Goal: Task Accomplishment & Management: Manage account settings

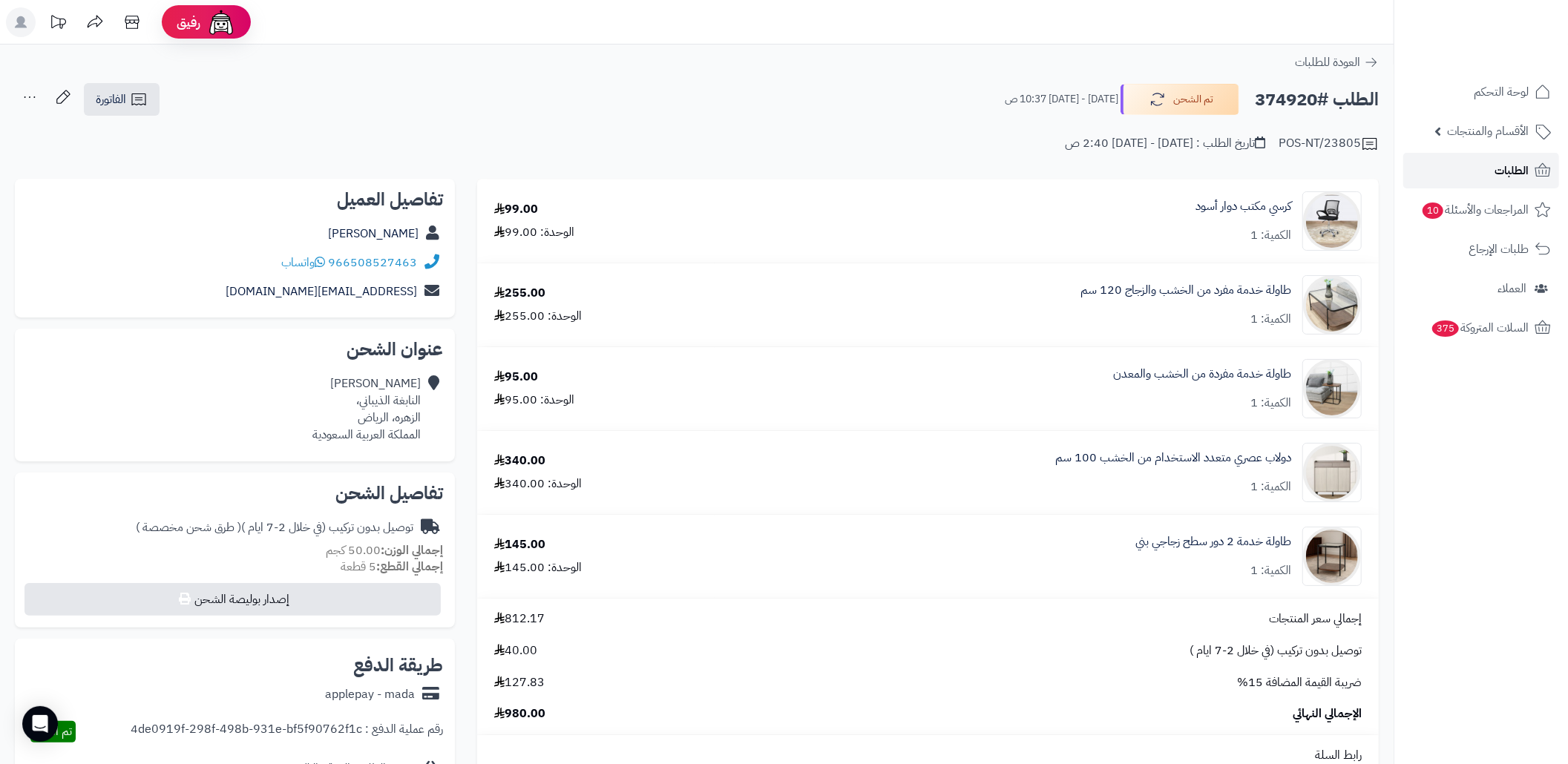
click at [1503, 172] on span "الطلبات" at bounding box center [1511, 171] width 34 height 21
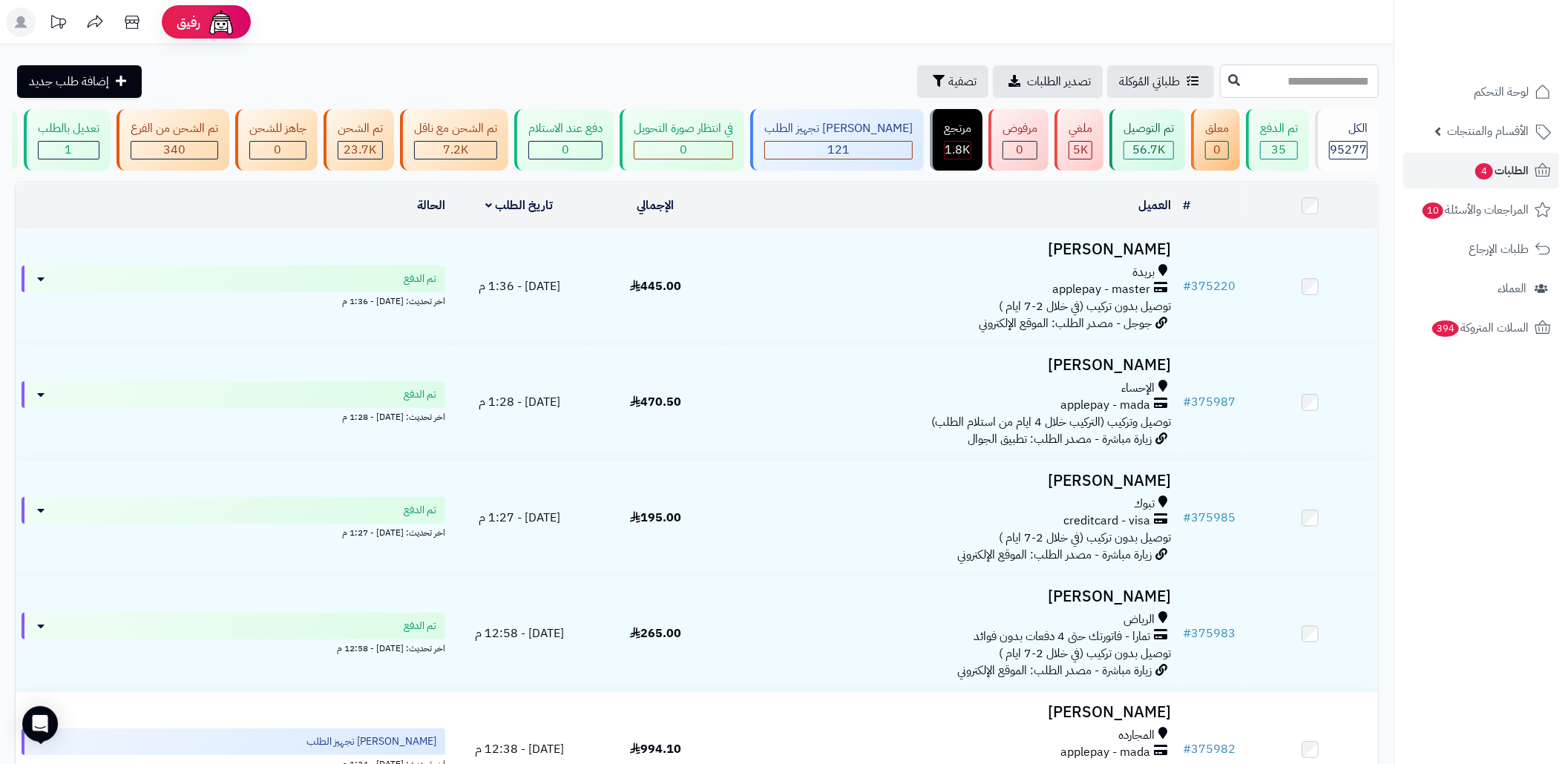
click at [1301, 81] on input "text" at bounding box center [1299, 81] width 159 height 33
paste input "******"
type input "******"
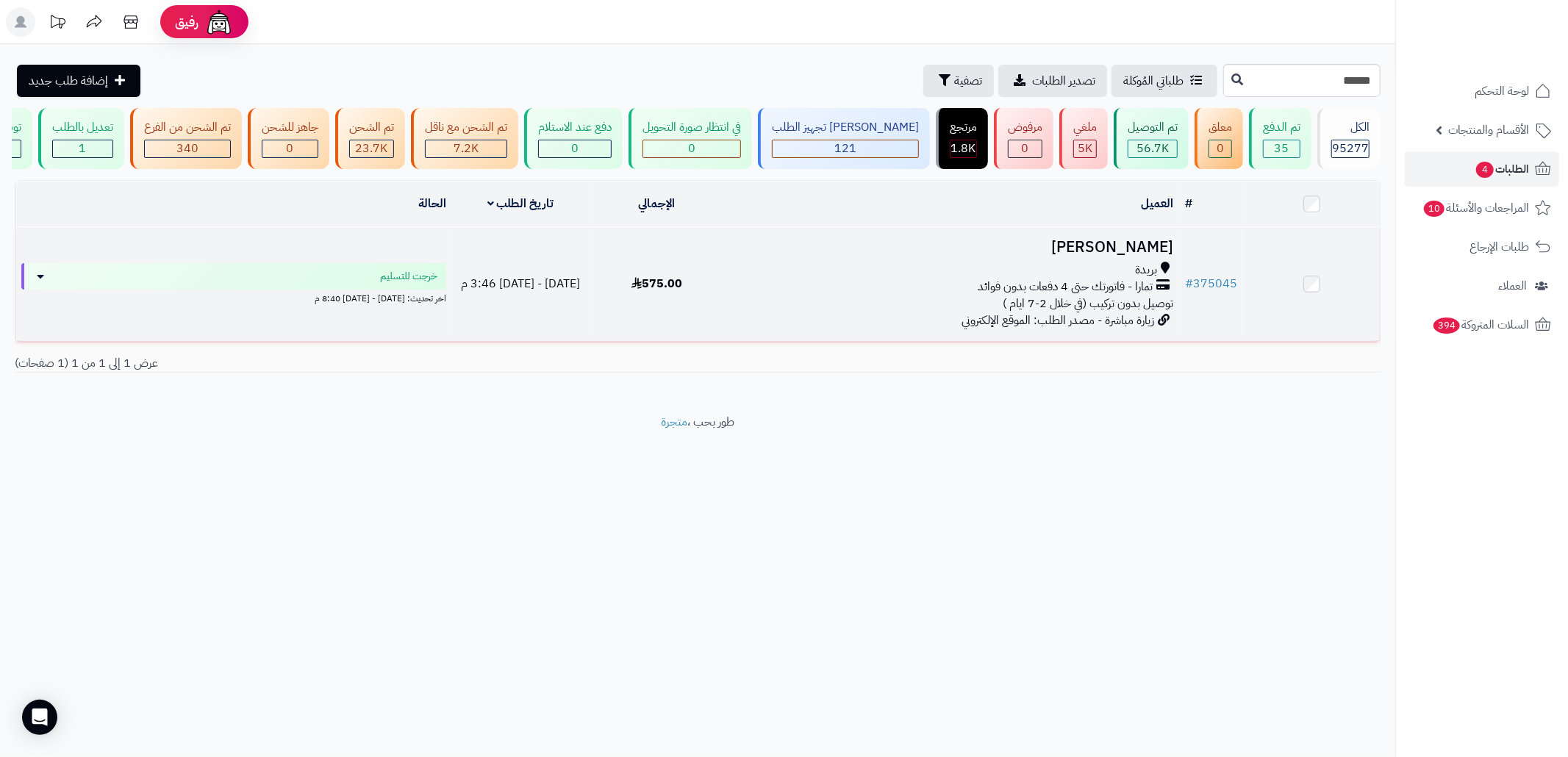
click at [892, 295] on div "تمارا - فاتورتك حتى 4 دفعات بدون فوائد" at bounding box center [951, 288] width 443 height 17
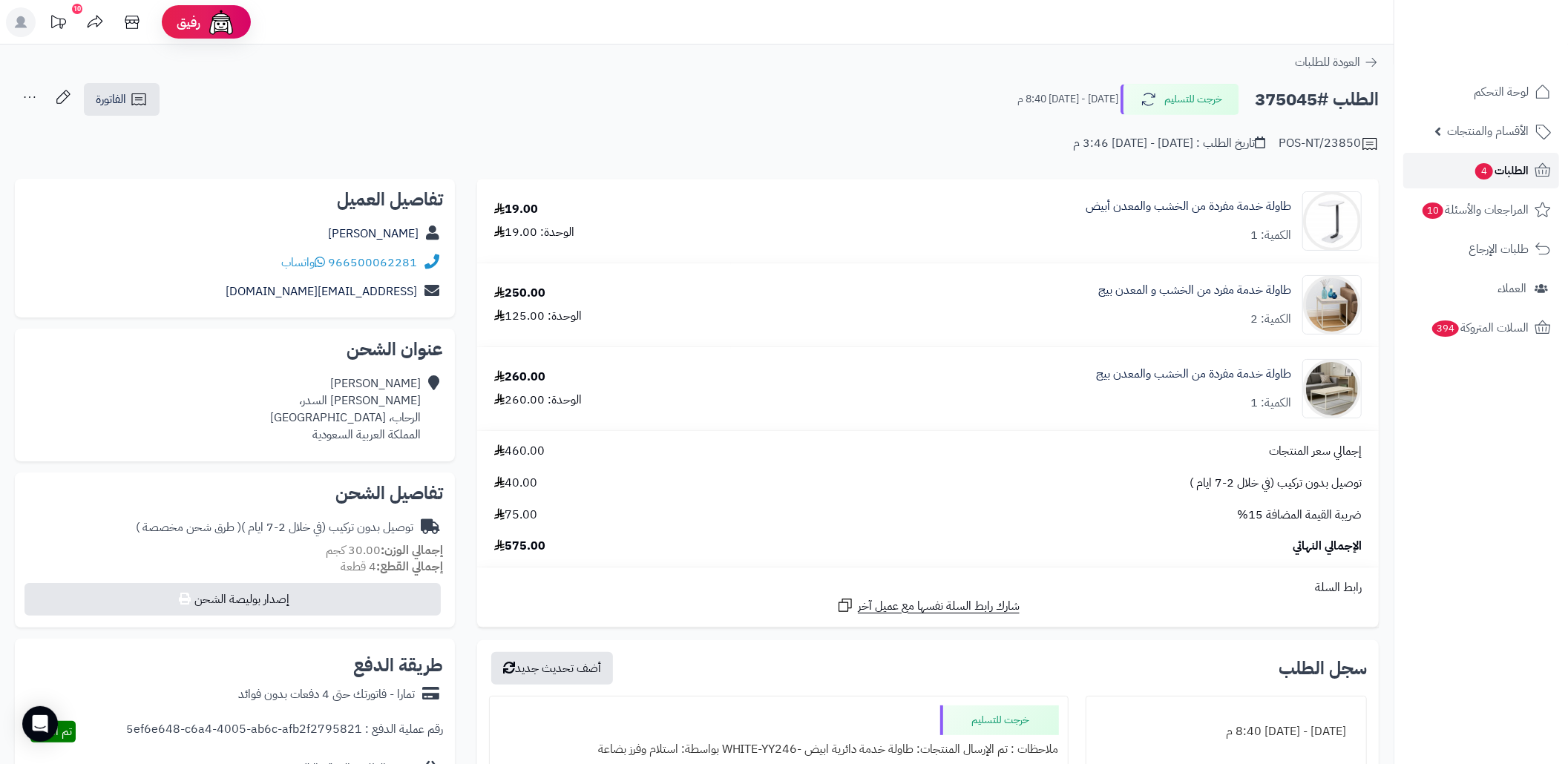
click at [1489, 179] on span "الطلبات 4" at bounding box center [1501, 171] width 55 height 21
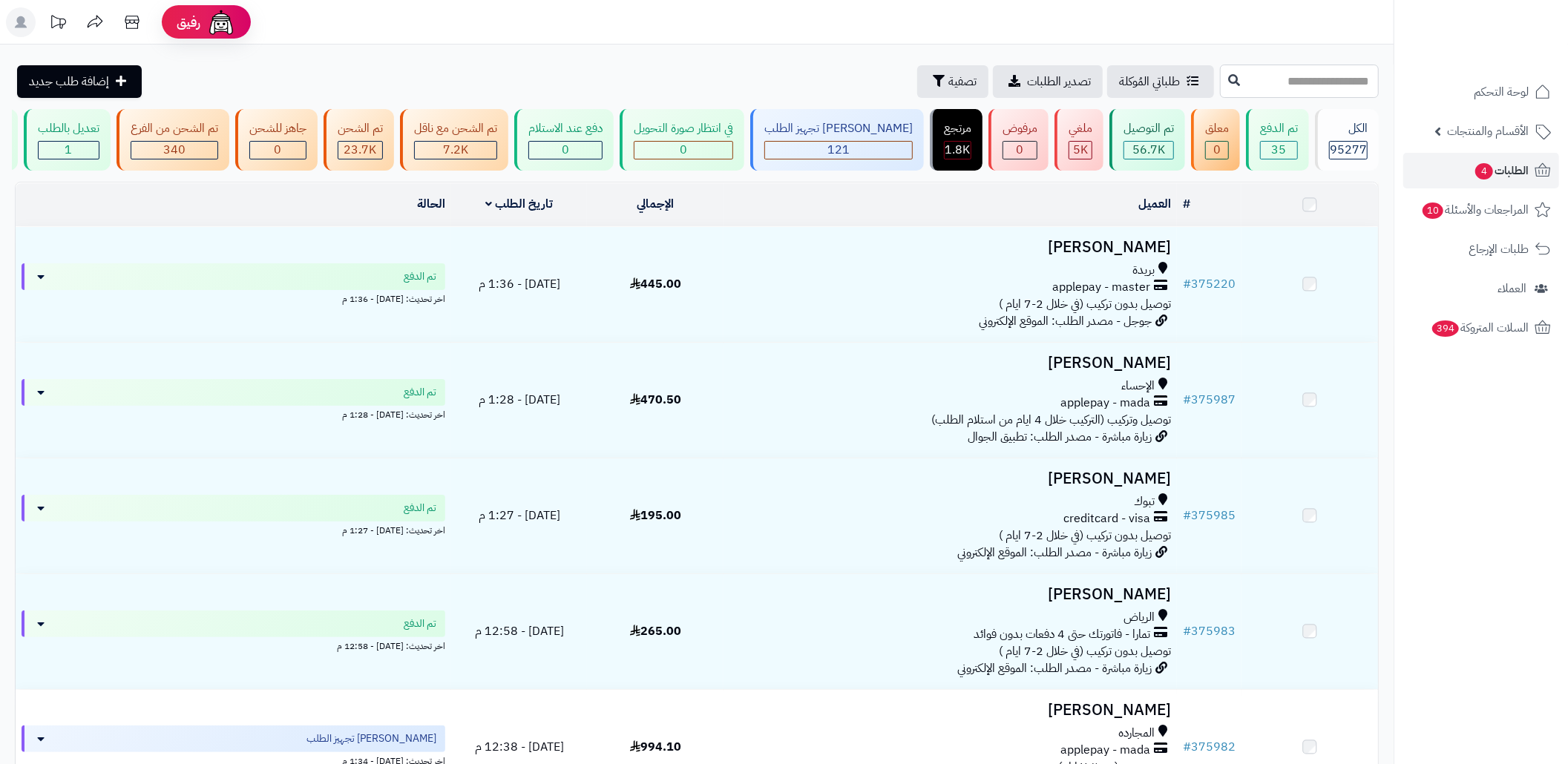
paste input "******"
click at [1333, 89] on input "text" at bounding box center [1299, 81] width 159 height 33
type input "******"
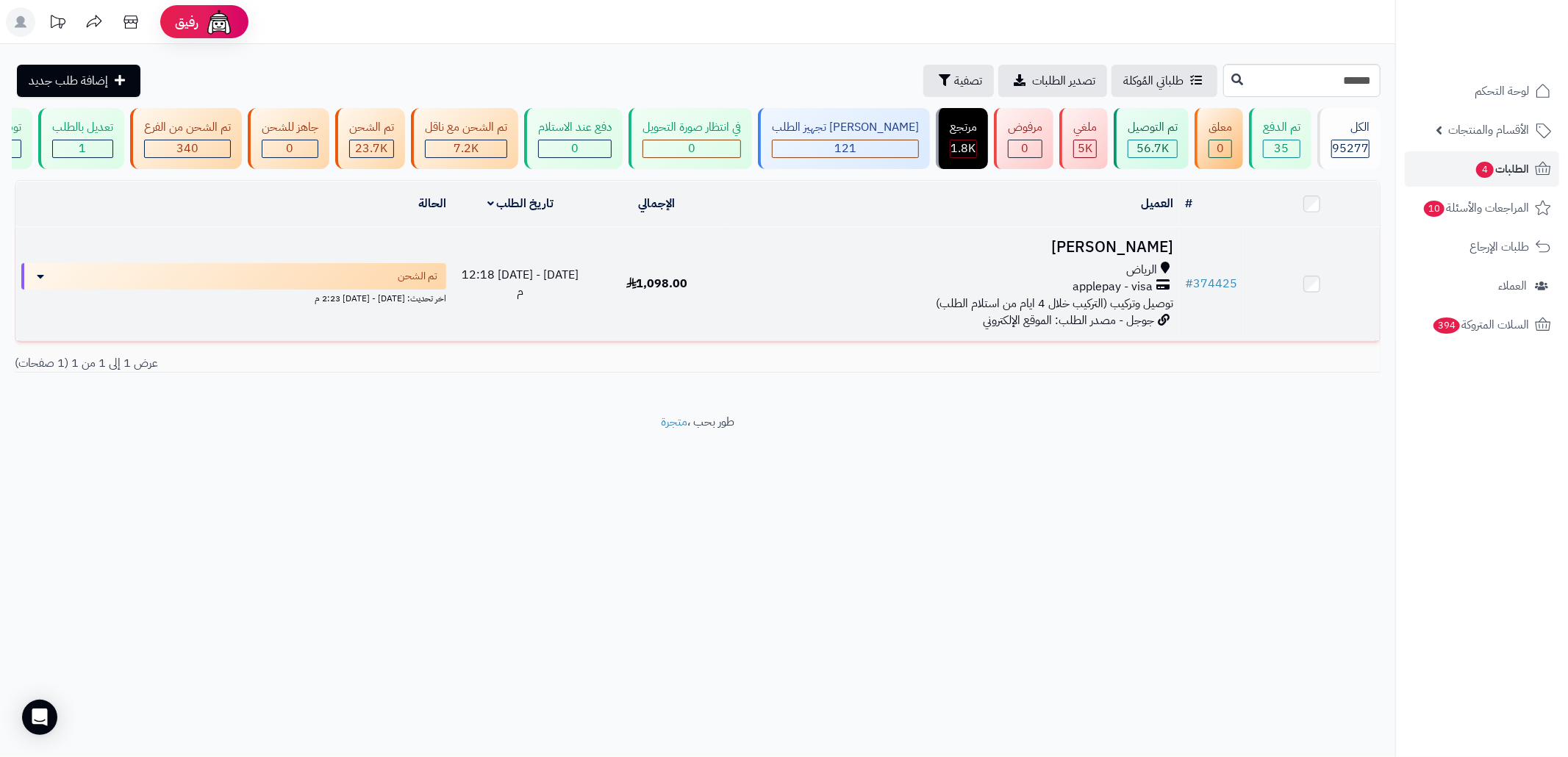
click at [950, 313] on span "توصيل وتركيب (التركيب خلال 4 ايام من استلام الطلب)" at bounding box center [1054, 303] width 237 height 18
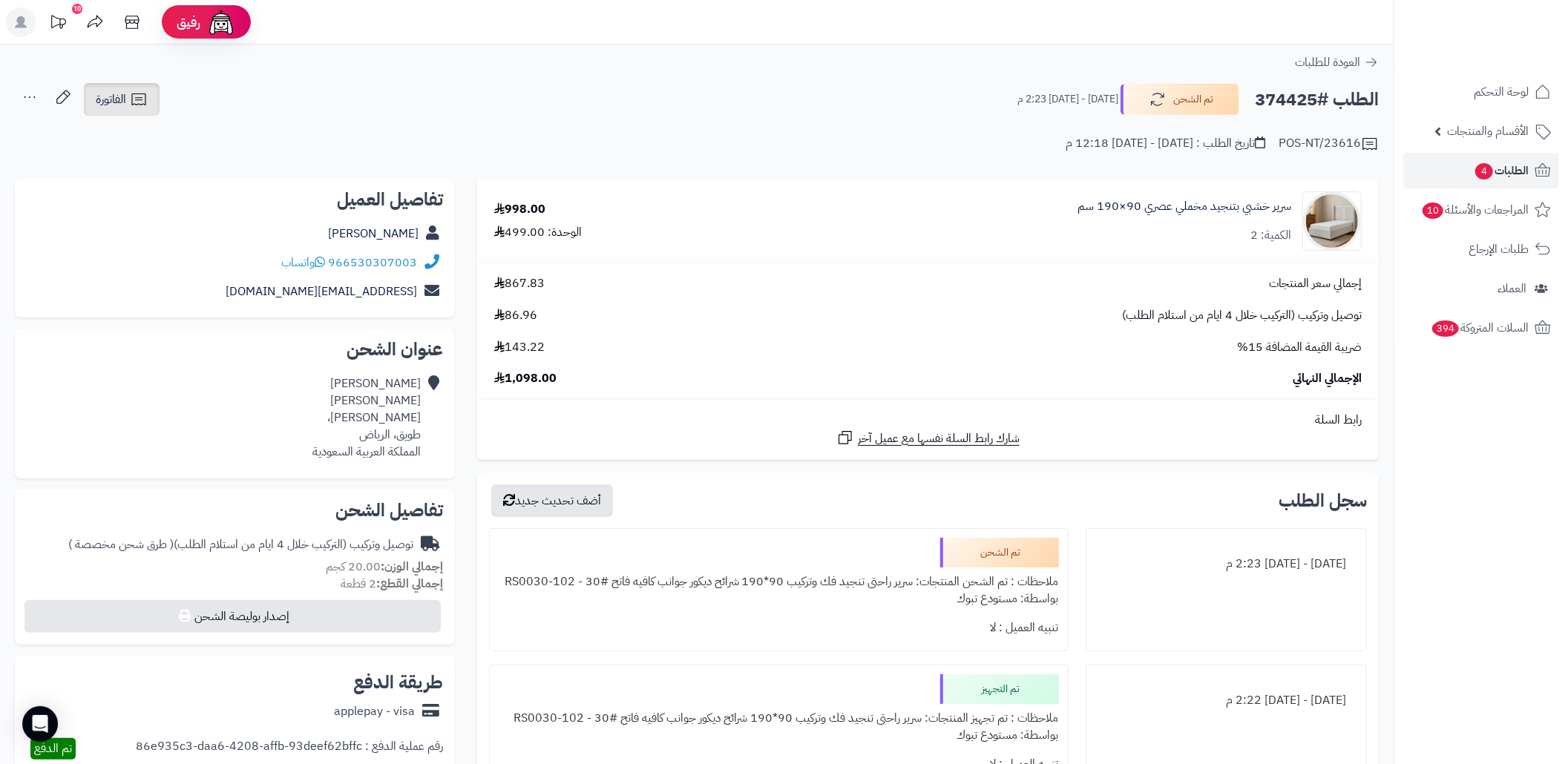
click at [112, 88] on link "الفاتورة" at bounding box center [122, 99] width 76 height 32
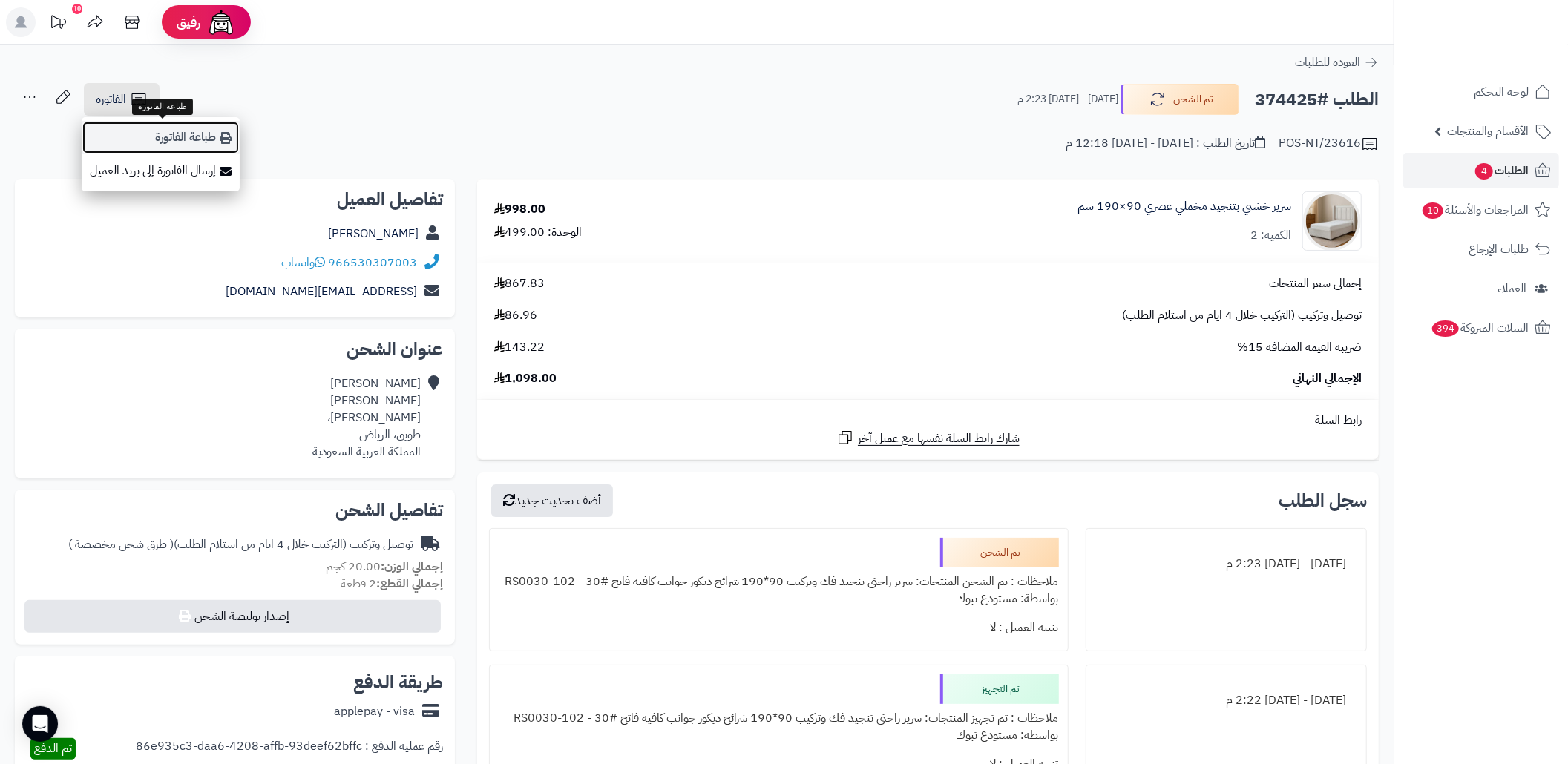
click at [176, 126] on link "طباعة الفاتورة" at bounding box center [161, 138] width 158 height 33
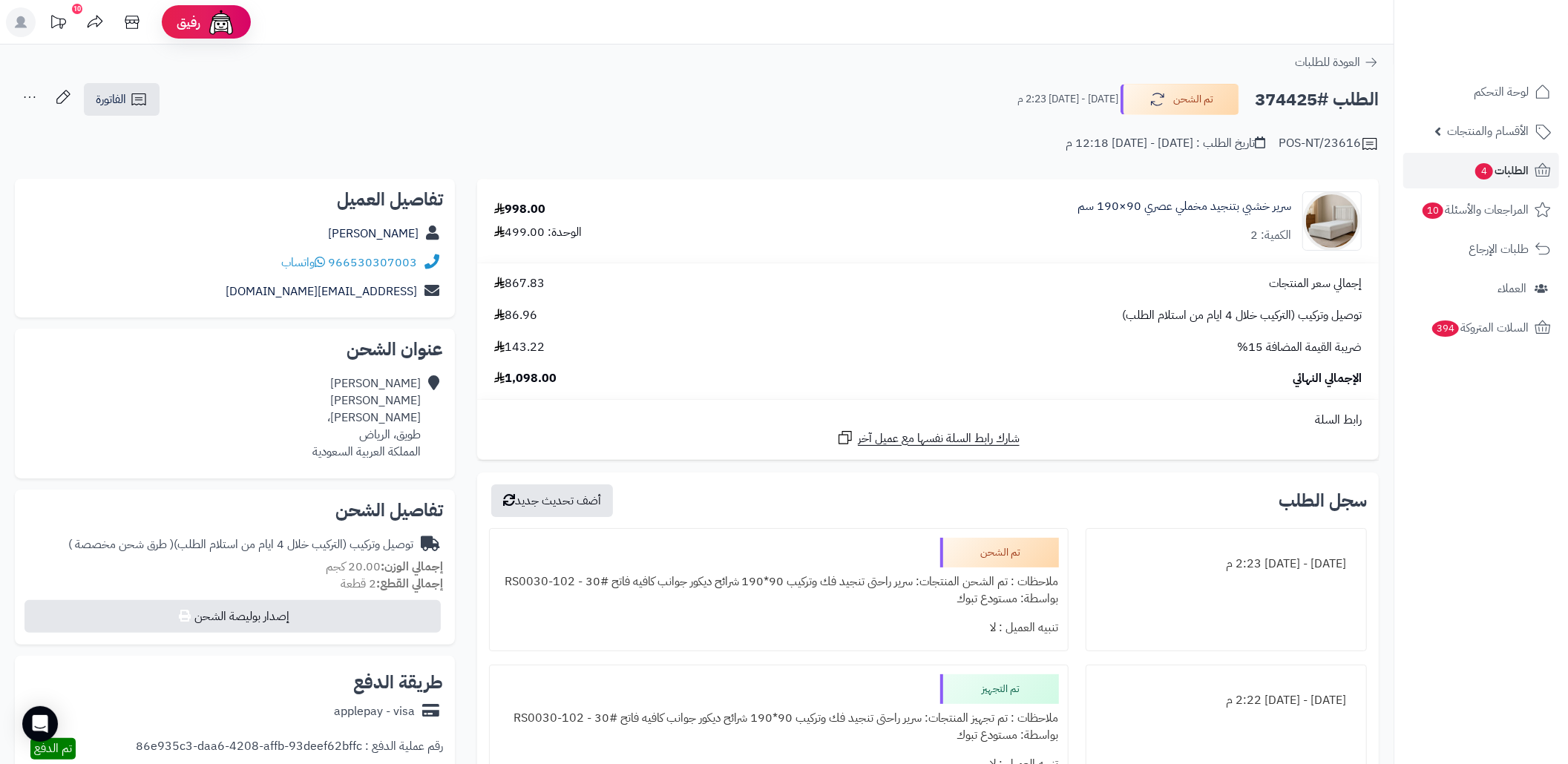
click at [1299, 90] on h2 "الطلب #374425" at bounding box center [1316, 100] width 124 height 30
copy h2 "374425"
click at [1520, 164] on span "الطلبات 4" at bounding box center [1501, 171] width 55 height 21
click at [1455, 169] on link "الطلبات 4" at bounding box center [1481, 170] width 156 height 36
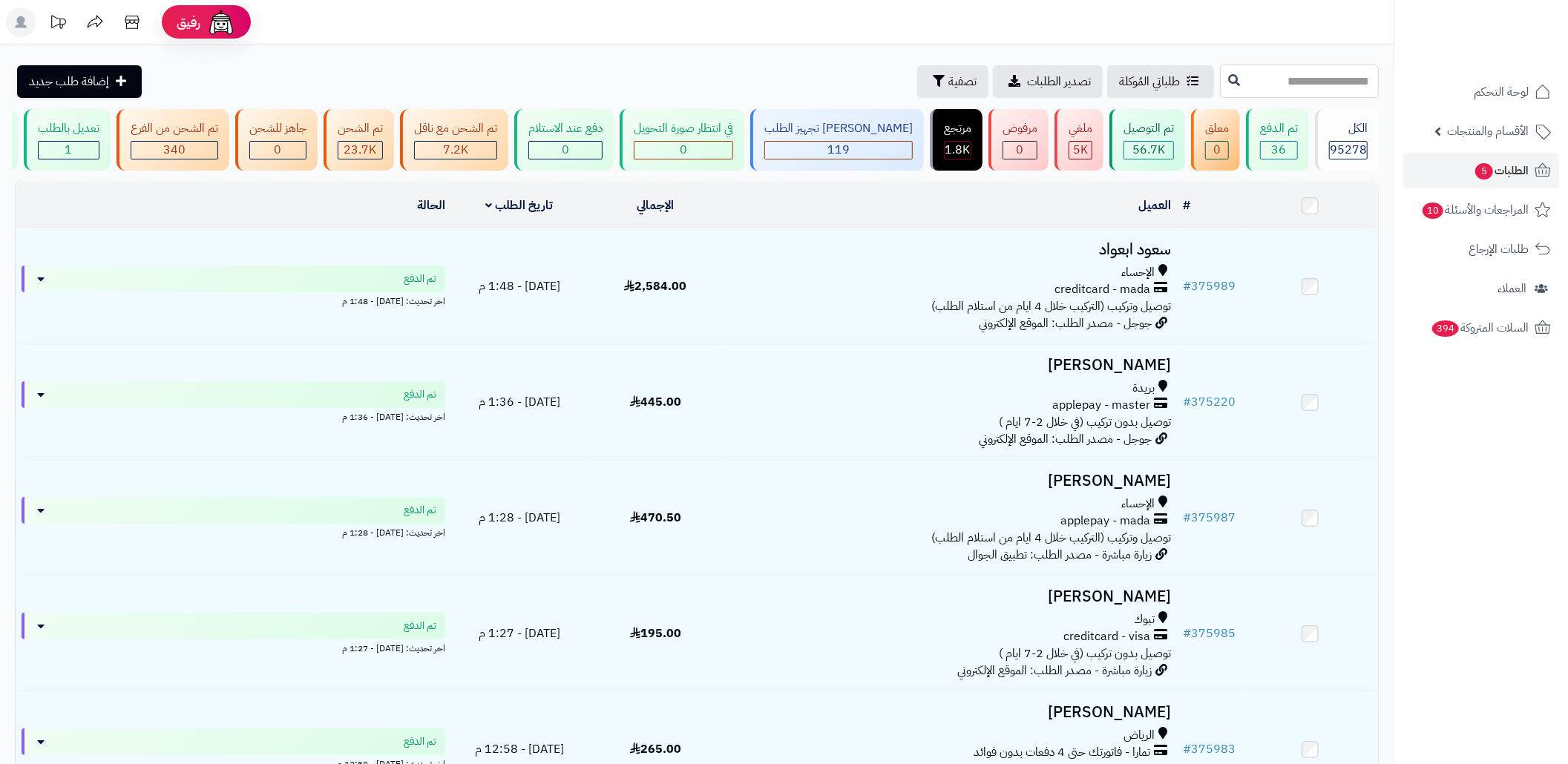
click at [1311, 92] on input "text" at bounding box center [1299, 81] width 159 height 33
paste input "******"
type input "******"
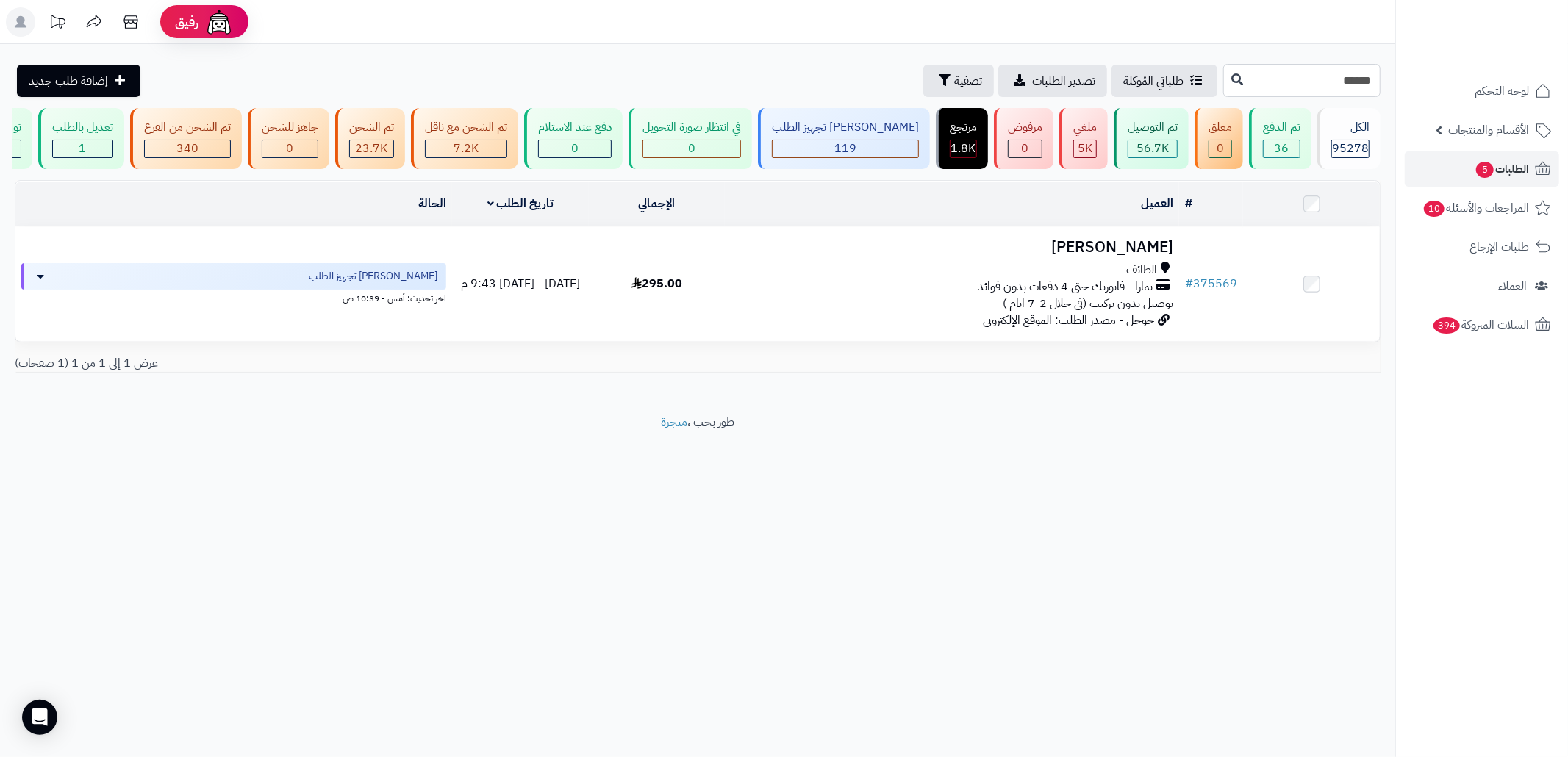
click at [1299, 89] on input "******" at bounding box center [1302, 81] width 158 height 33
paste input "text"
type input "******"
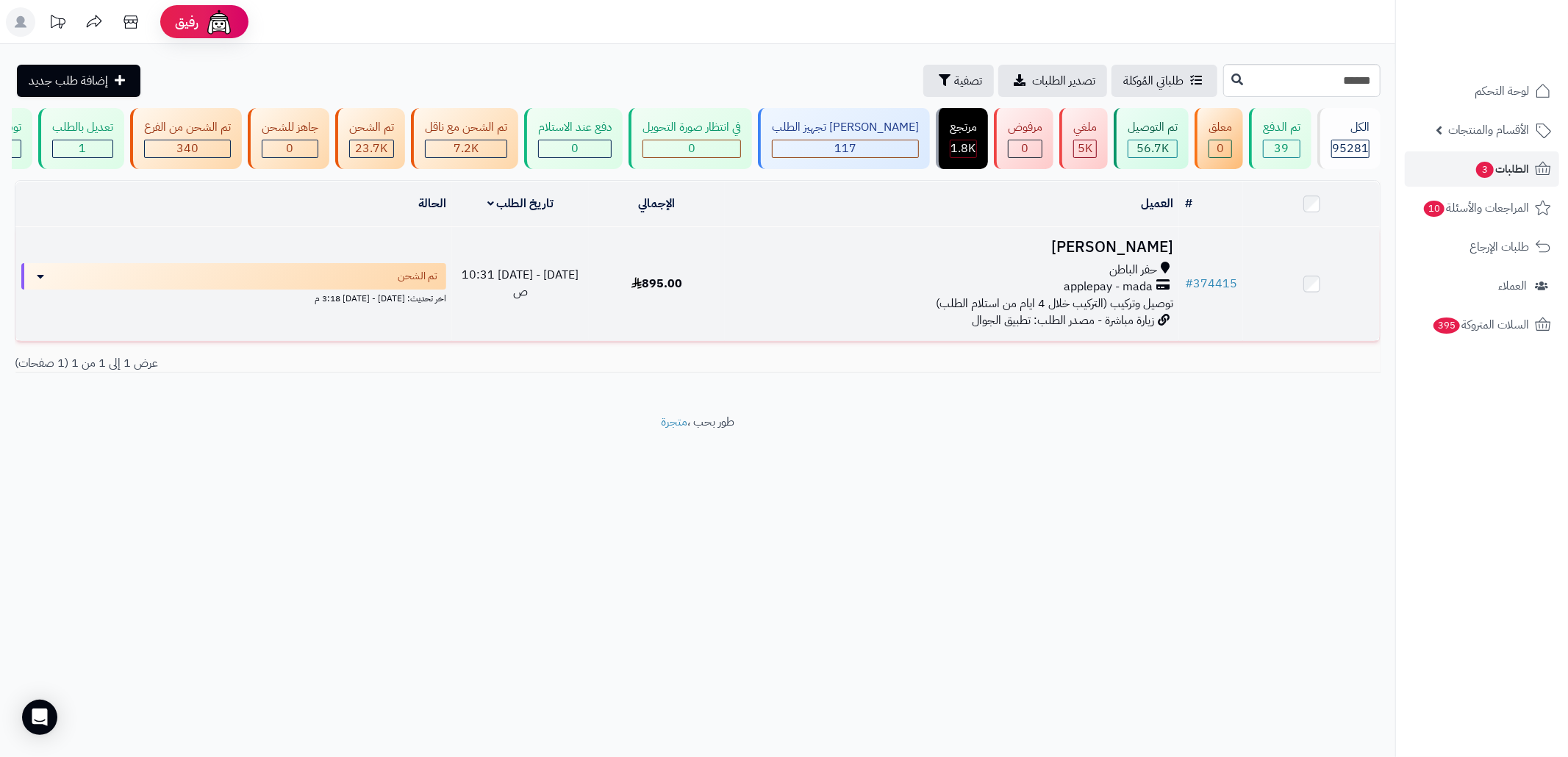
click at [871, 295] on div "applepay - mada" at bounding box center [951, 288] width 443 height 17
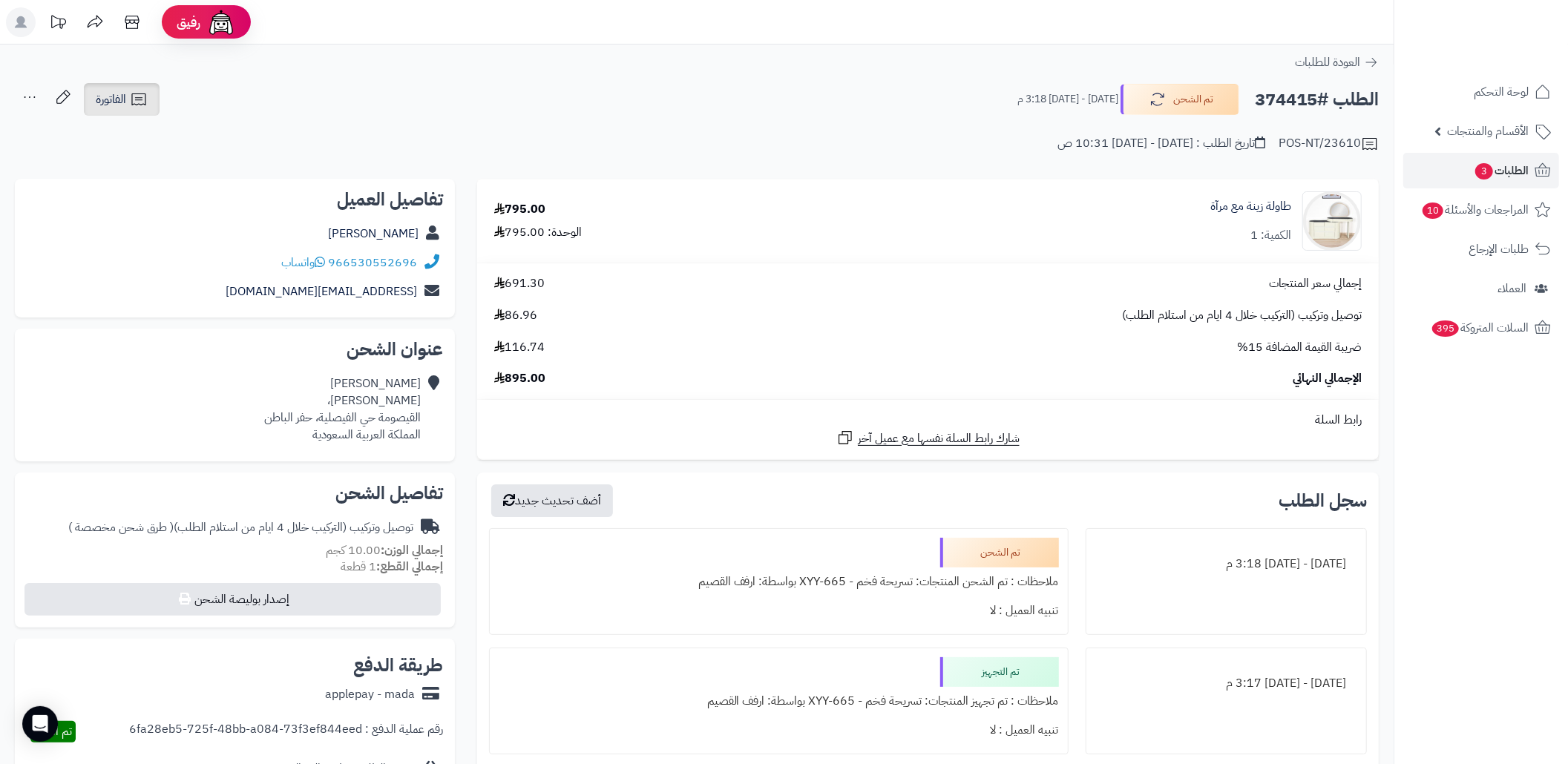
click at [135, 122] on div "POS-NT/23610 تاريخ الطلب : [DATE] - [DATE] 10:31 ص" at bounding box center [697, 134] width 1364 height 36
click at [135, 108] on icon at bounding box center [138, 99] width 18 height 18
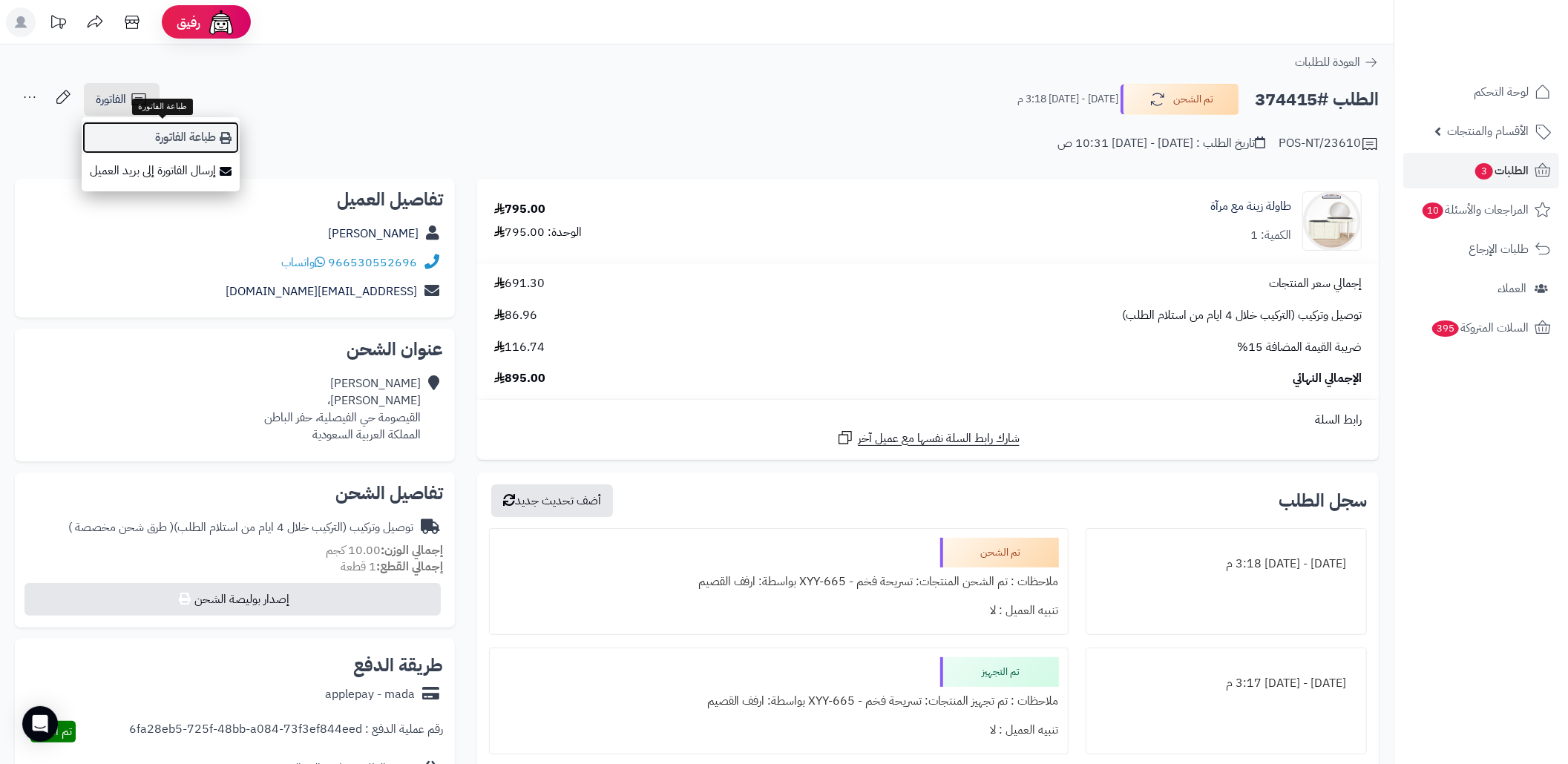
click at [212, 152] on link "طباعة الفاتورة" at bounding box center [161, 138] width 158 height 33
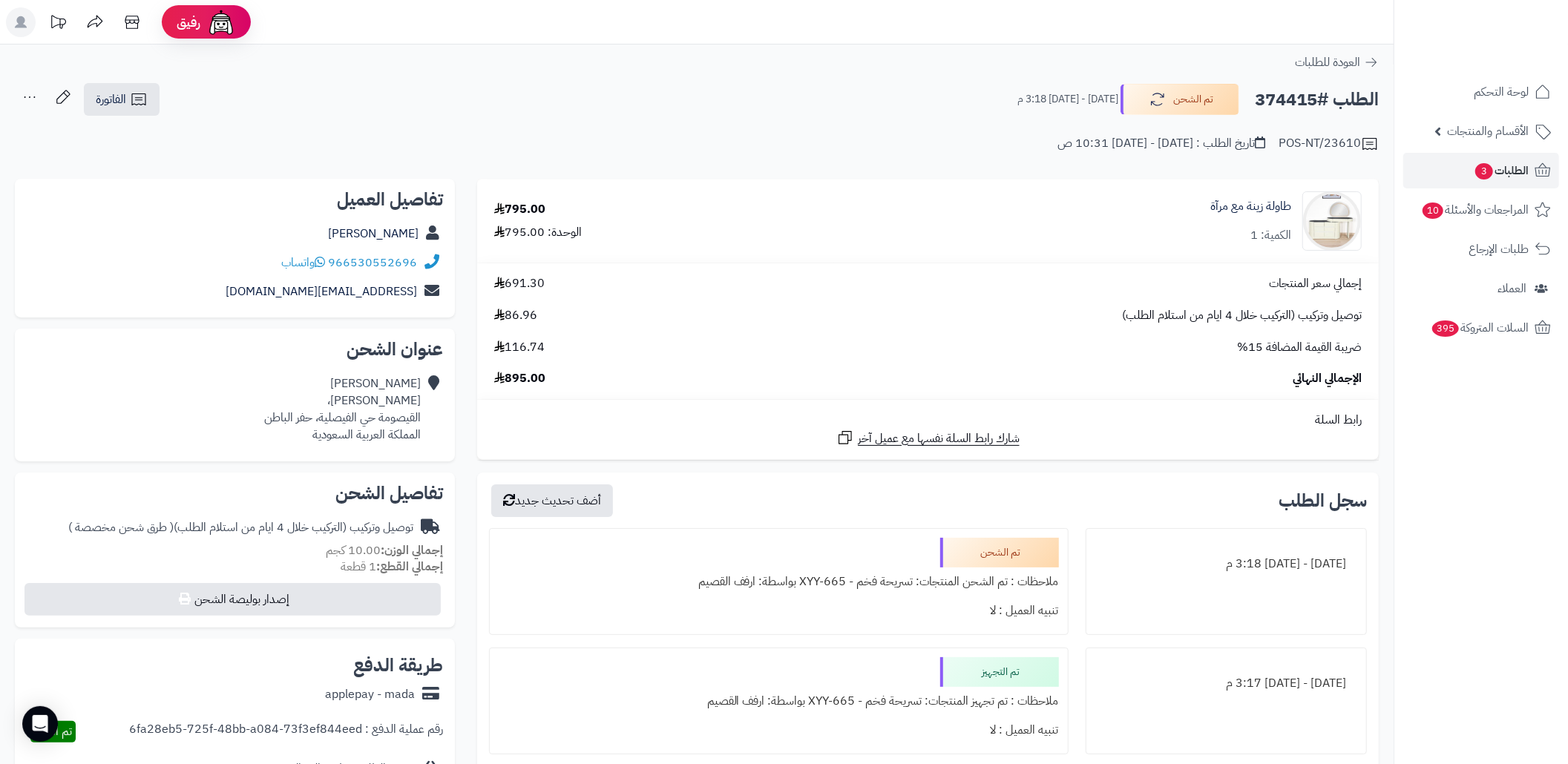
click at [1287, 92] on h2 "الطلب #374415" at bounding box center [1316, 100] width 124 height 30
copy h2 "374415"
click at [1526, 182] on link "الطلبات 3" at bounding box center [1481, 170] width 156 height 36
click at [1469, 179] on link "الطلبات 3" at bounding box center [1481, 170] width 156 height 36
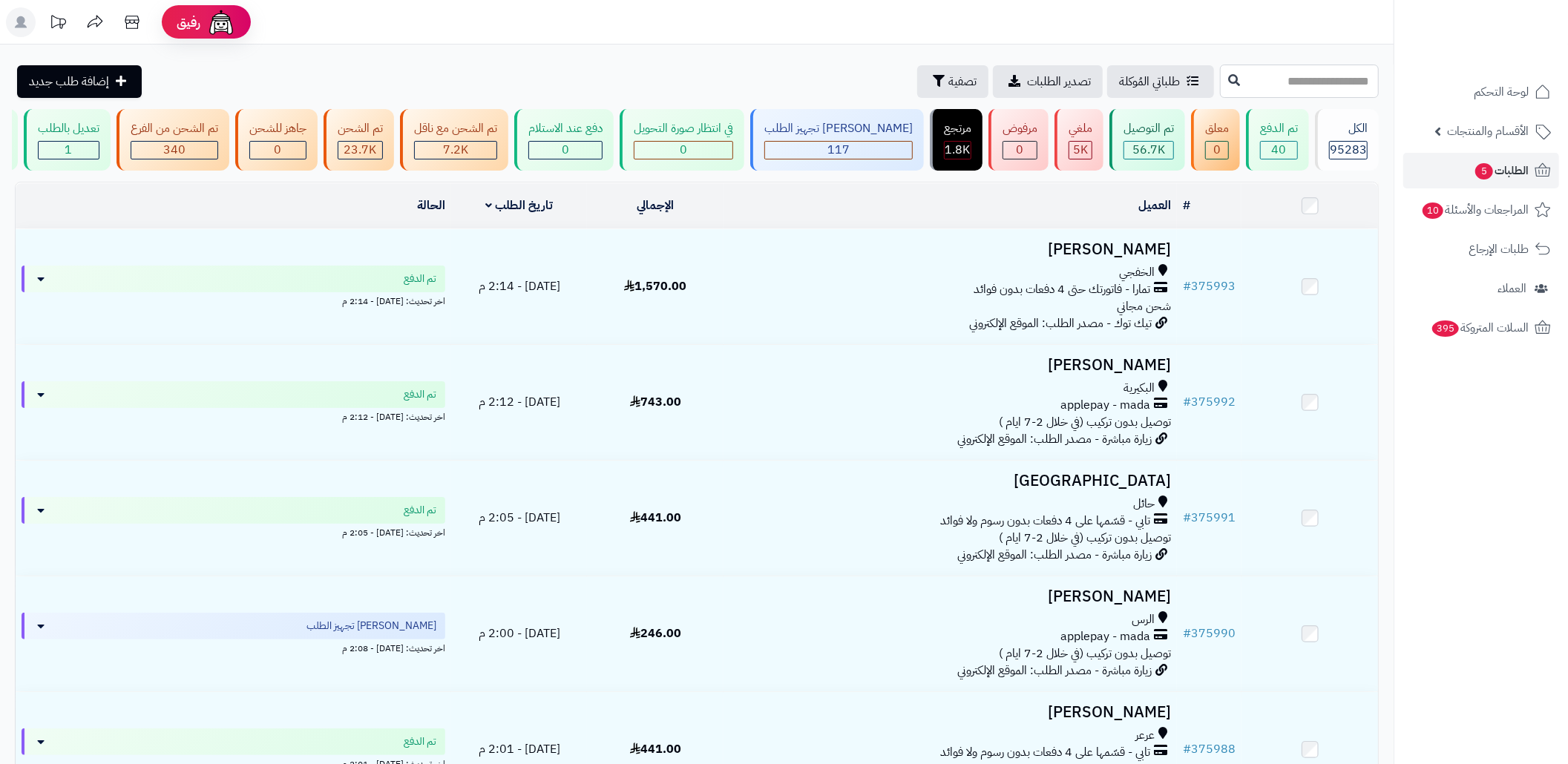
paste input "******"
click at [1328, 81] on input "text" at bounding box center [1299, 81] width 159 height 33
type input "******"
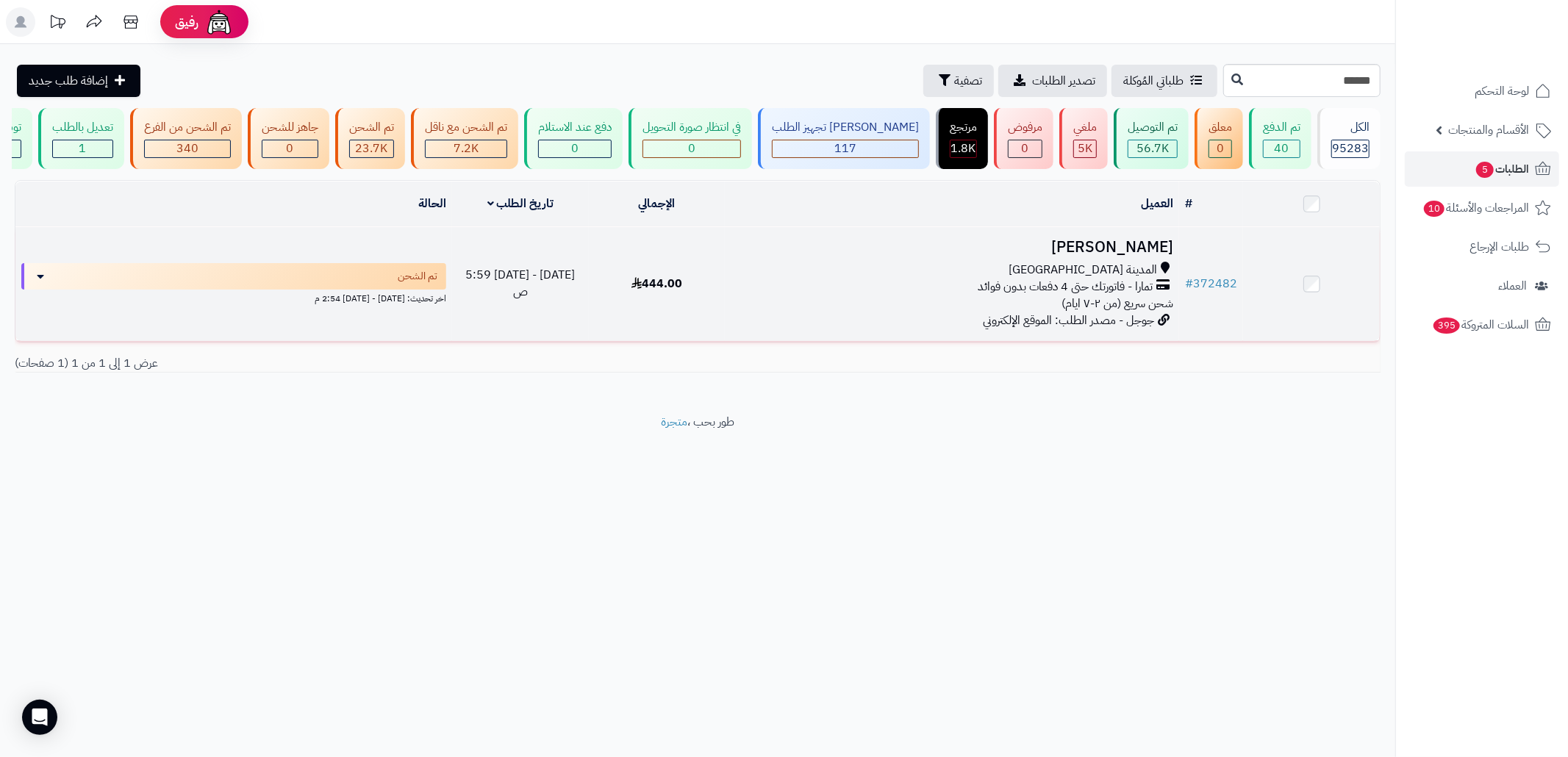
click at [998, 279] on div "المدينة [GEOGRAPHIC_DATA]" at bounding box center [951, 270] width 443 height 17
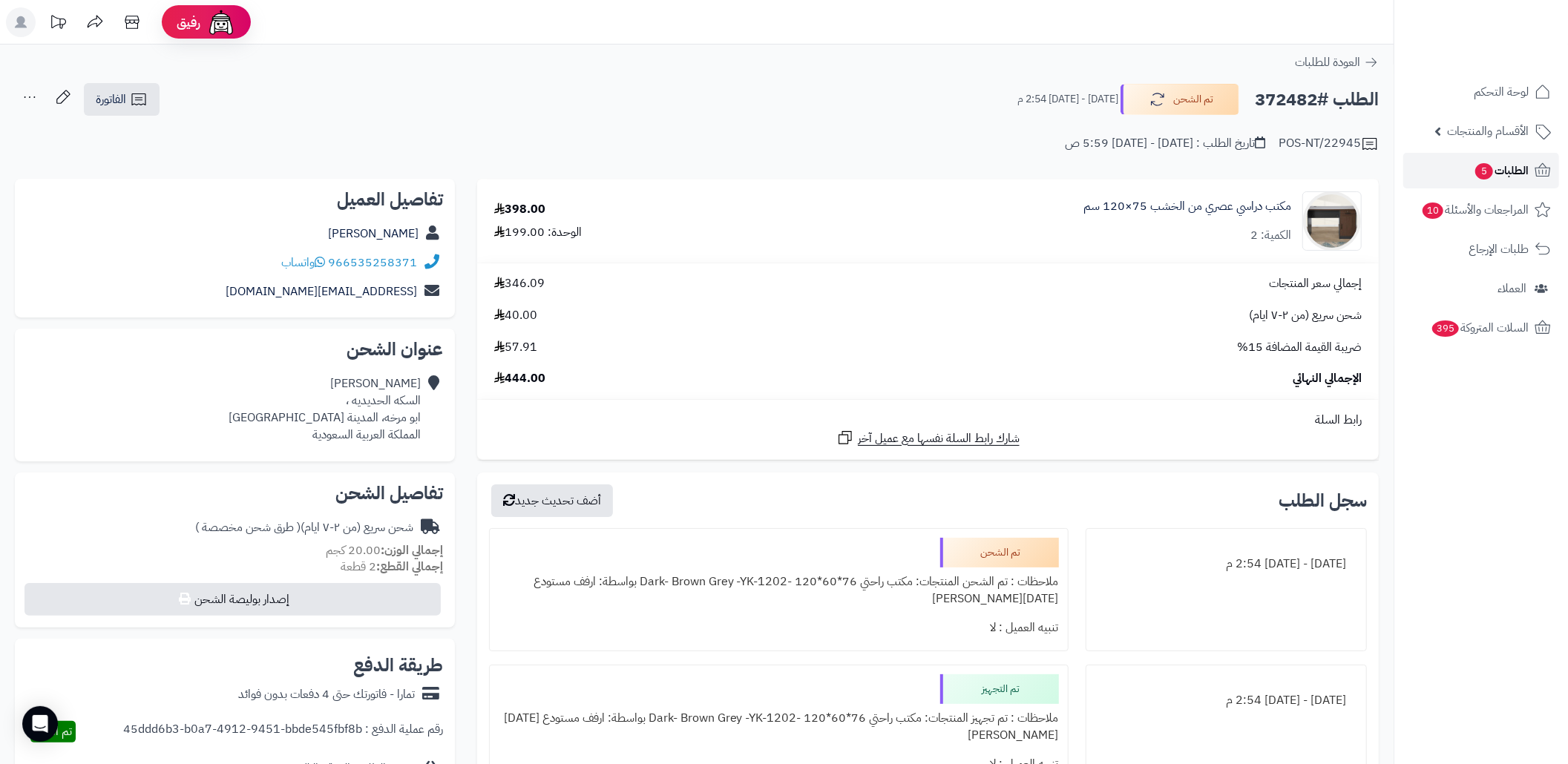
click at [1467, 176] on link "الطلبات 5" at bounding box center [1481, 170] width 156 height 36
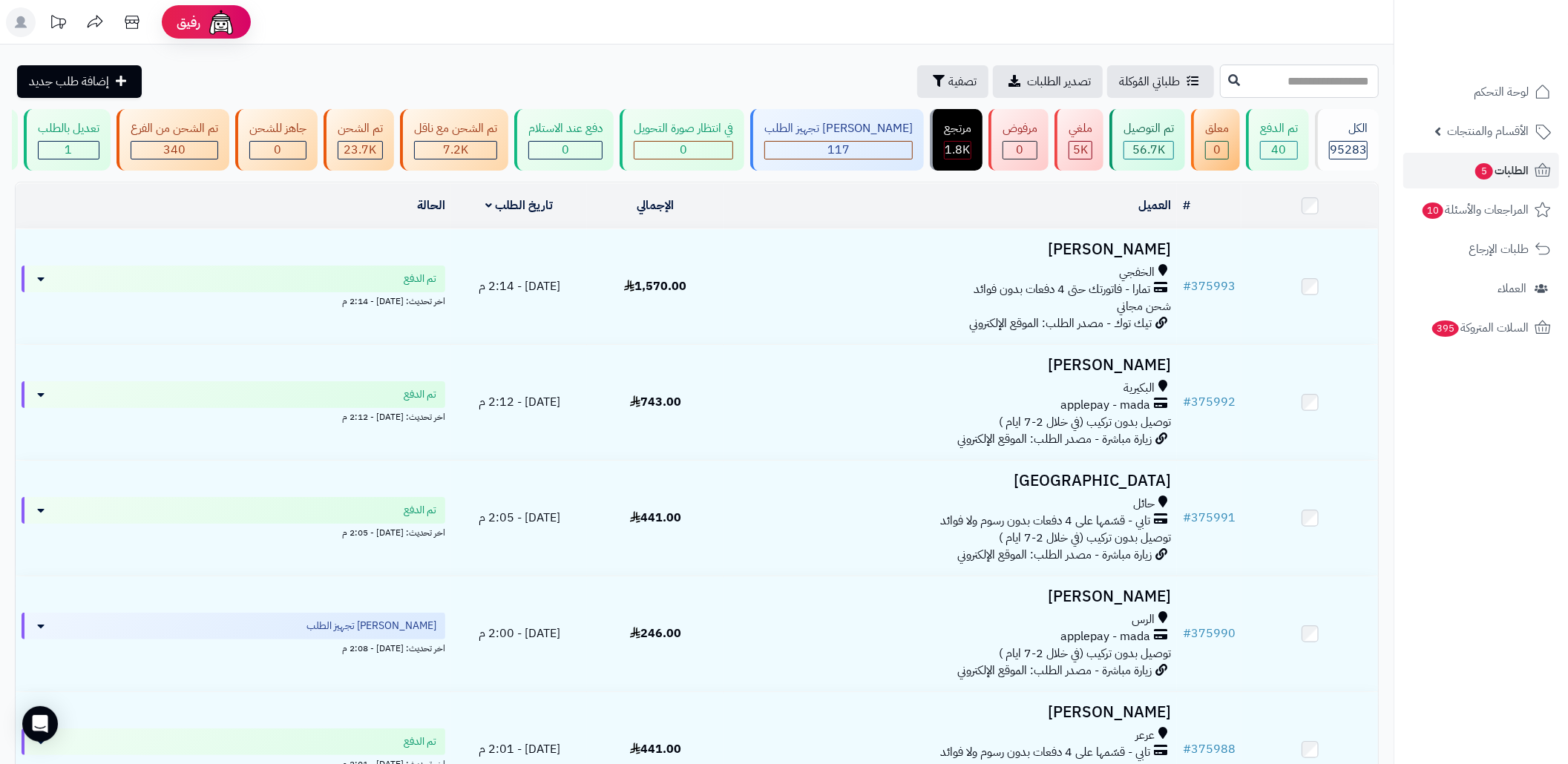
click at [1339, 96] on input "text" at bounding box center [1299, 81] width 159 height 33
paste input "******"
type input "******"
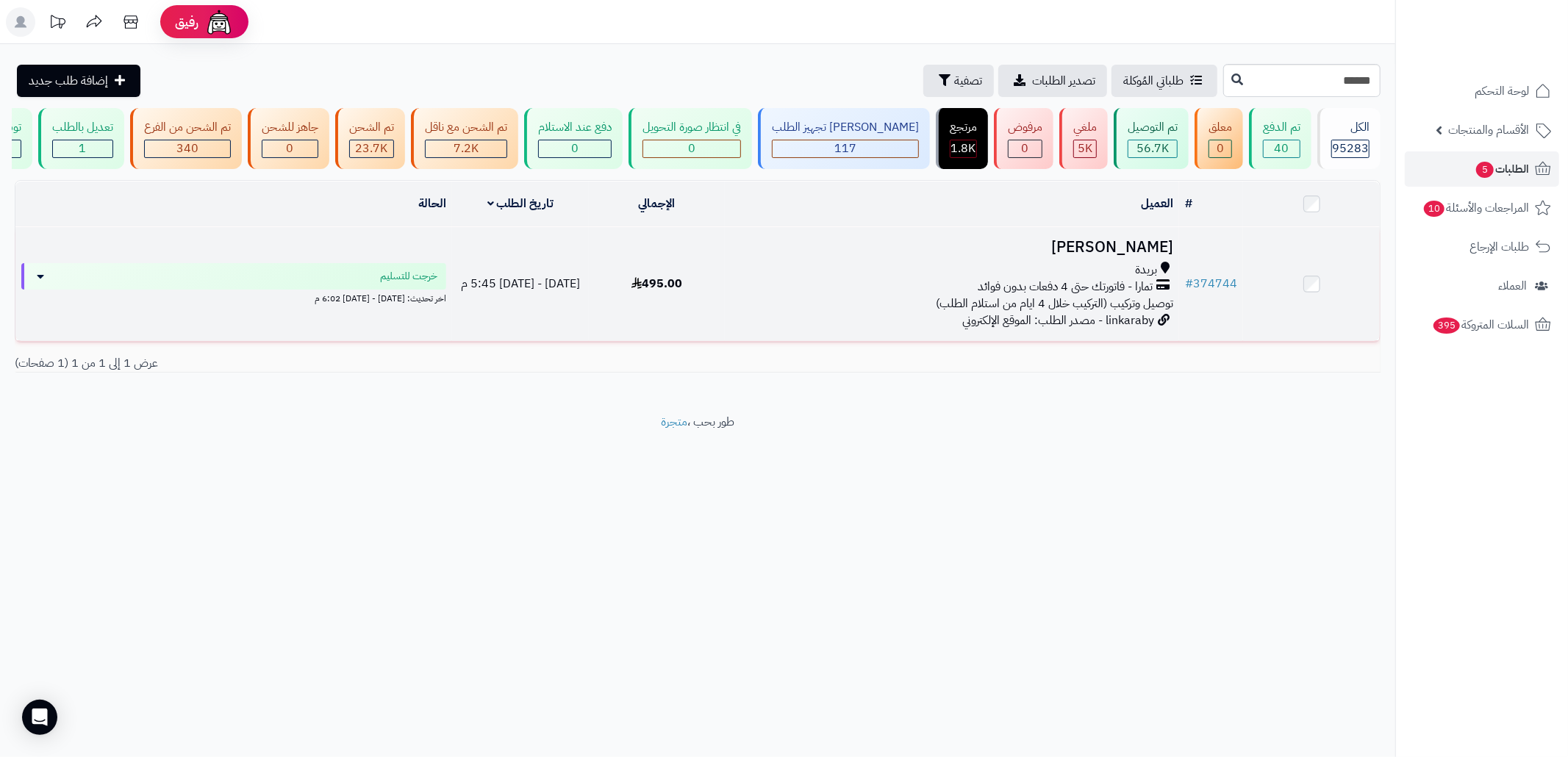
click at [801, 278] on div "بريدة" at bounding box center [951, 270] width 443 height 17
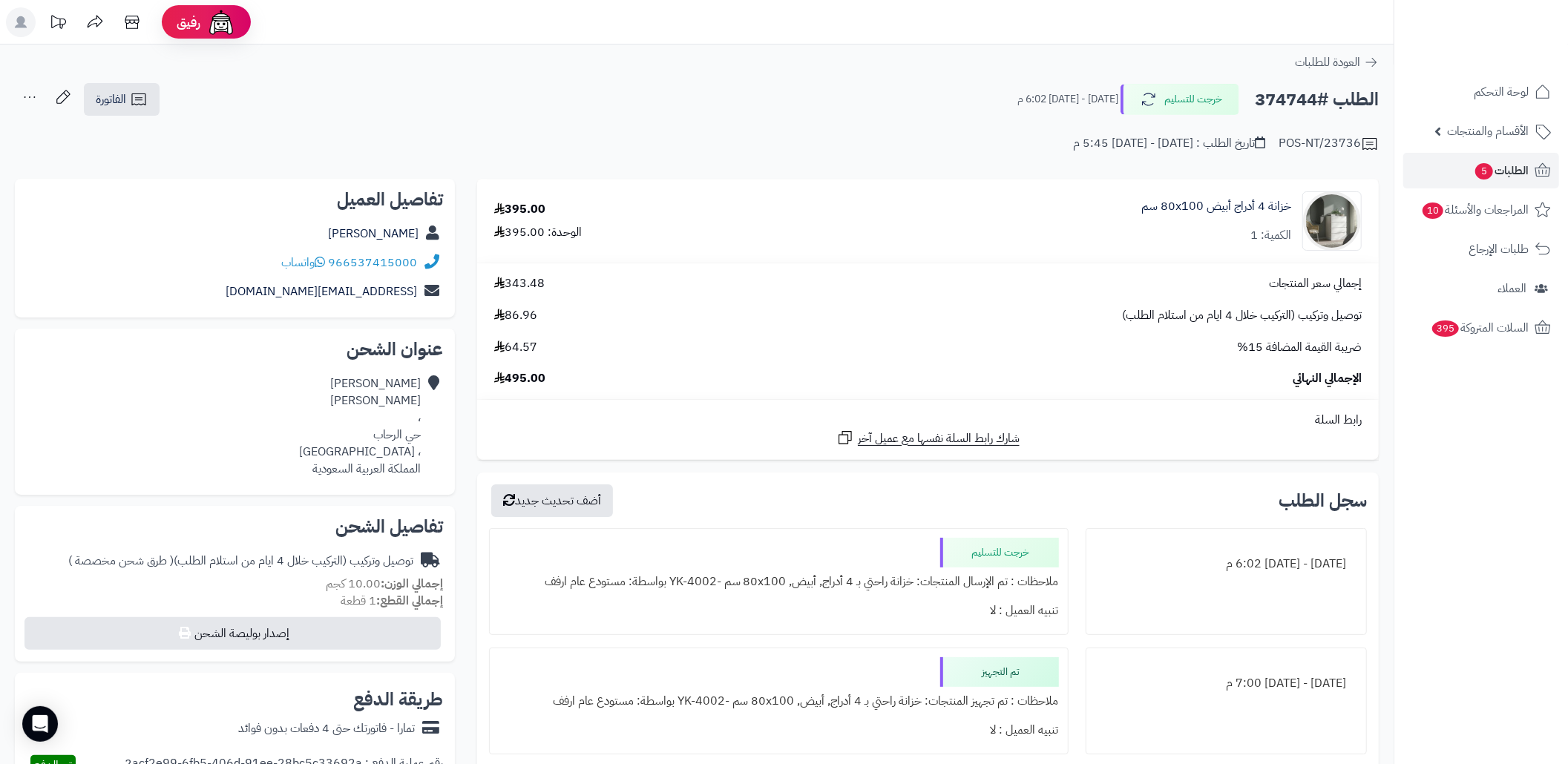
click at [265, 261] on div "966537415000 واتساب" at bounding box center [235, 263] width 416 height 29
copy div "966537415000 واتساب"
click at [1446, 158] on link "الطلبات 5" at bounding box center [1481, 170] width 156 height 36
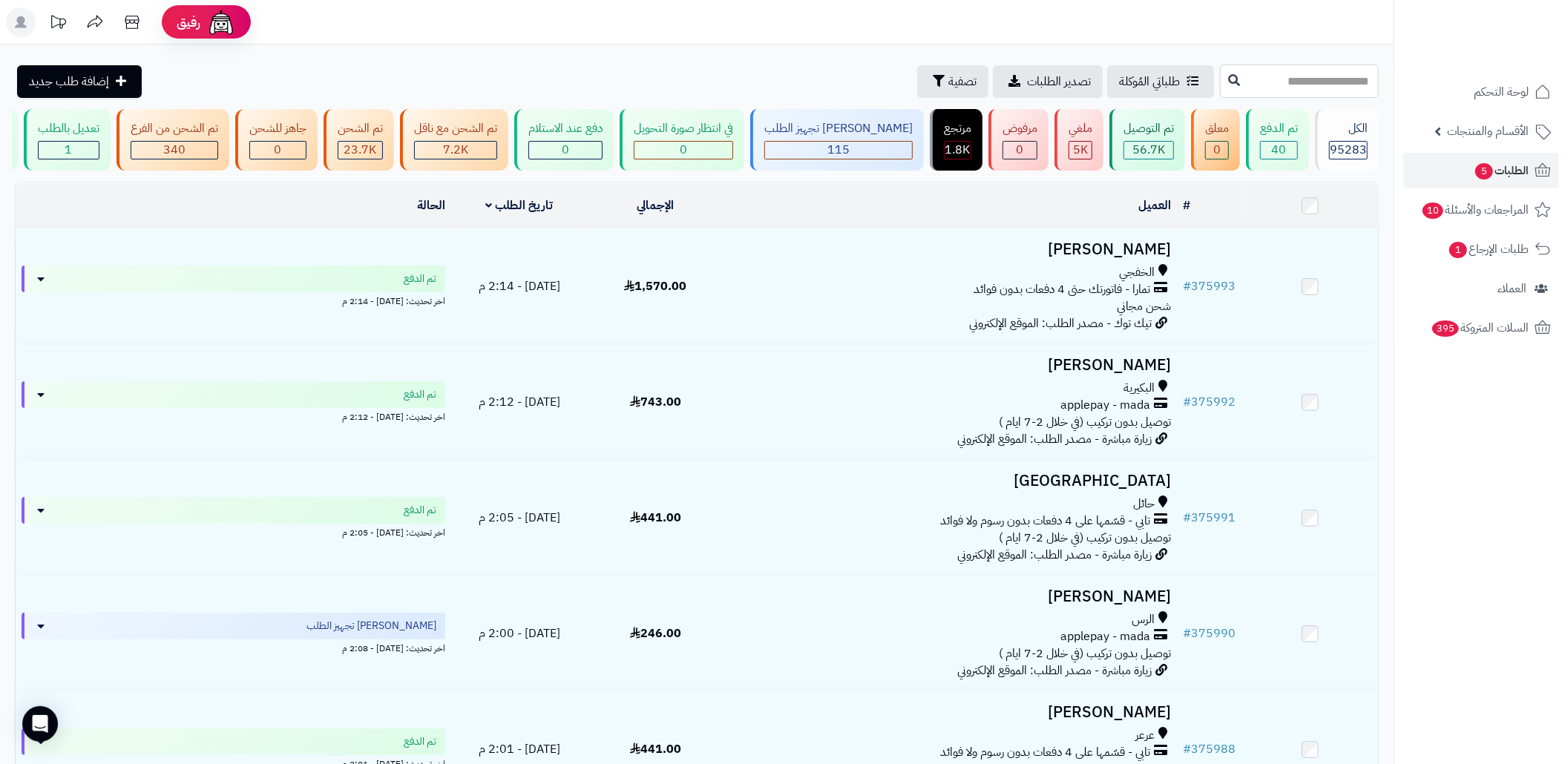
paste input "******"
click at [1286, 78] on input "text" at bounding box center [1299, 81] width 159 height 33
type input "******"
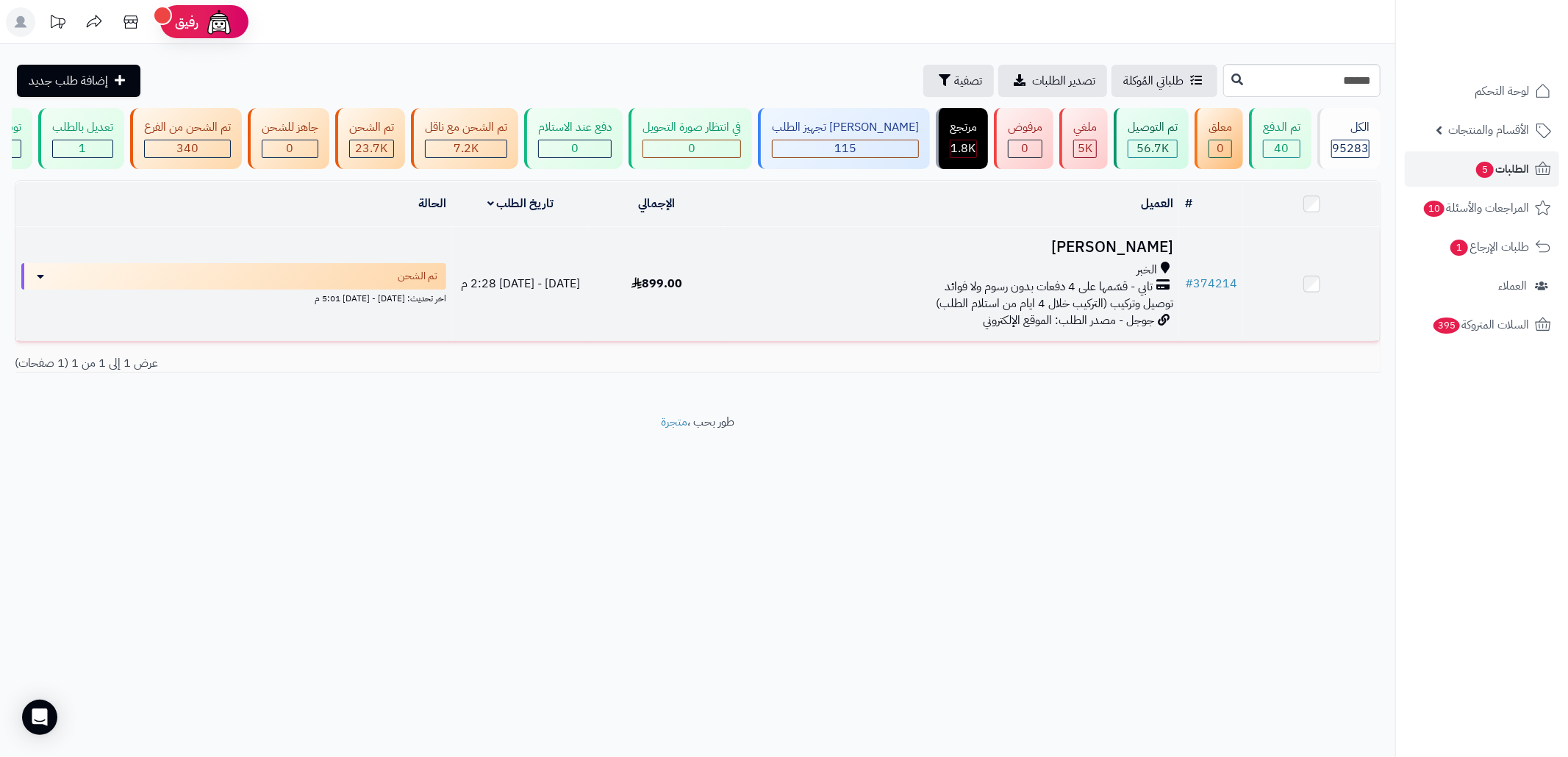
click at [983, 277] on div "الخبر" at bounding box center [951, 270] width 443 height 17
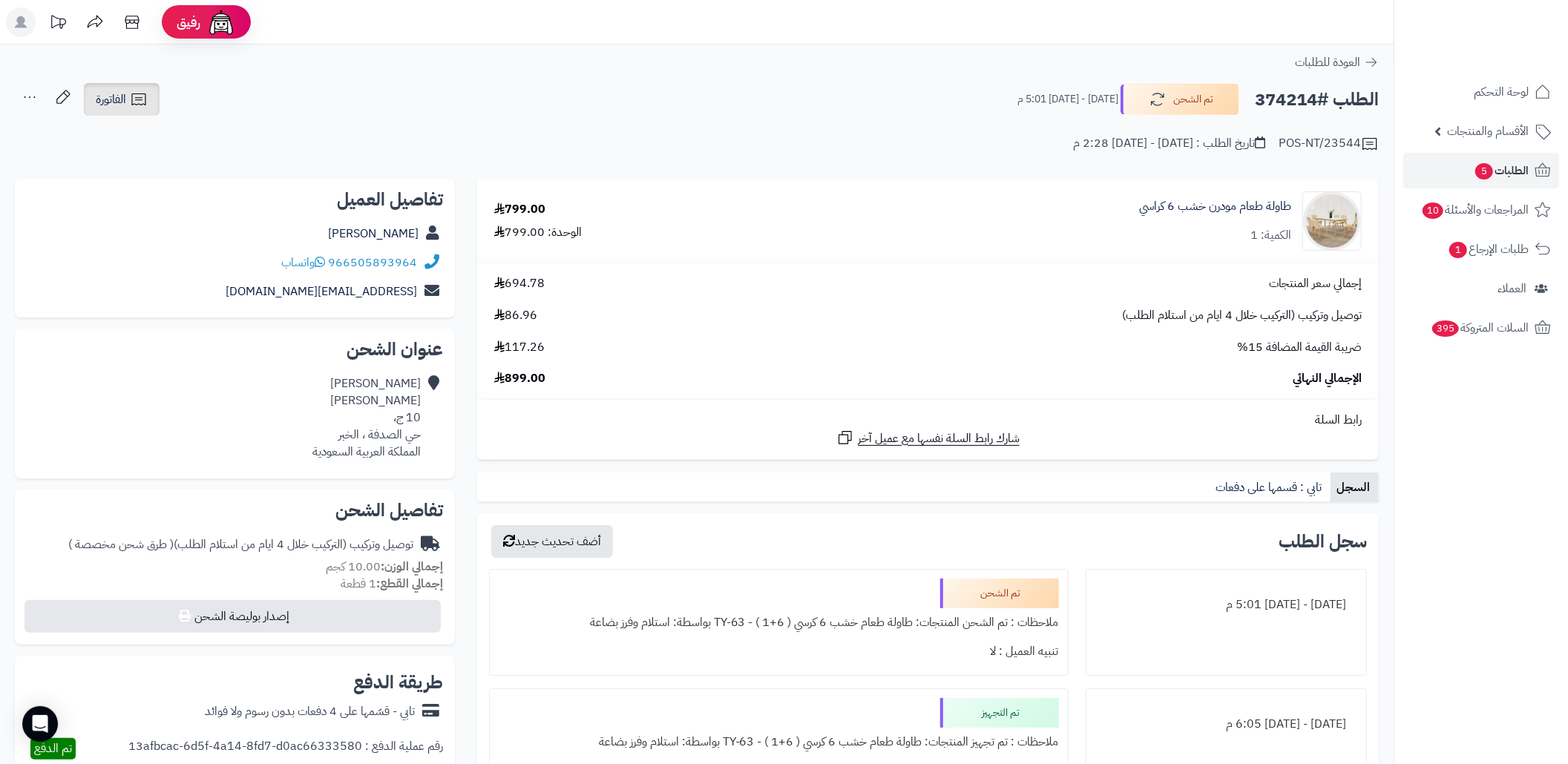
click at [131, 114] on link "الفاتورة" at bounding box center [122, 99] width 76 height 32
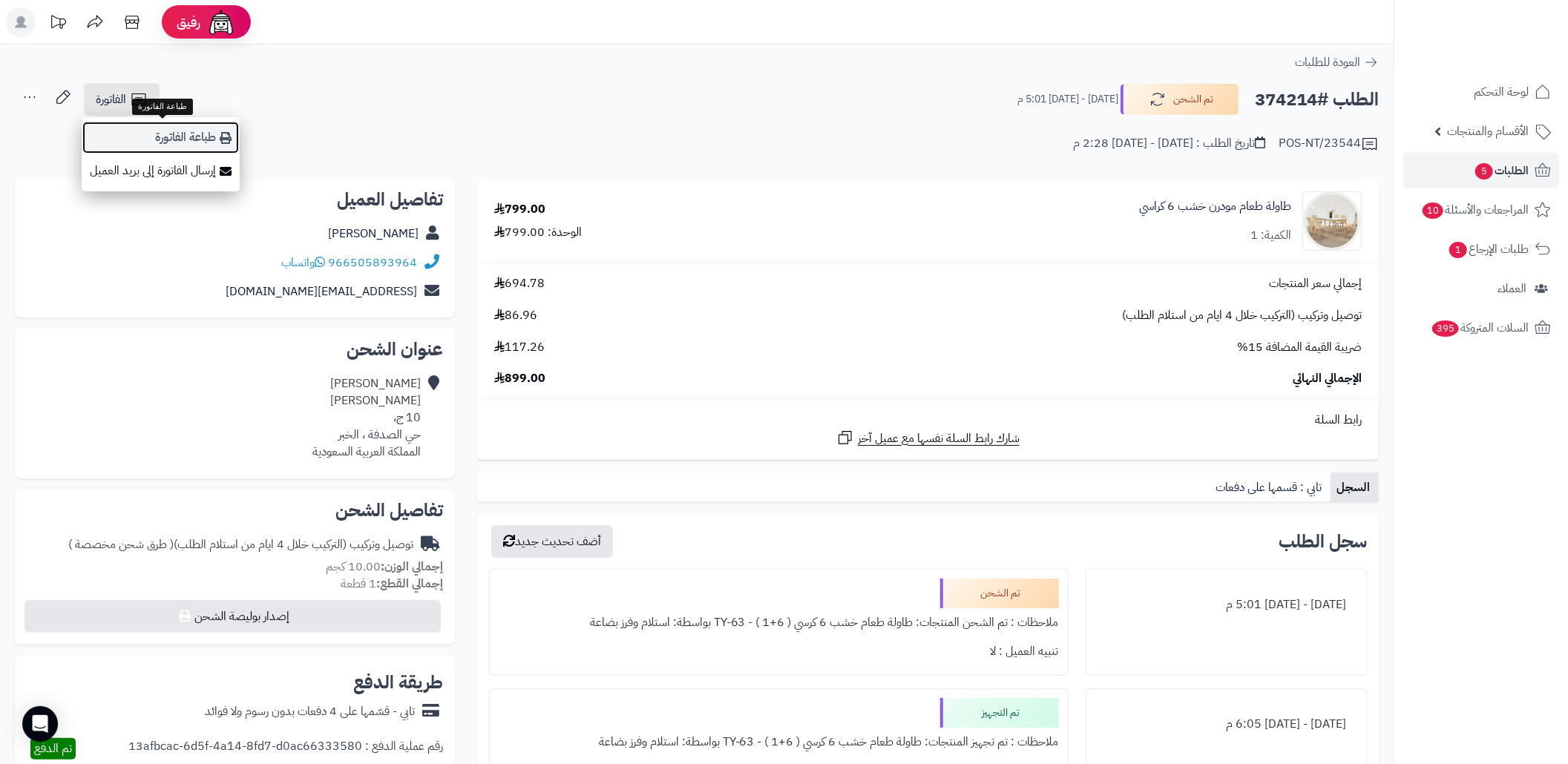
click at [220, 146] on link "طباعة الفاتورة" at bounding box center [161, 138] width 158 height 33
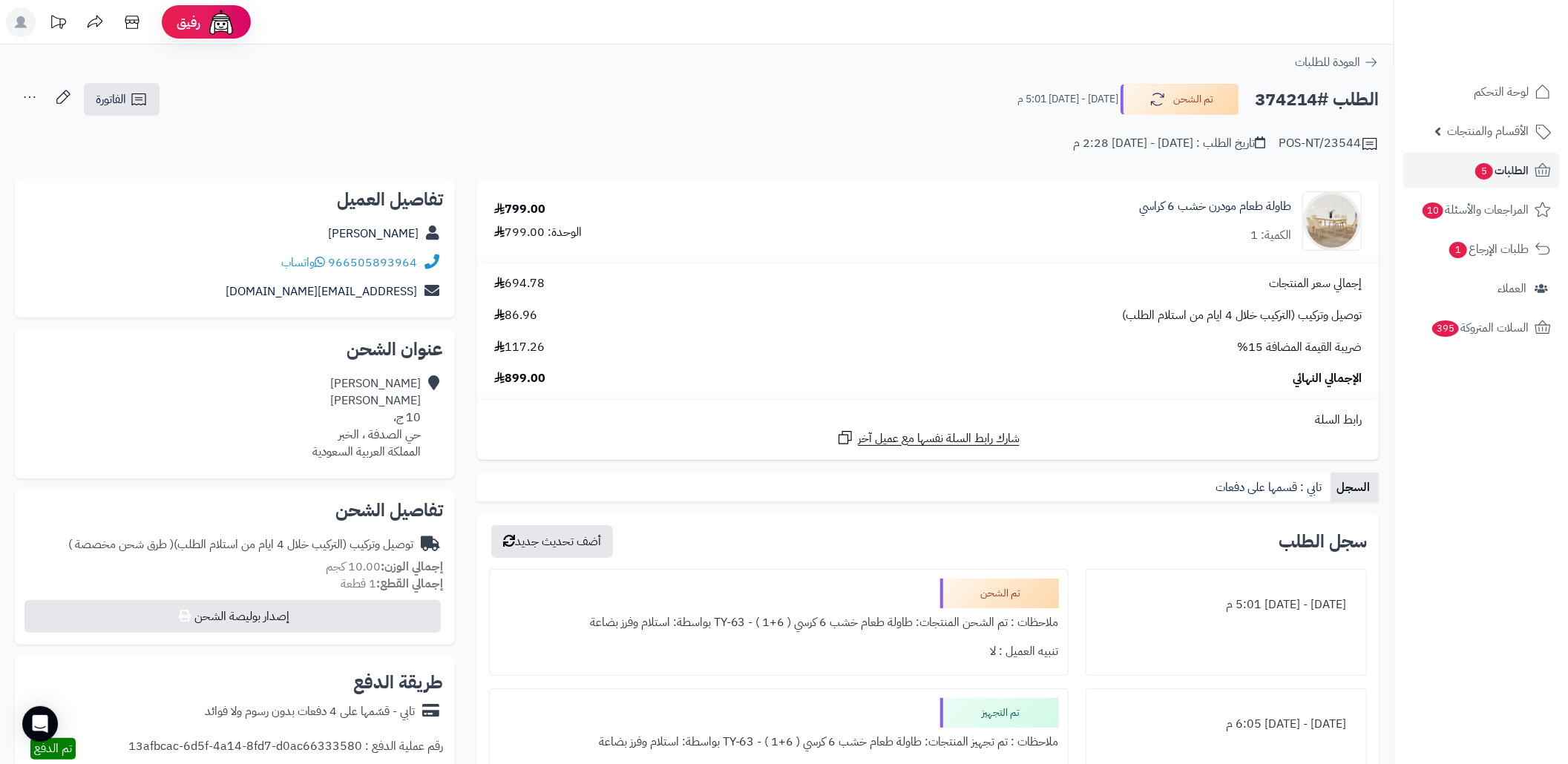
click at [1286, 96] on h2 "الطلب #374214" at bounding box center [1316, 100] width 124 height 30
copy h2 "374214"
click at [1479, 161] on span "الطلبات 5" at bounding box center [1501, 171] width 55 height 21
click at [1464, 176] on link "الطلبات 5" at bounding box center [1481, 170] width 156 height 36
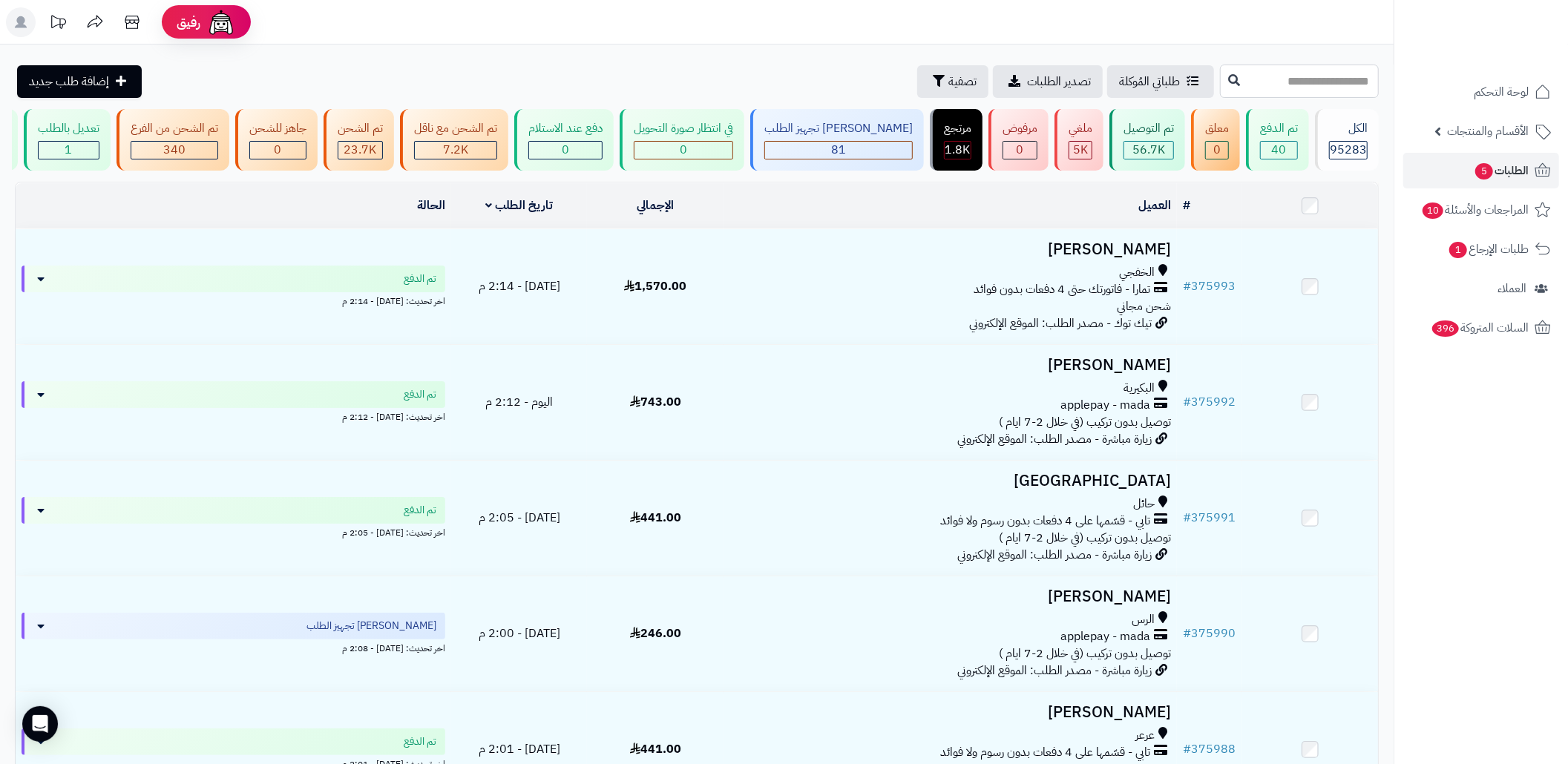
paste input "******"
click at [1313, 86] on input "text" at bounding box center [1299, 81] width 159 height 33
type input "******"
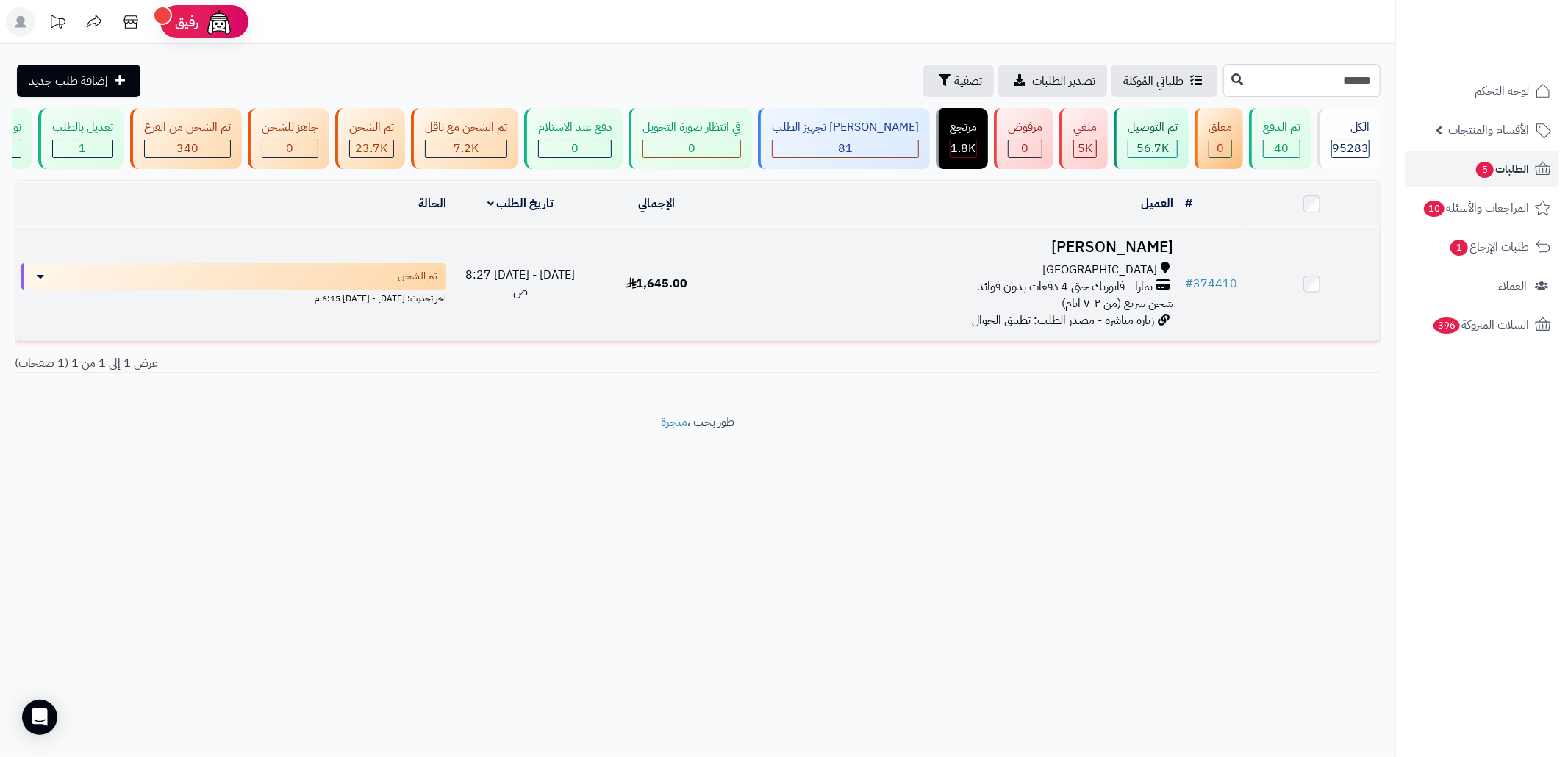
click at [918, 295] on div "تمارا - فاتورتك حتى 4 دفعات بدون فوائد" at bounding box center [951, 288] width 443 height 17
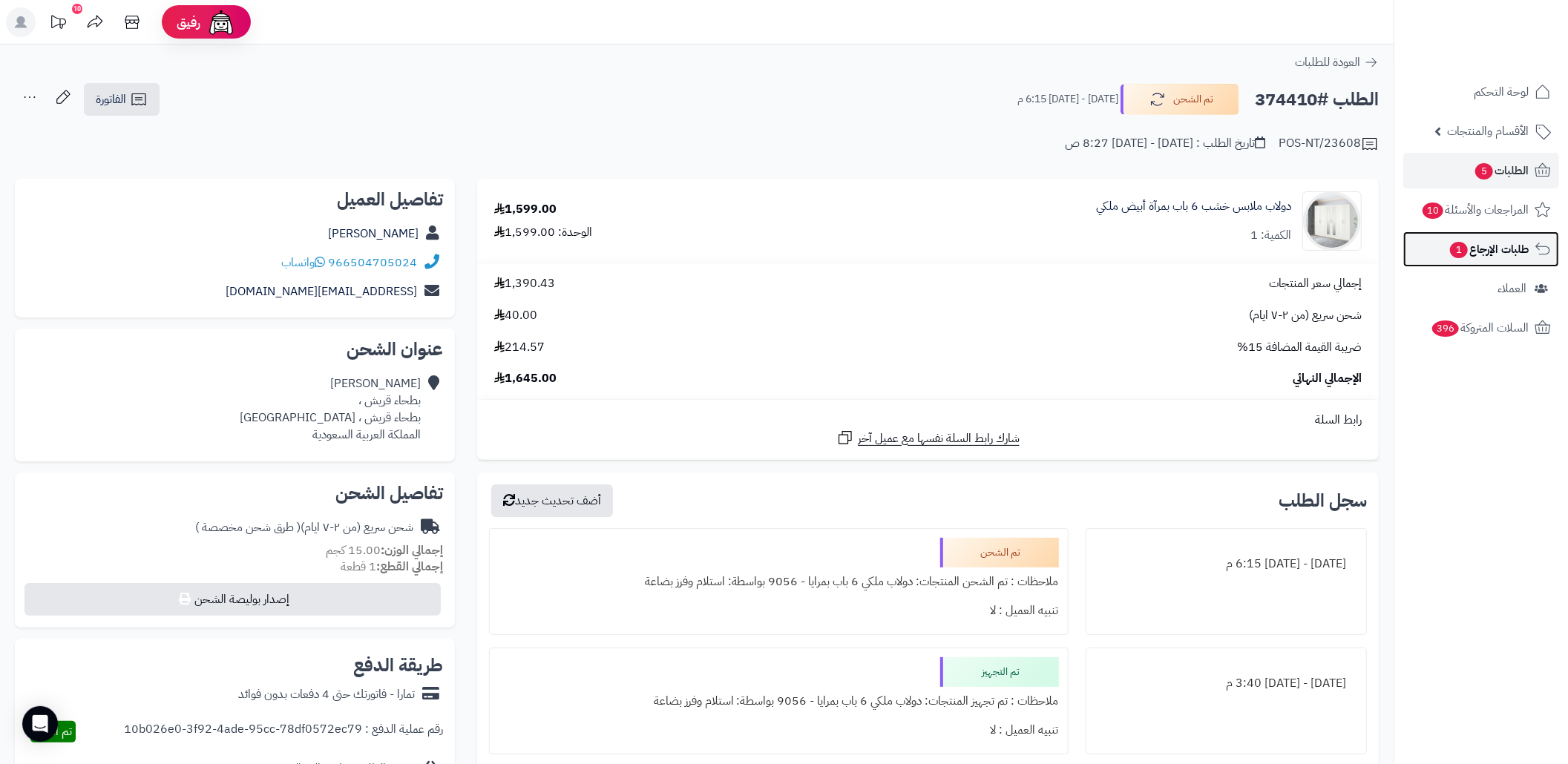
click at [1505, 255] on span "طلبات الإرجاع 1" at bounding box center [1488, 249] width 80 height 21
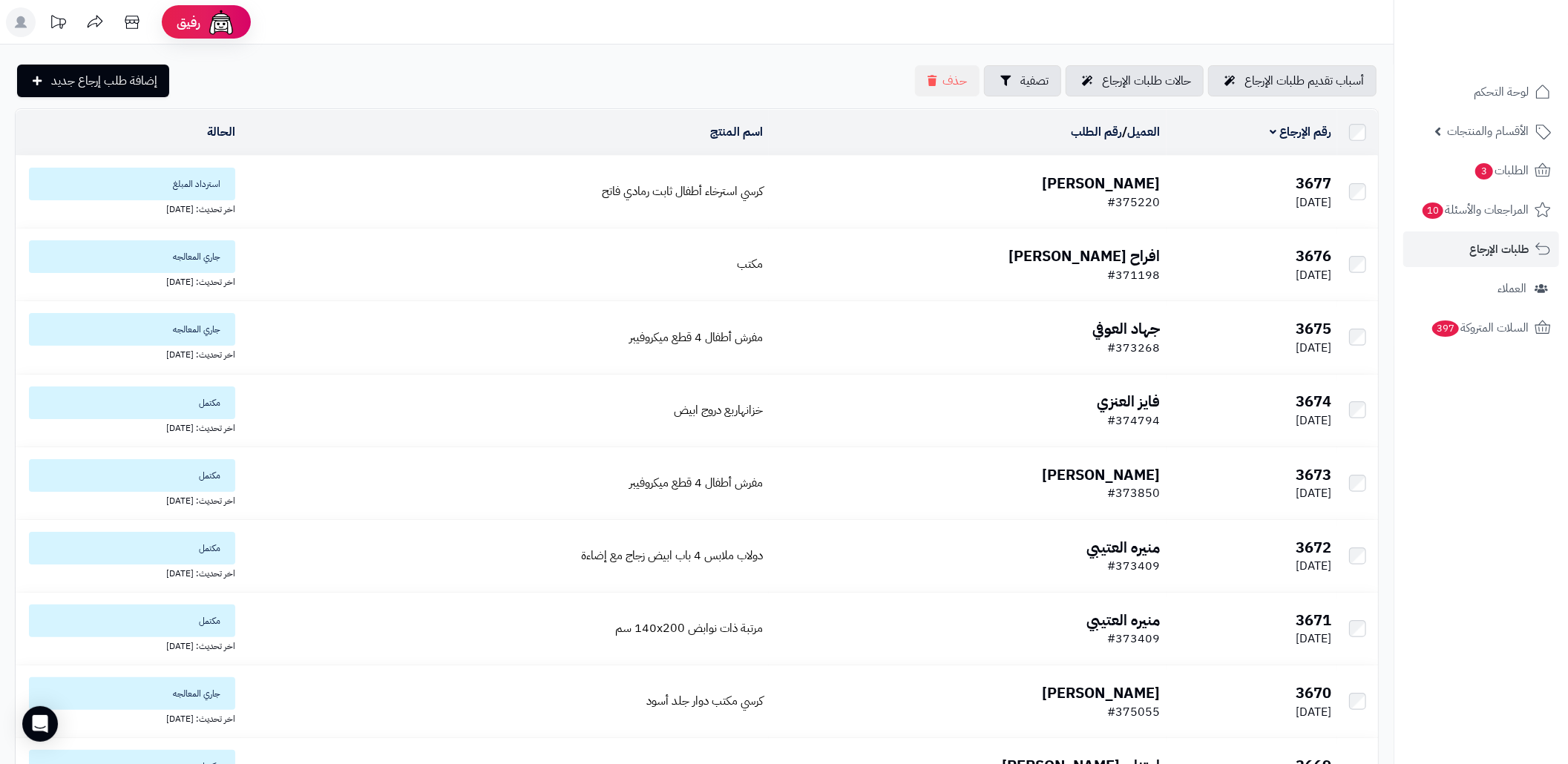
click at [384, 202] on td "كرسي استرخاء أطفال ثابت رمادي فاتح" at bounding box center [505, 191] width 528 height 72
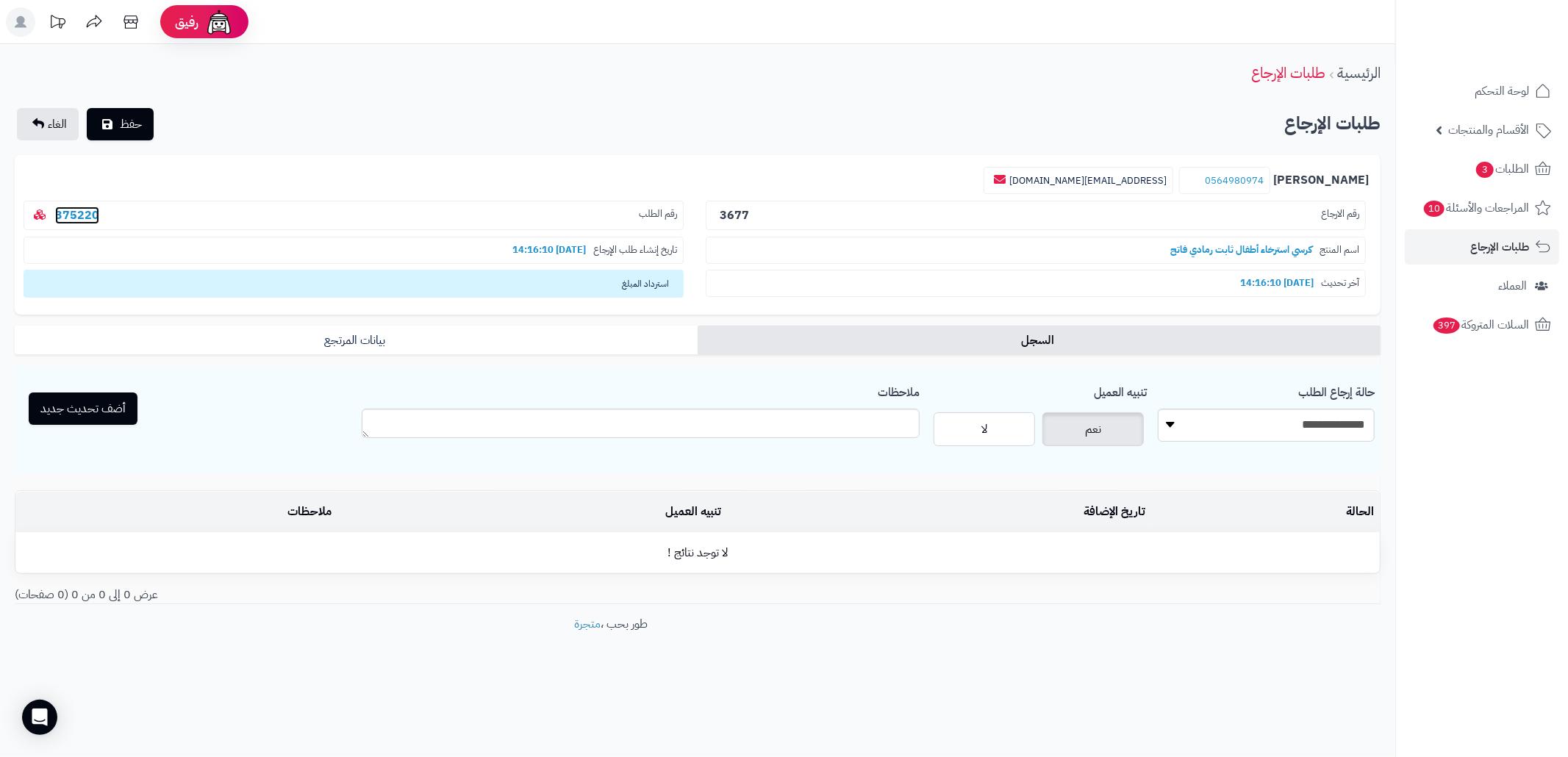
click at [85, 218] on link "375220" at bounding box center [77, 216] width 44 height 18
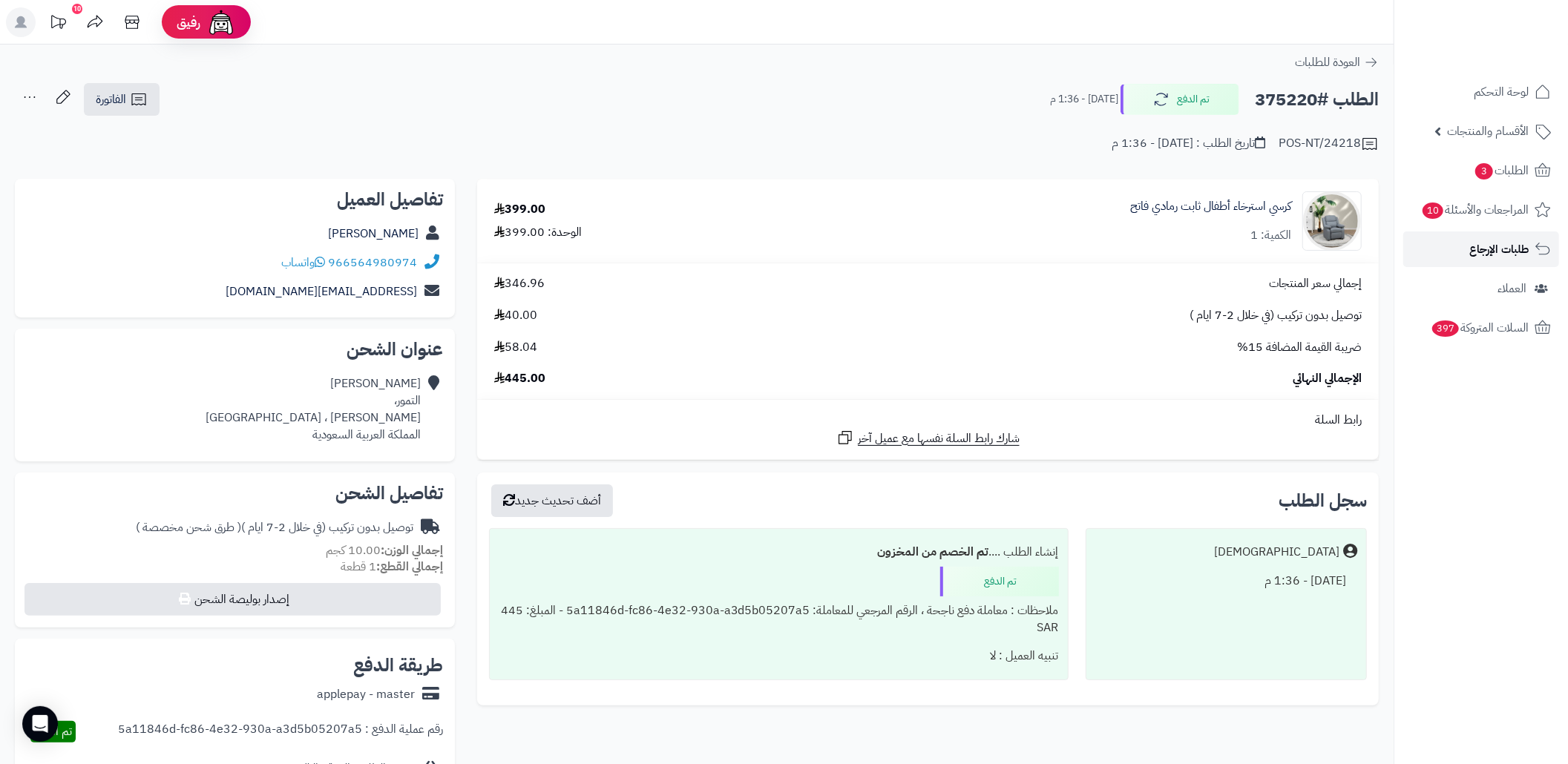
click at [1483, 248] on span "طلبات الإرجاع" at bounding box center [1498, 249] width 59 height 21
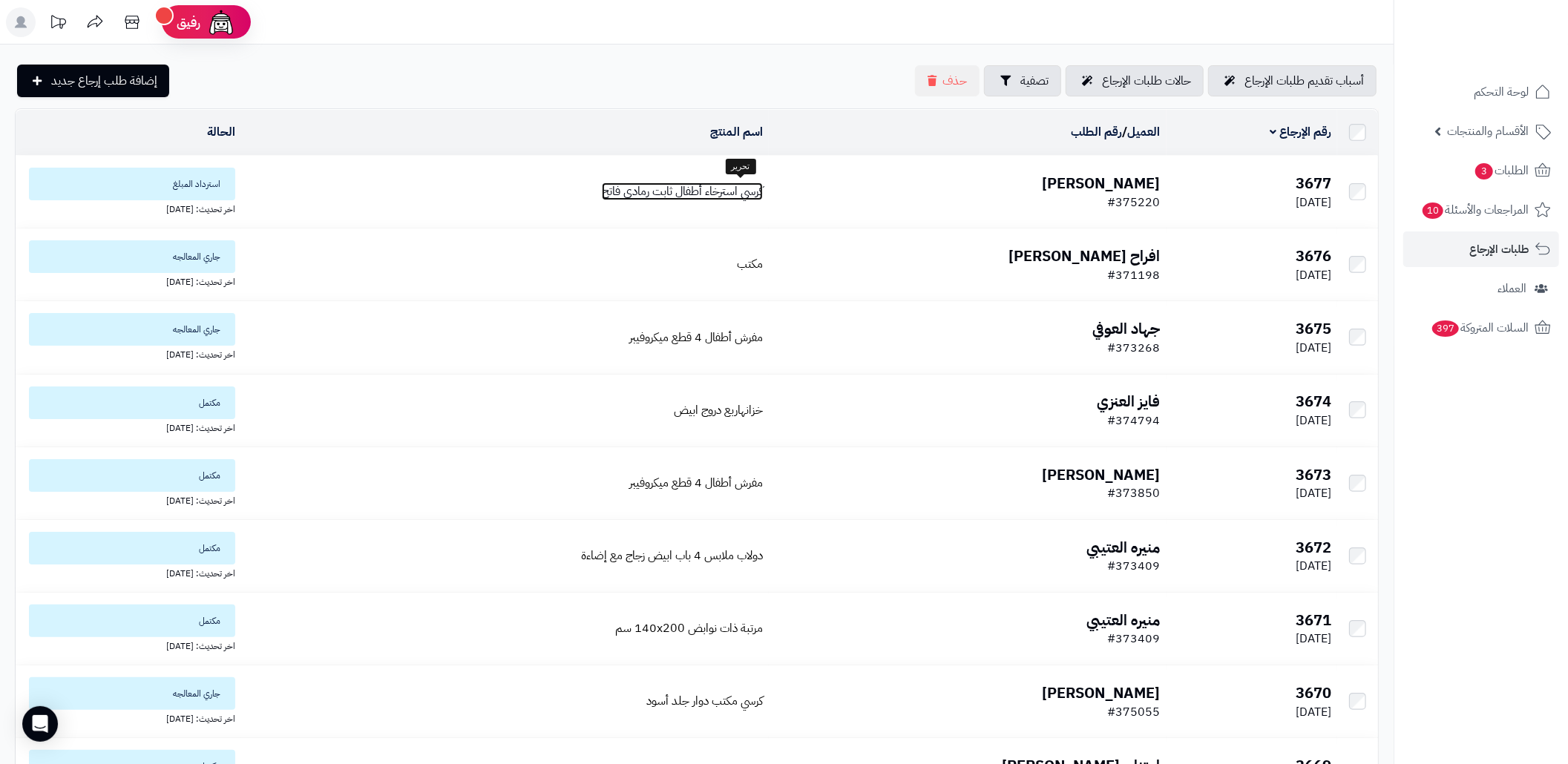
click at [676, 191] on span "كرسي استرخاء أطفال ثابت رمادي فاتح" at bounding box center [683, 191] width 161 height 18
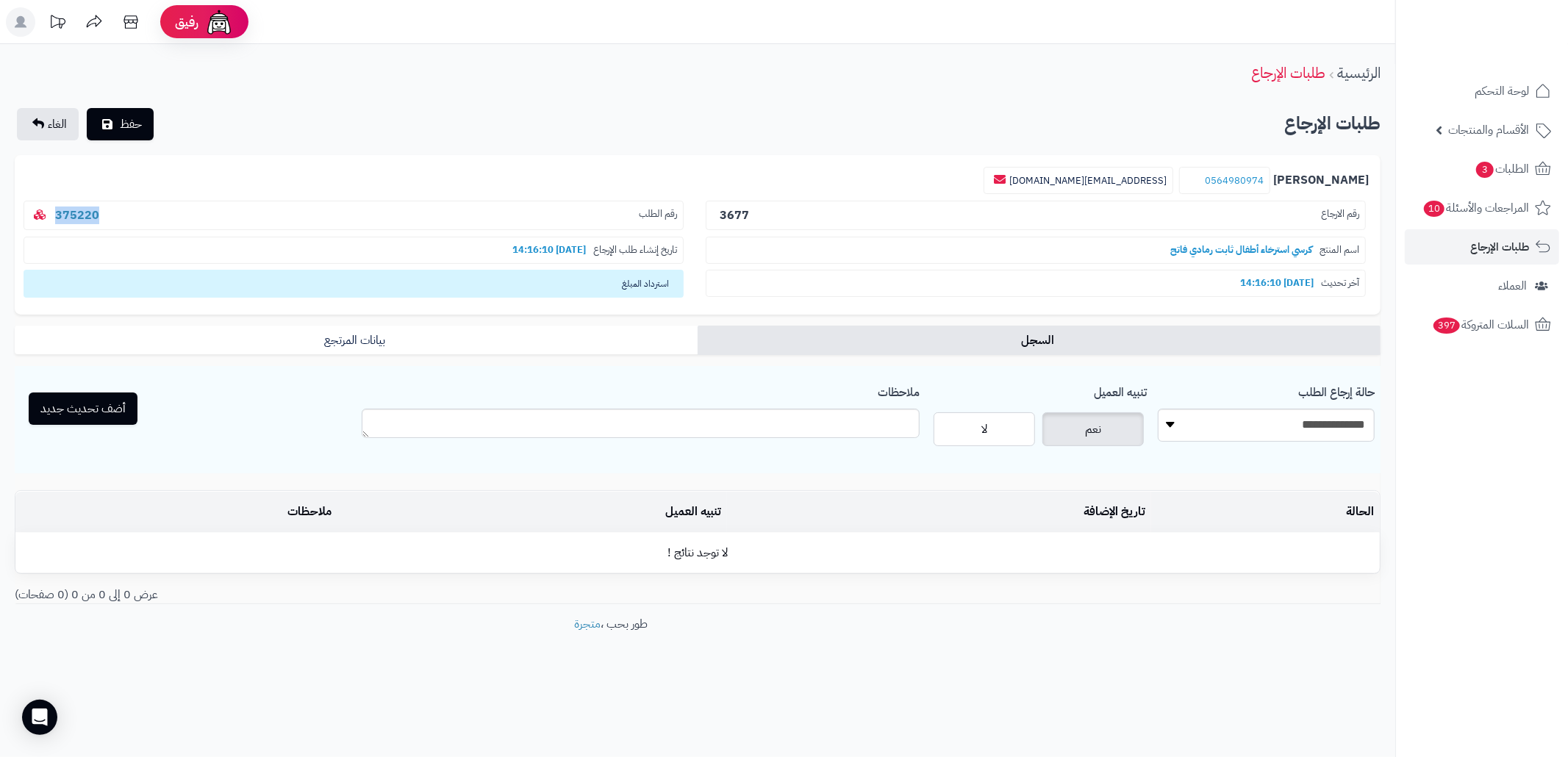
drag, startPoint x: 118, startPoint y: 220, endPoint x: 48, endPoint y: 221, distance: 70.0
click at [48, 221] on p "رقم الطلب 375220" at bounding box center [353, 216] width 660 height 30
copy link "375220"
click at [74, 216] on link "375220" at bounding box center [77, 216] width 44 height 18
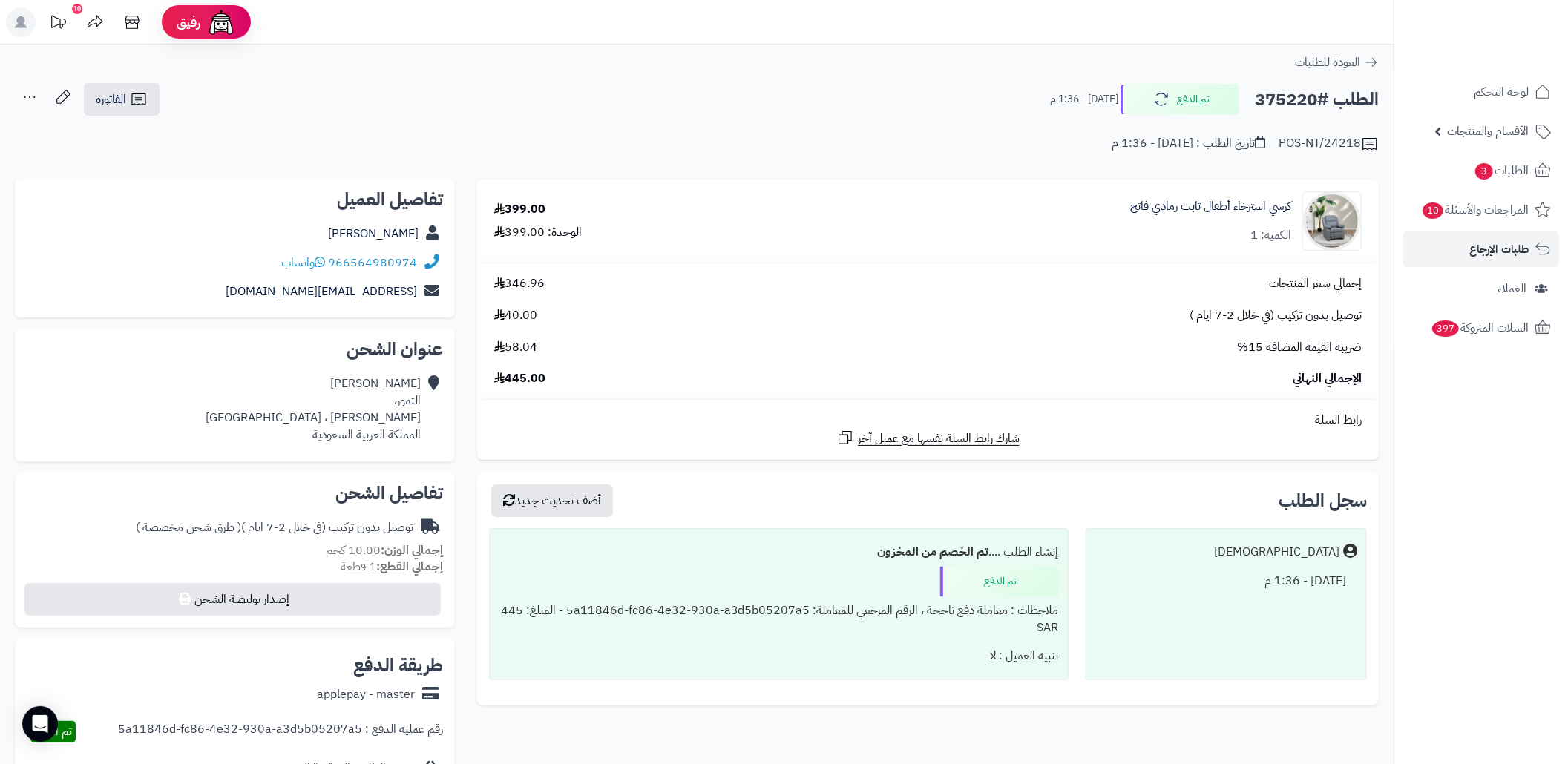
click at [226, 261] on div "966564980974 واتساب" at bounding box center [235, 263] width 416 height 29
copy div "966564980974 واتساب"
click at [770, 349] on div "ضريبة القيمة المضافة 15% 58.04" at bounding box center [928, 348] width 890 height 17
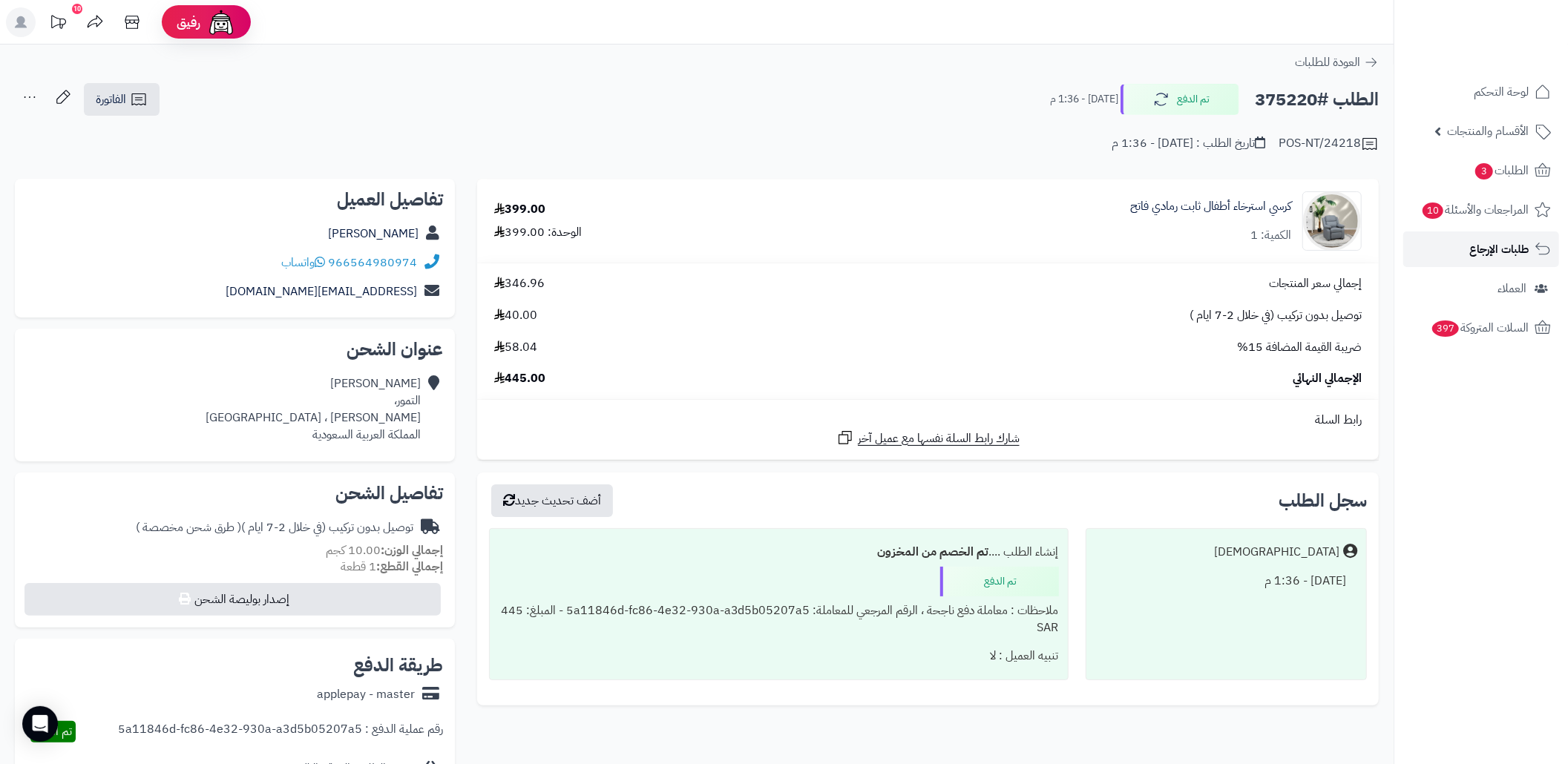
click at [1521, 242] on span "طلبات الإرجاع" at bounding box center [1498, 249] width 59 height 21
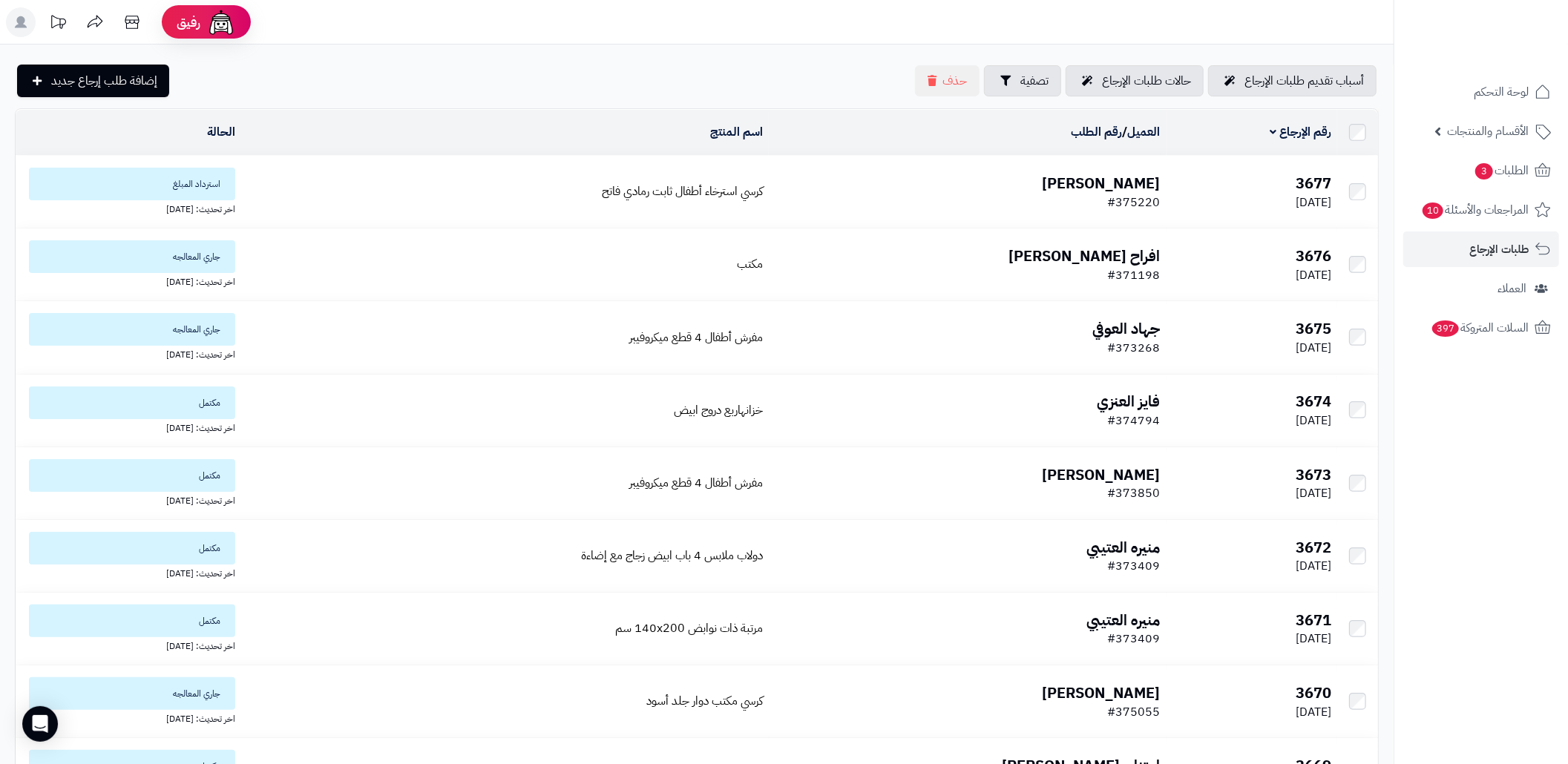
click at [388, 181] on td "كرسي استرخاء أطفال ثابت رمادي فاتح" at bounding box center [505, 191] width 528 height 72
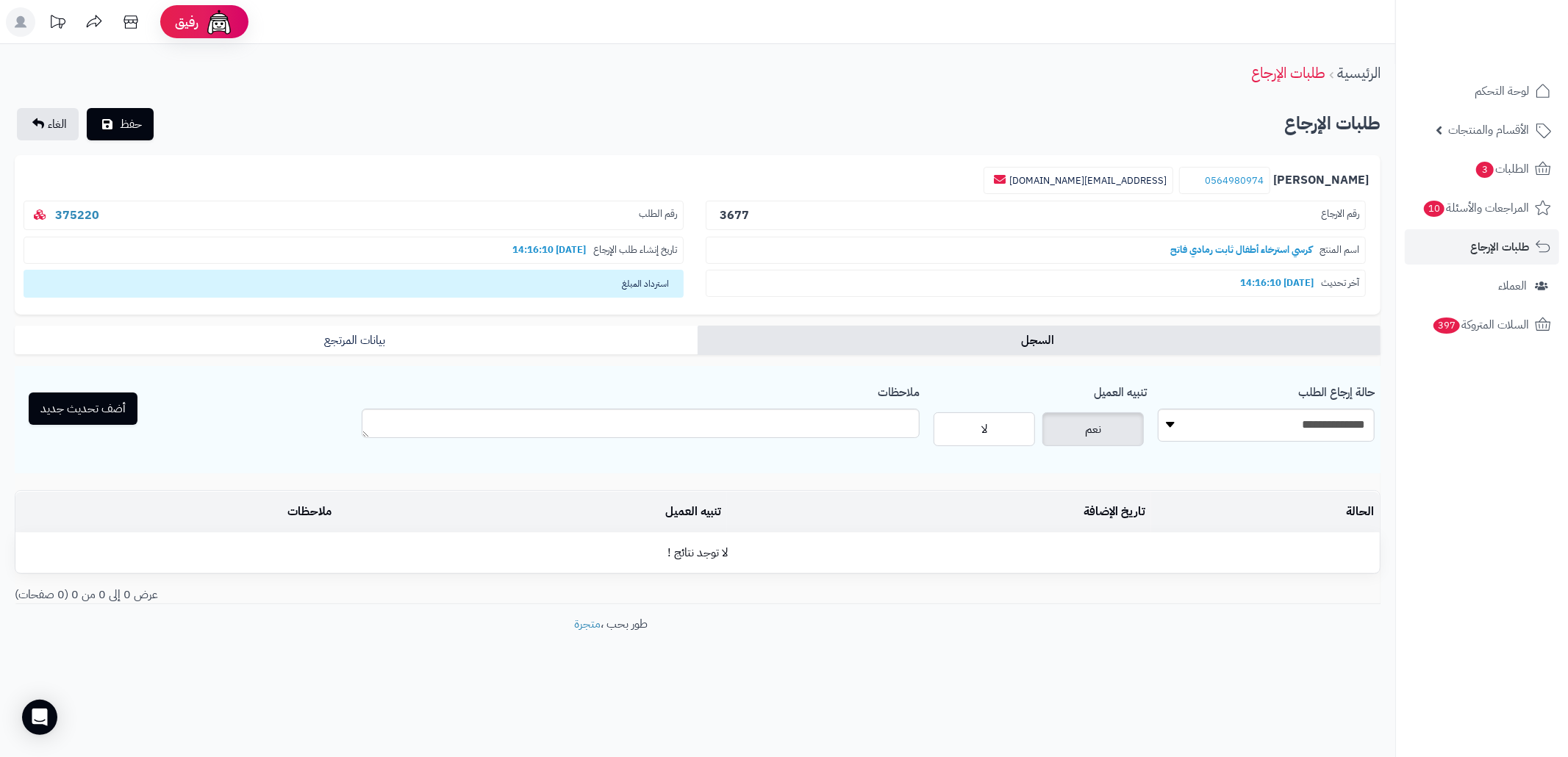
click at [851, 409] on div "ملاحظات" at bounding box center [641, 414] width 558 height 72
click at [1491, 244] on span "طلبات الإرجاع" at bounding box center [1499, 247] width 59 height 20
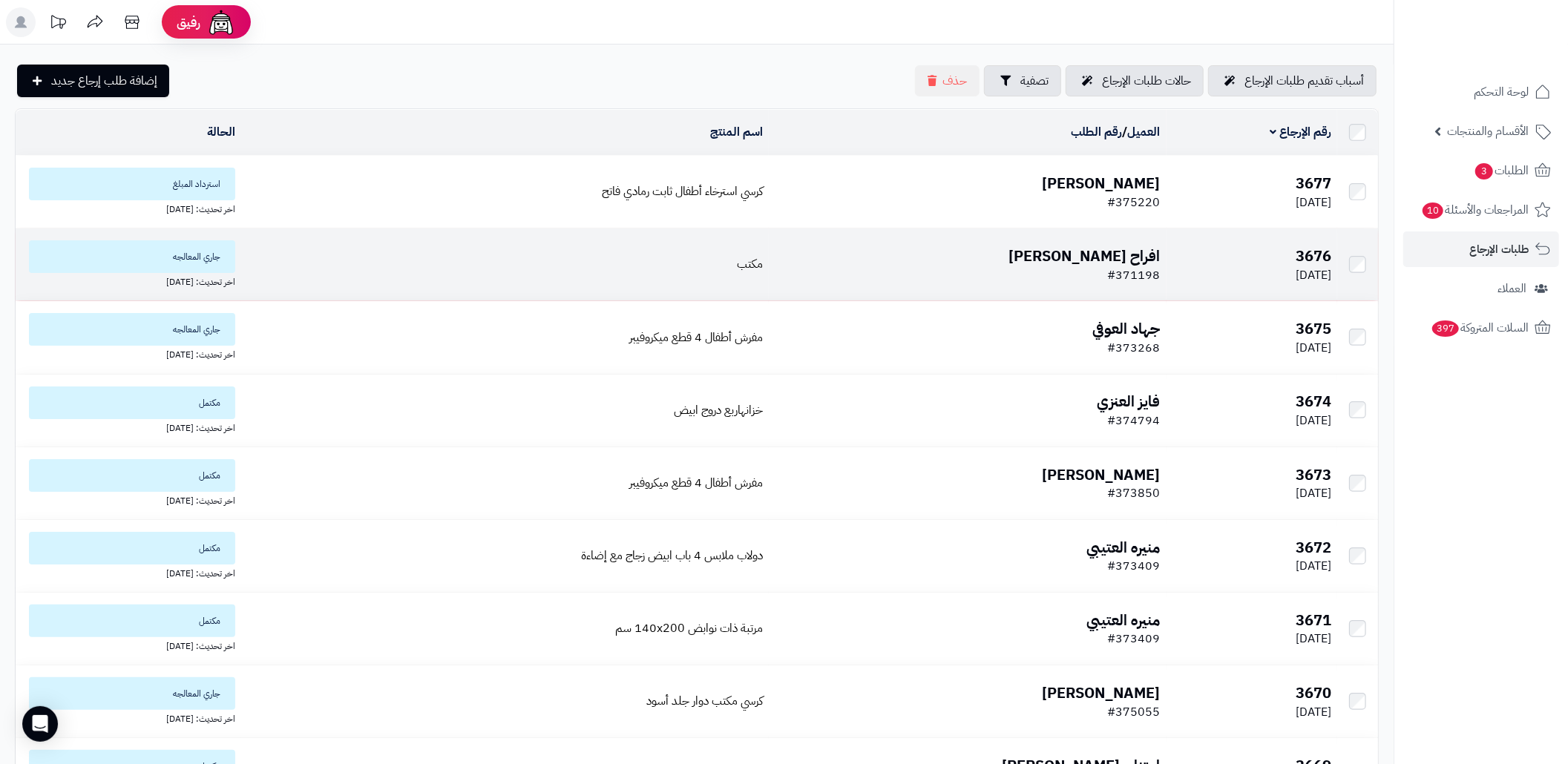
click at [954, 271] on td "افراح [PERSON_NAME] #371198" at bounding box center [968, 264] width 398 height 72
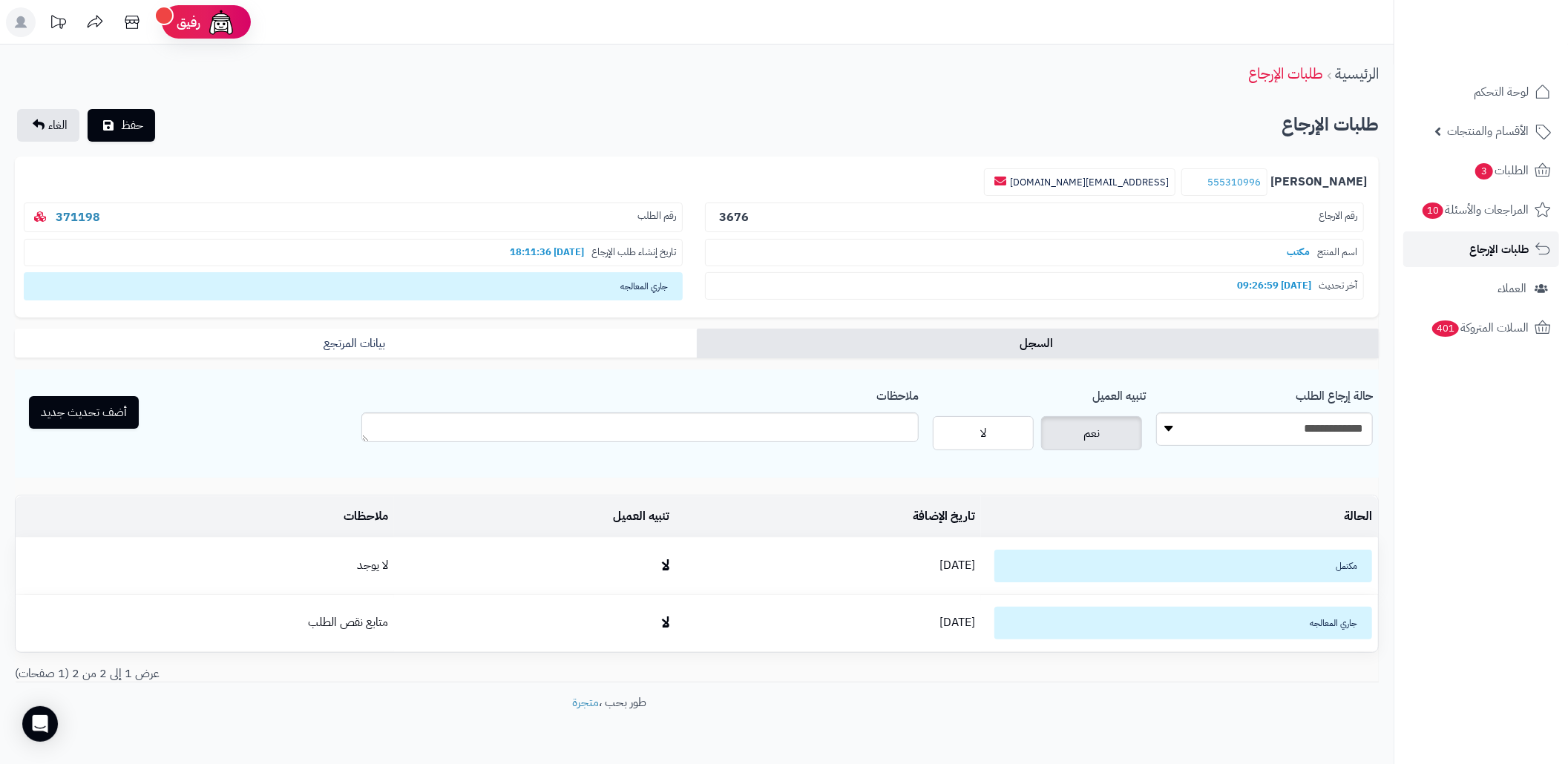
click at [1509, 248] on span "طلبات الإرجاع" at bounding box center [1498, 249] width 59 height 21
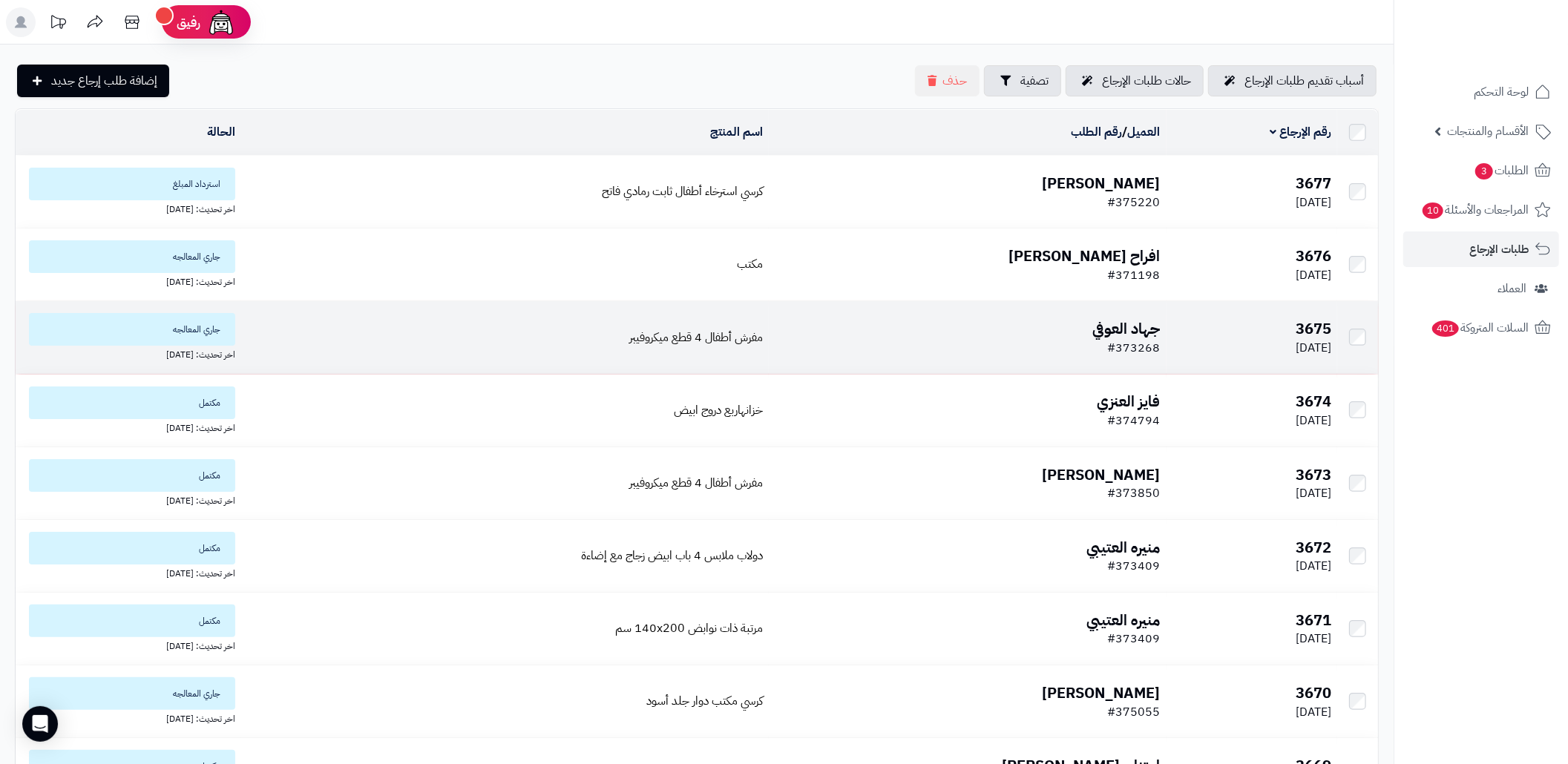
click at [199, 340] on span "جاري المعالجه" at bounding box center [132, 329] width 206 height 32
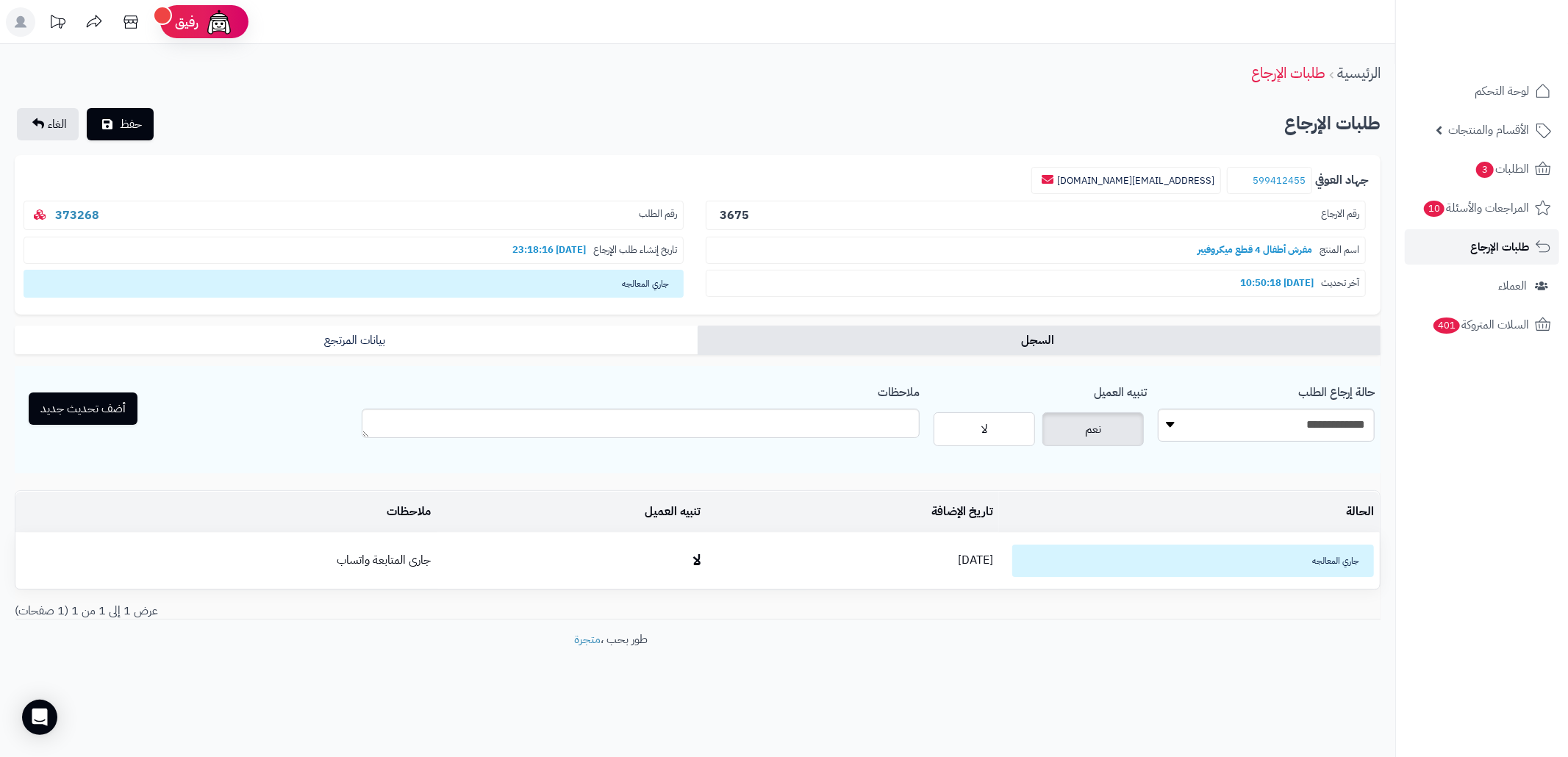
click at [1510, 247] on span "طلبات الإرجاع" at bounding box center [1499, 247] width 59 height 20
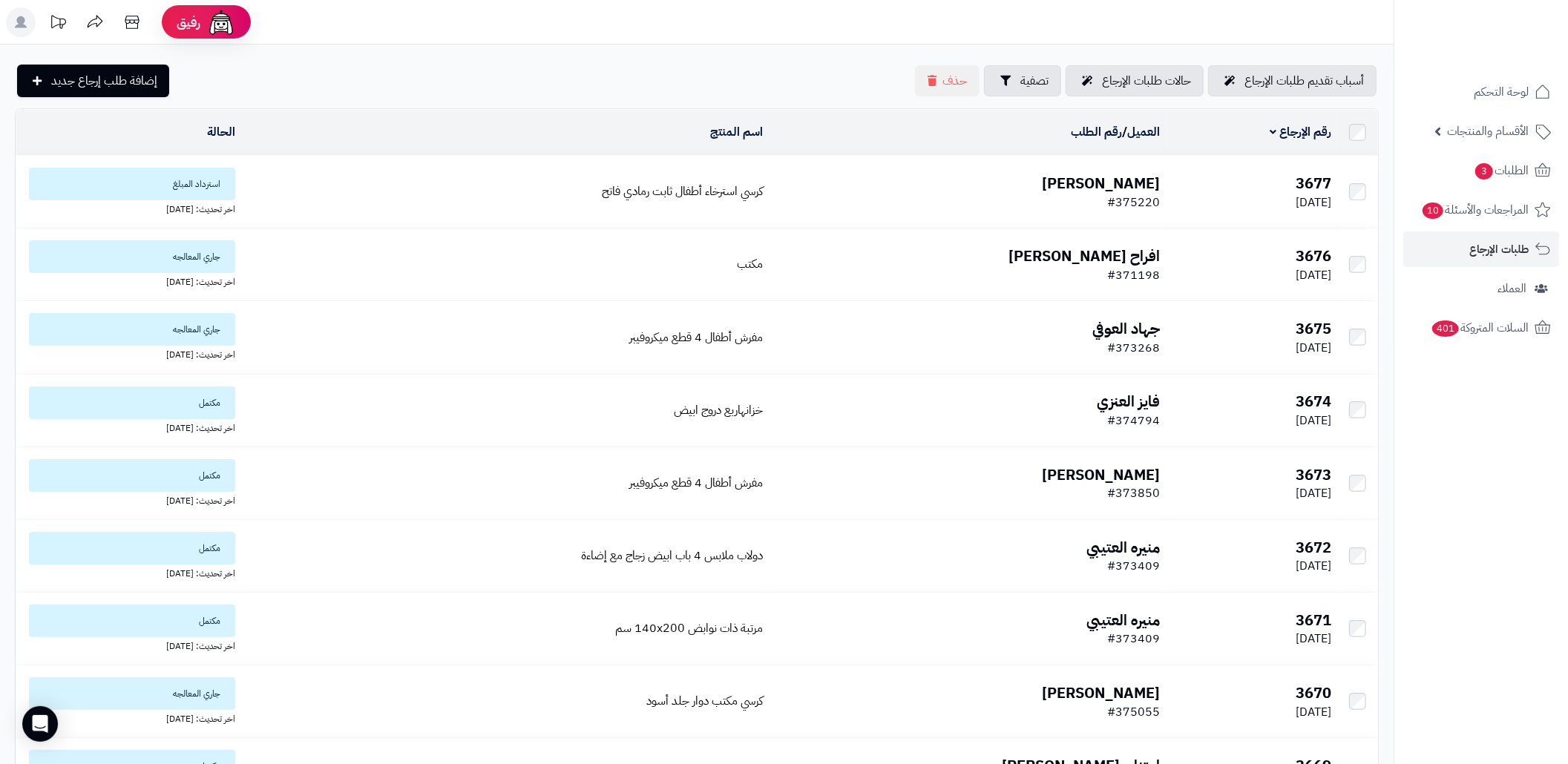
click at [203, 176] on span "استرداد المبلغ" at bounding box center [132, 183] width 206 height 32
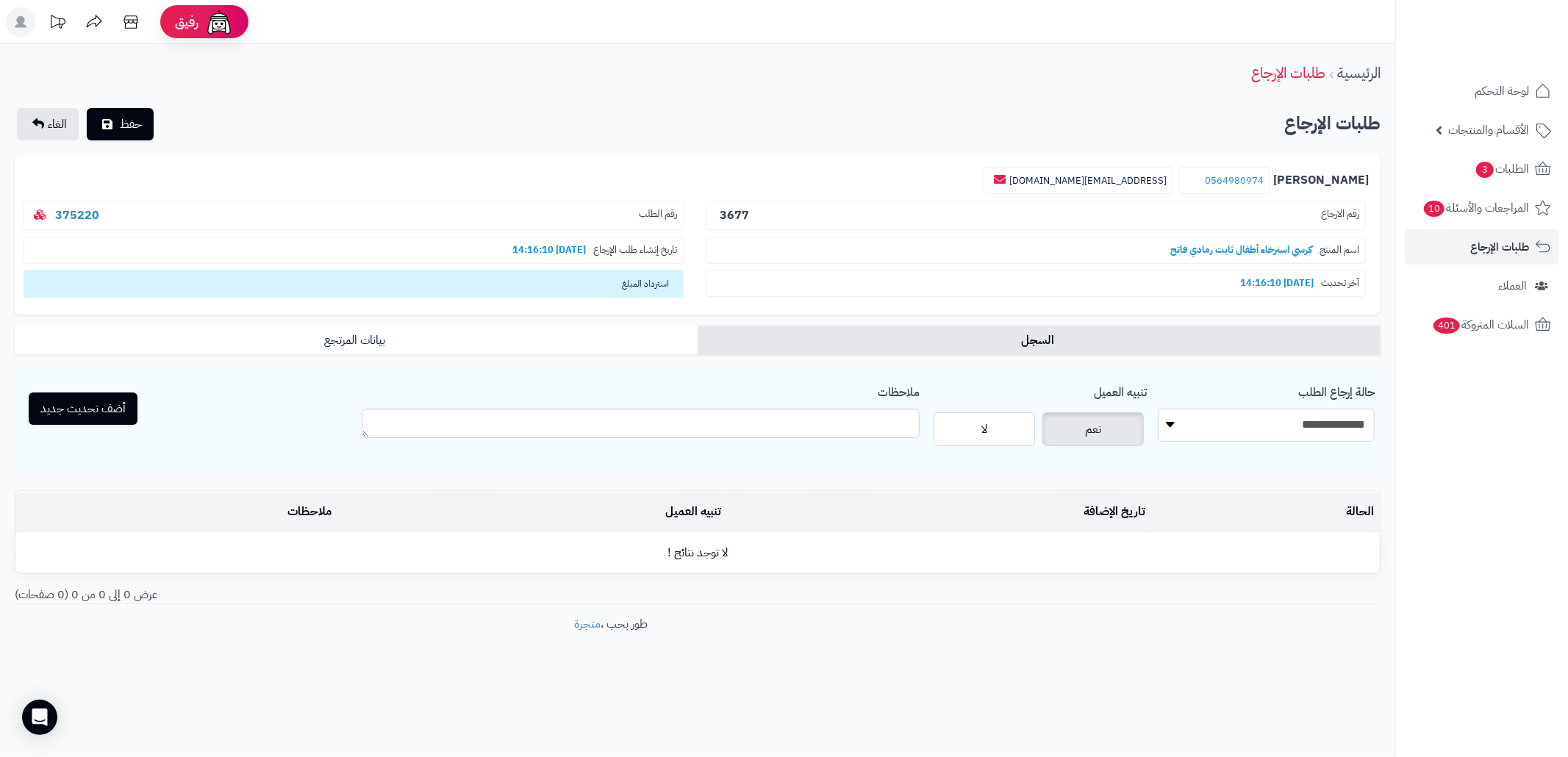
click at [1256, 425] on select "**********" at bounding box center [1266, 426] width 217 height 33
select select "*"
click at [1157, 409] on select "**********" at bounding box center [1266, 426] width 217 height 33
click at [839, 430] on textarea "ملاحظات" at bounding box center [641, 424] width 558 height 30
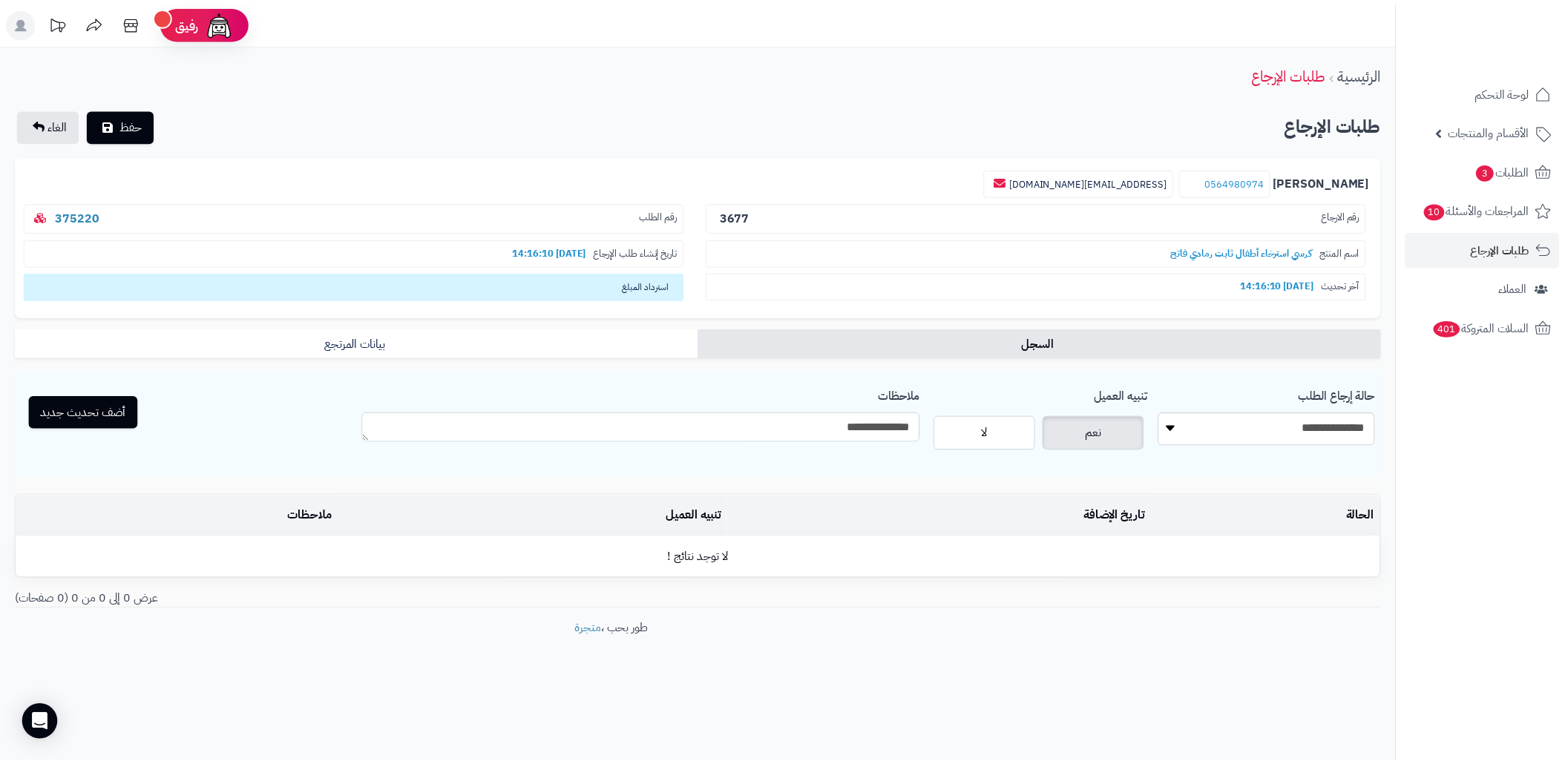
scroll to position [13, 0]
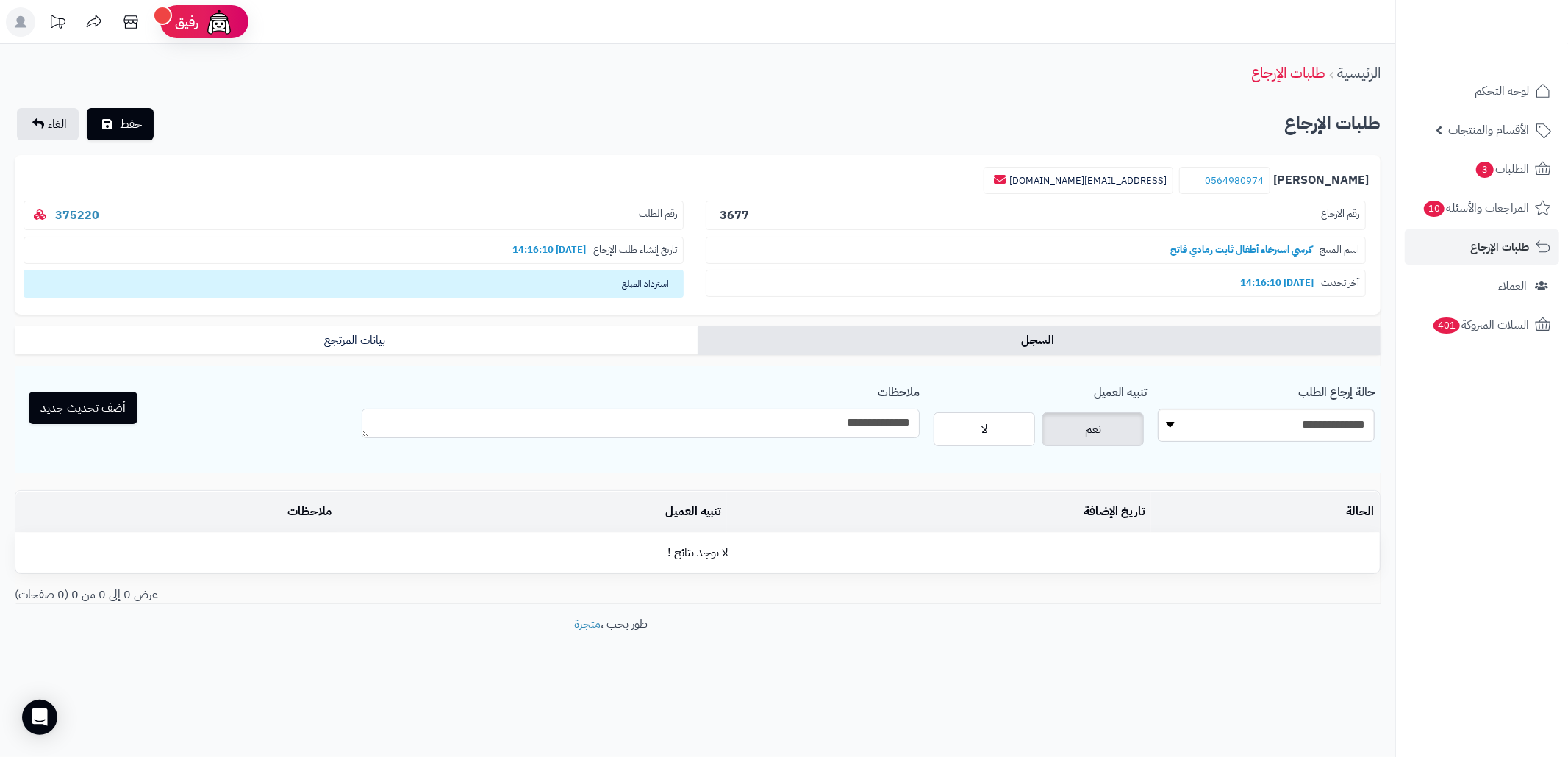
type textarea "**********"
click at [89, 410] on button "أضف تحديث جديد" at bounding box center [83, 407] width 109 height 32
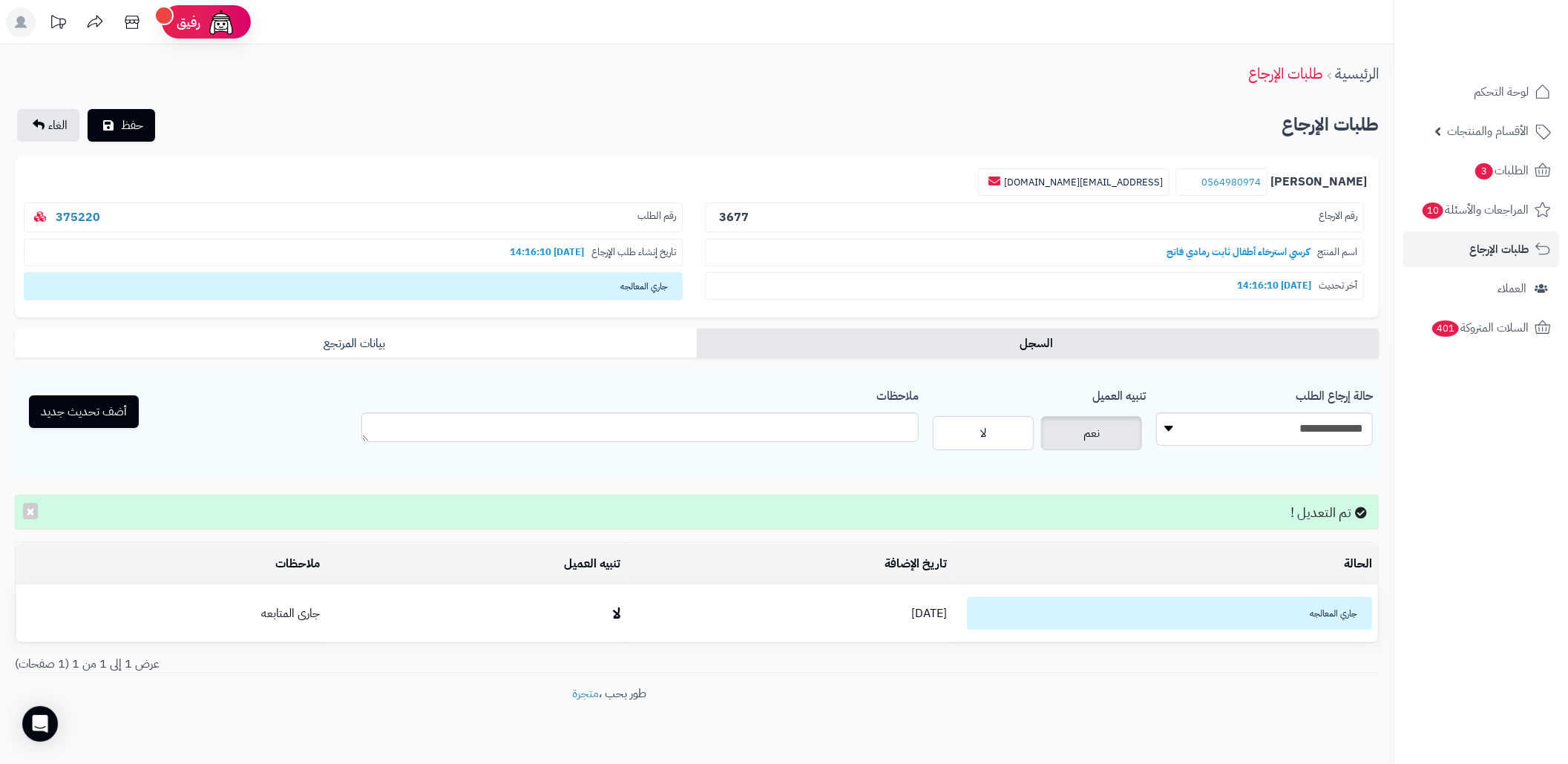
scroll to position [1, 0]
click at [129, 138] on button "حفظ" at bounding box center [121, 124] width 67 height 32
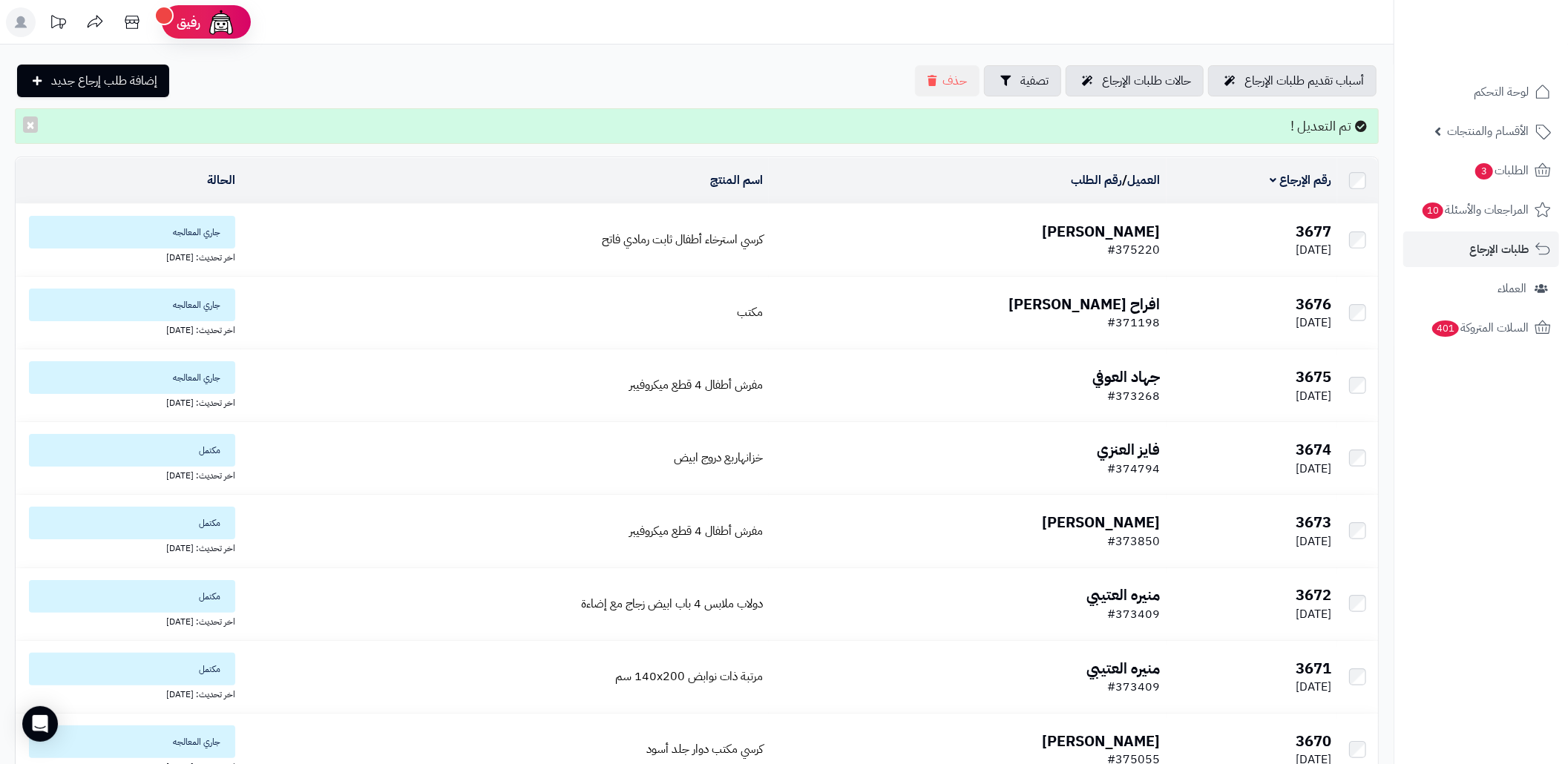
click at [210, 230] on span "جاري المعالجه" at bounding box center [132, 232] width 206 height 32
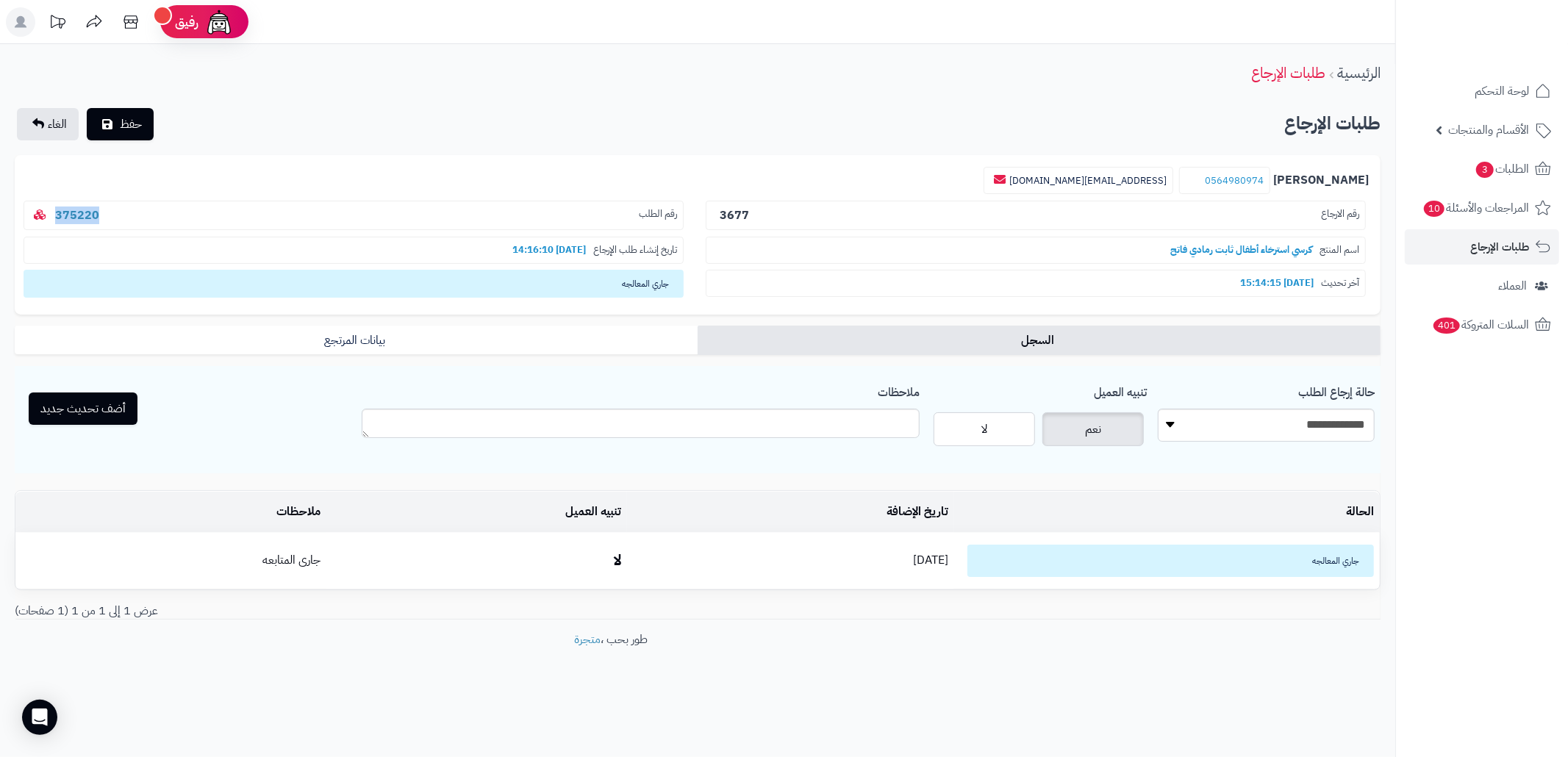
drag, startPoint x: 104, startPoint y: 209, endPoint x: 38, endPoint y: 213, distance: 66.1
click at [38, 213] on p "رقم الطلب 375220" at bounding box center [353, 216] width 660 height 30
copy link "375220"
click at [1439, 251] on link "طلبات الإرجاع" at bounding box center [1482, 247] width 154 height 35
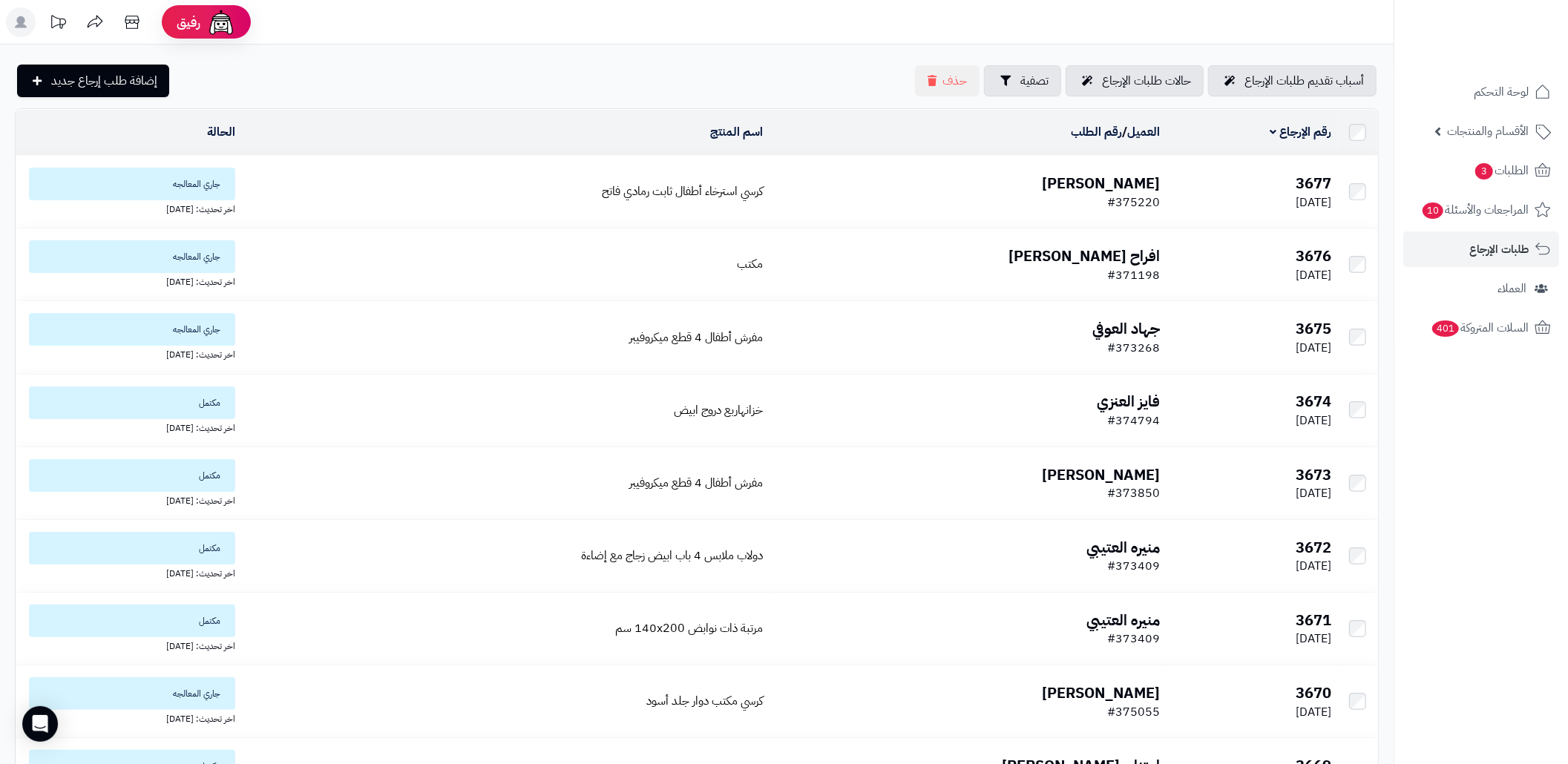
click at [991, 197] on td "[PERSON_NAME] #375220" at bounding box center [968, 191] width 398 height 72
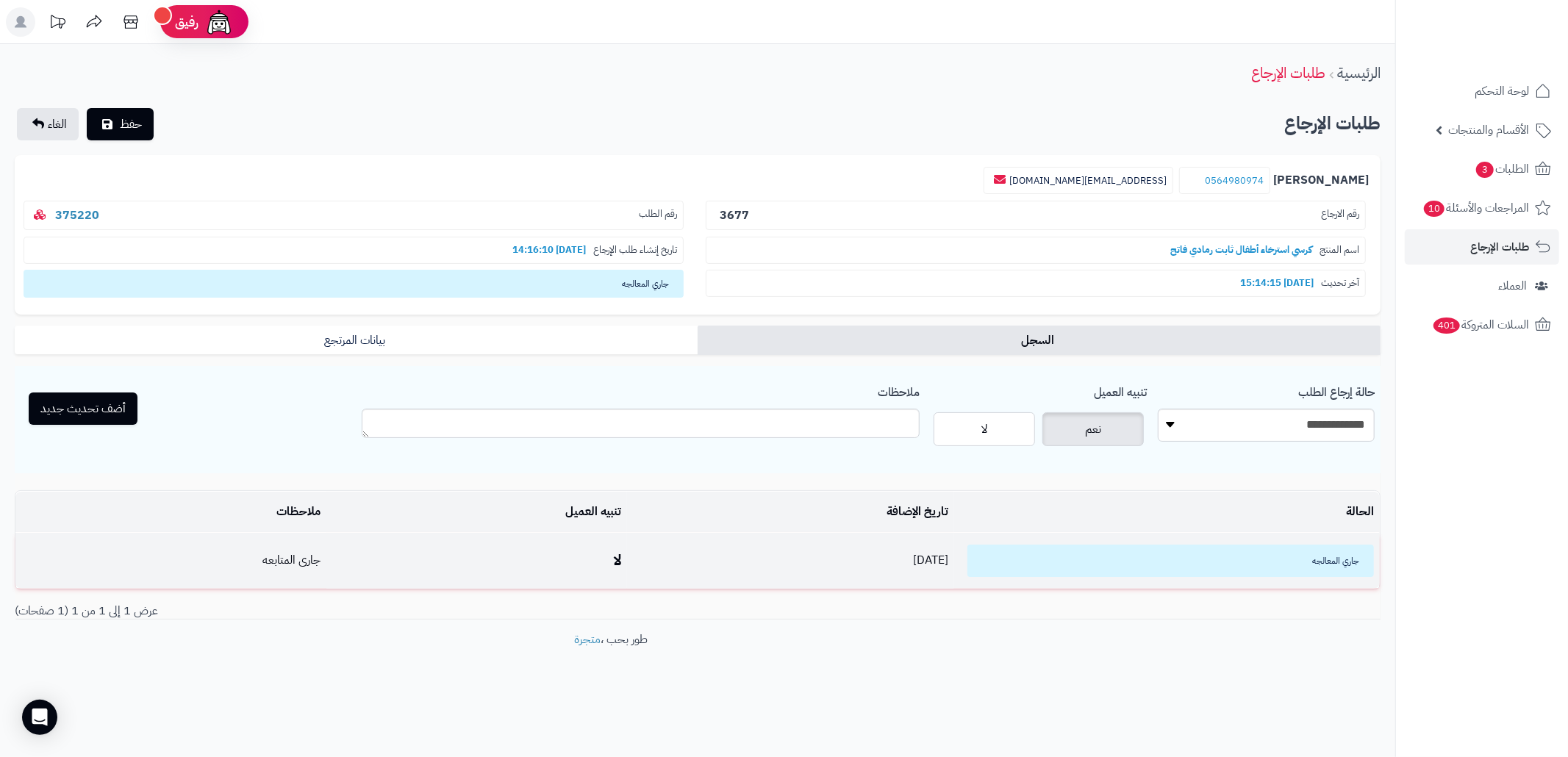
click at [192, 562] on td "جارى المتابعه" at bounding box center [171, 560] width 311 height 56
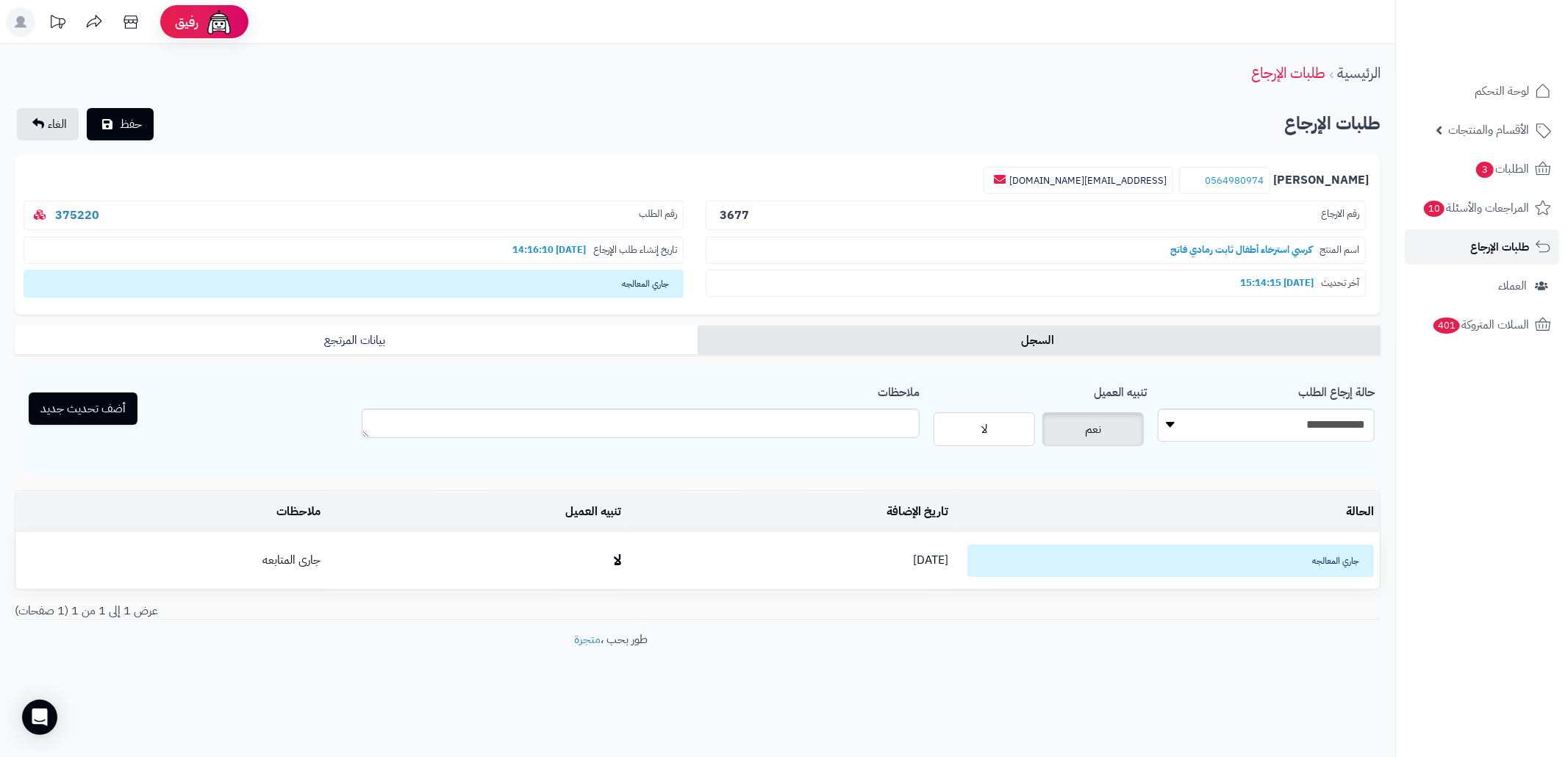
click at [1438, 248] on link "طلبات الإرجاع" at bounding box center [1482, 247] width 154 height 35
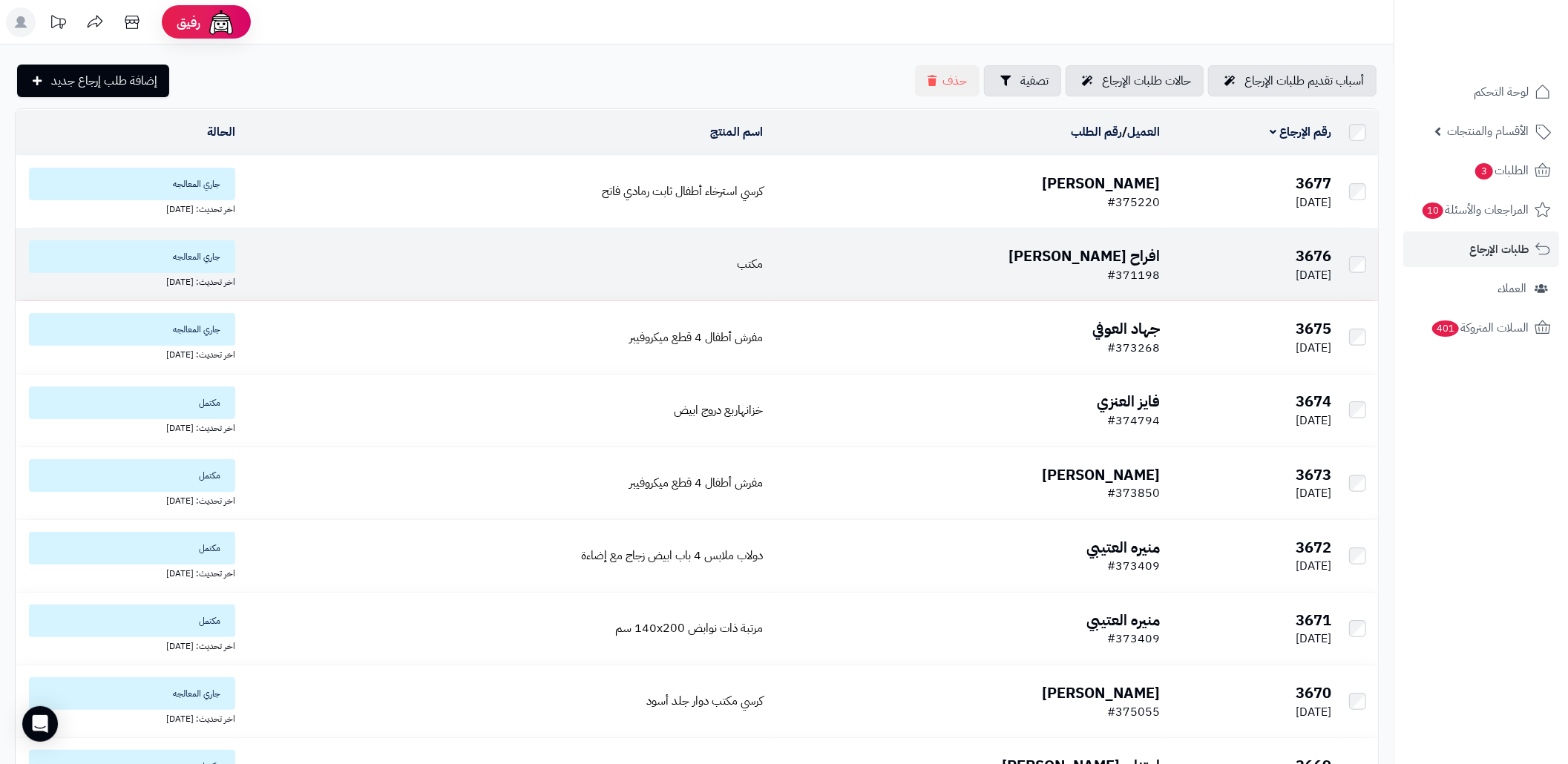
click at [755, 259] on td "مكتب" at bounding box center [505, 264] width 528 height 72
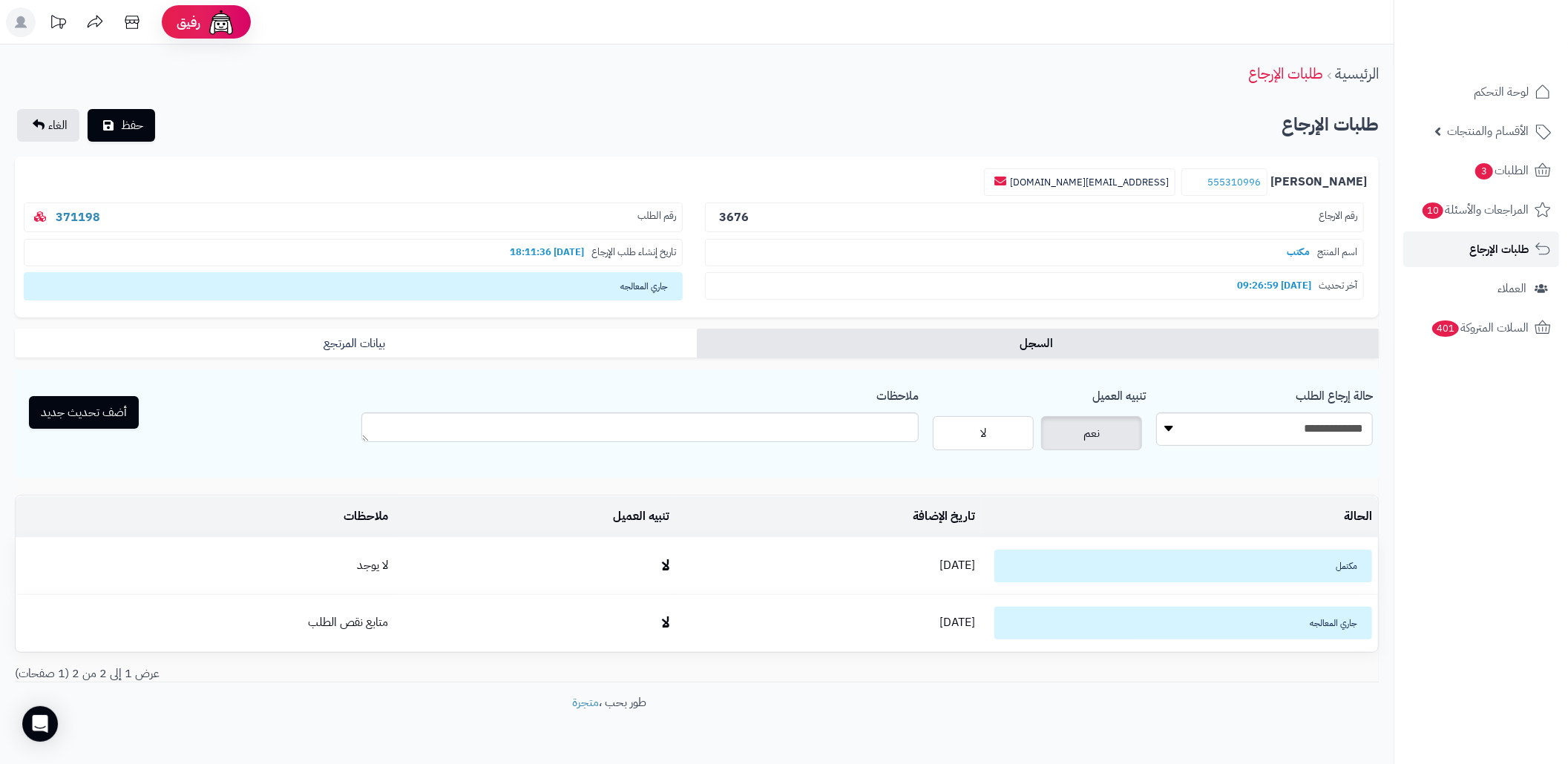
click at [1493, 248] on span "طلبات الإرجاع" at bounding box center [1498, 249] width 59 height 21
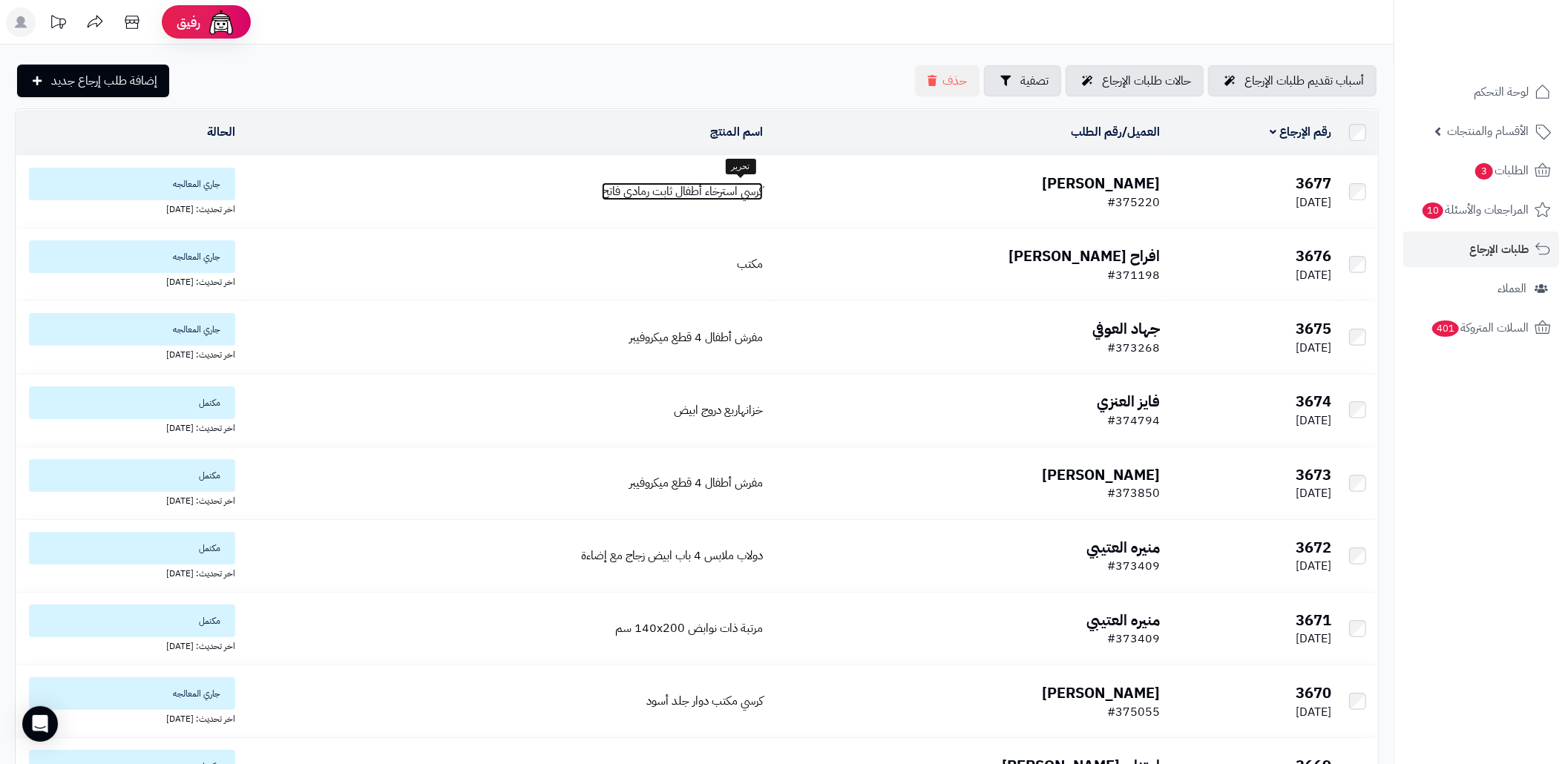
click at [702, 191] on span "كرسي استرخاء أطفال ثابت رمادي فاتح" at bounding box center [683, 191] width 161 height 18
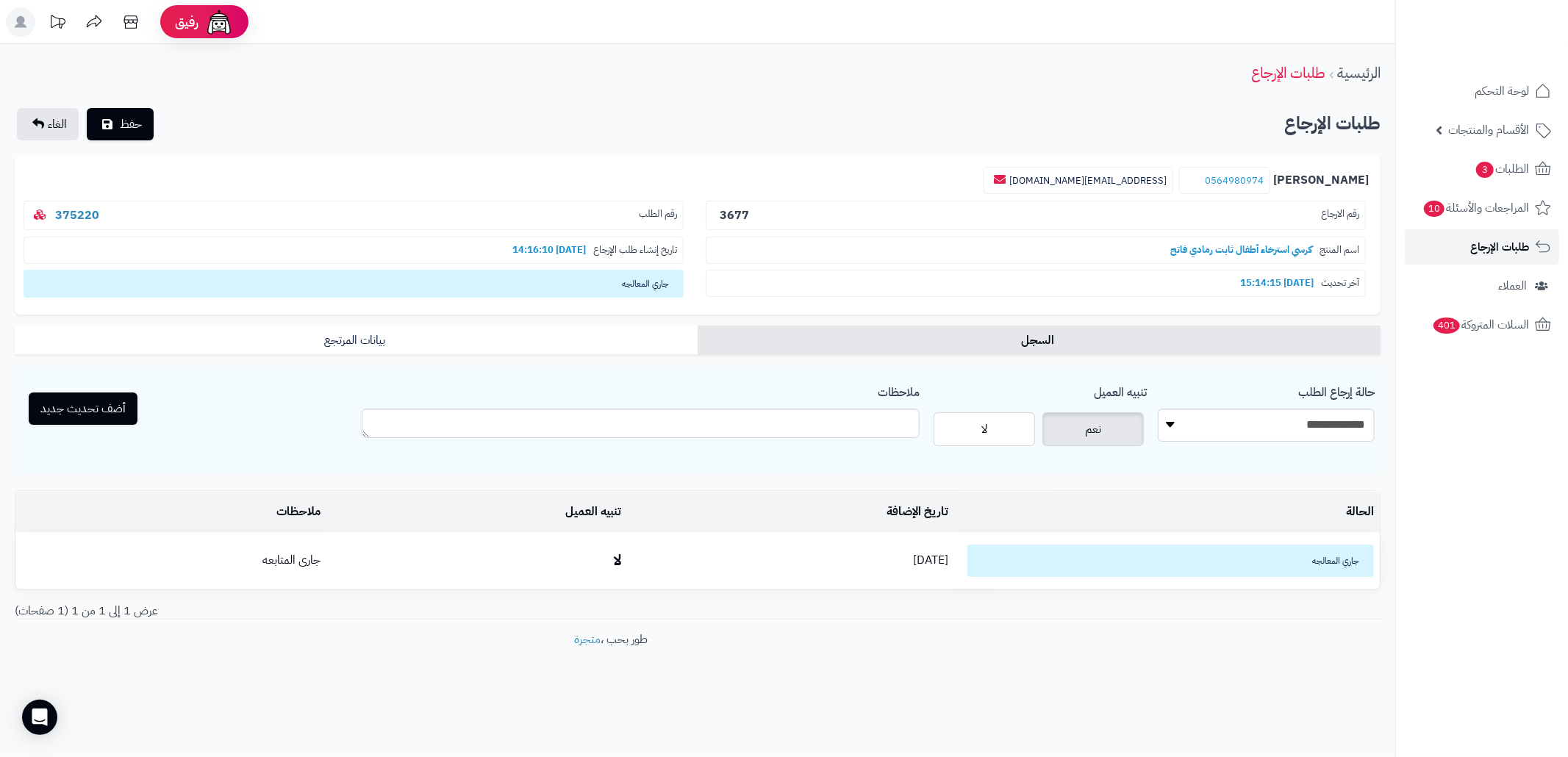
click at [1504, 253] on span "طلبات الإرجاع" at bounding box center [1499, 247] width 59 height 20
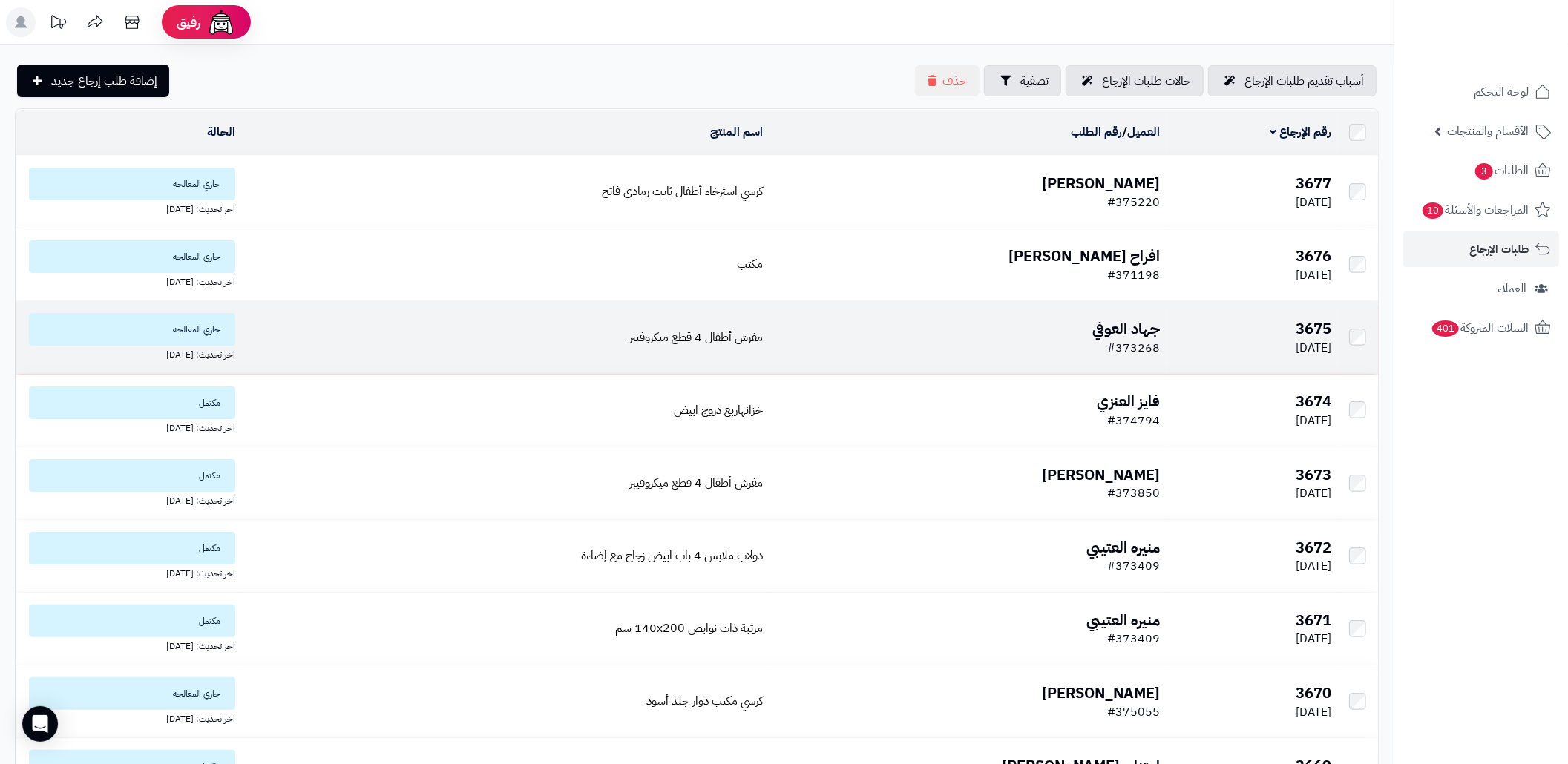
click at [535, 327] on td "مفرش أطفال 4 قطع ميكروفيبر" at bounding box center [505, 337] width 528 height 72
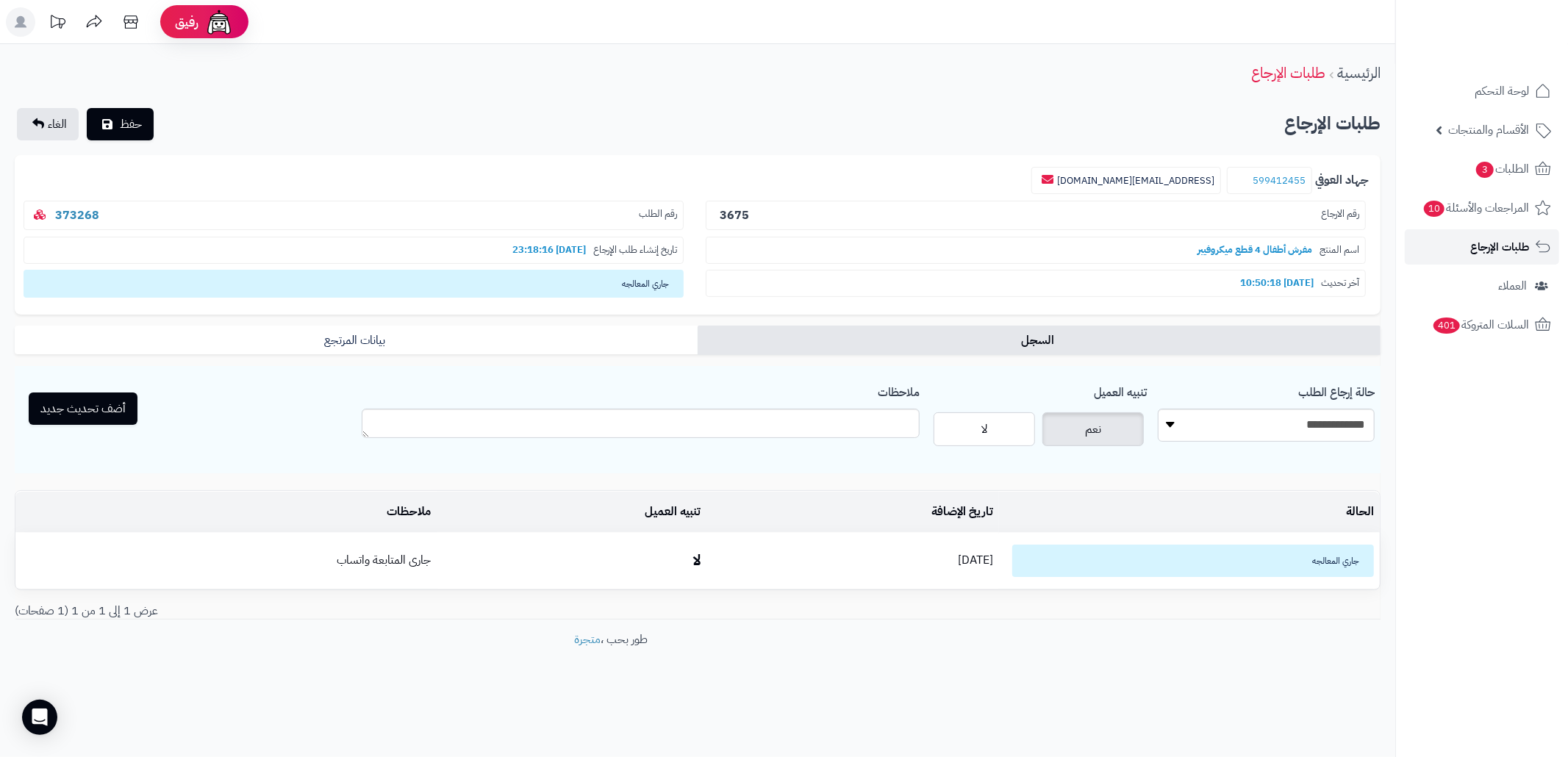
click at [1512, 251] on span "طلبات الإرجاع" at bounding box center [1499, 247] width 59 height 20
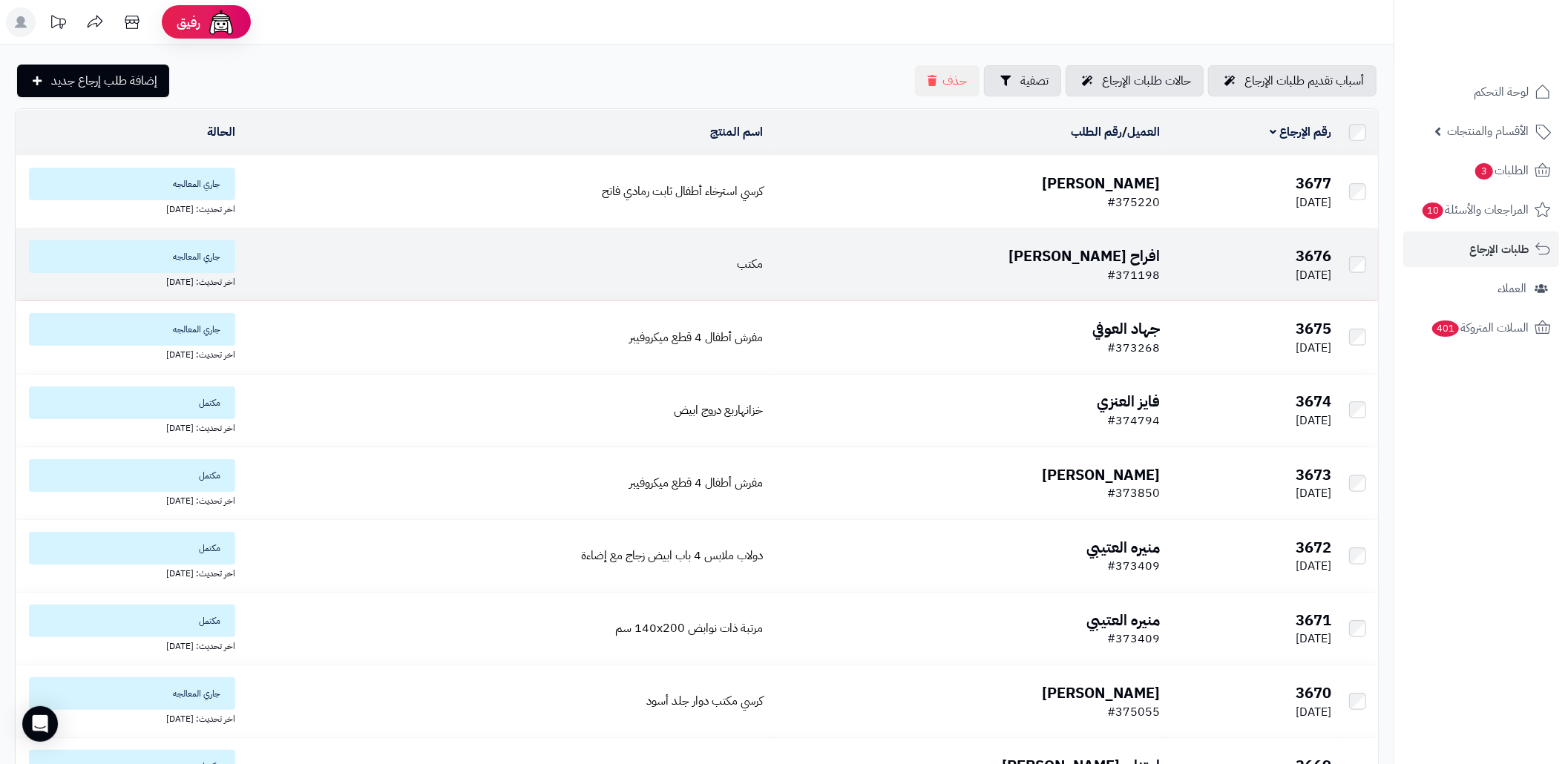
click at [744, 271] on td "مكتب" at bounding box center [505, 264] width 528 height 72
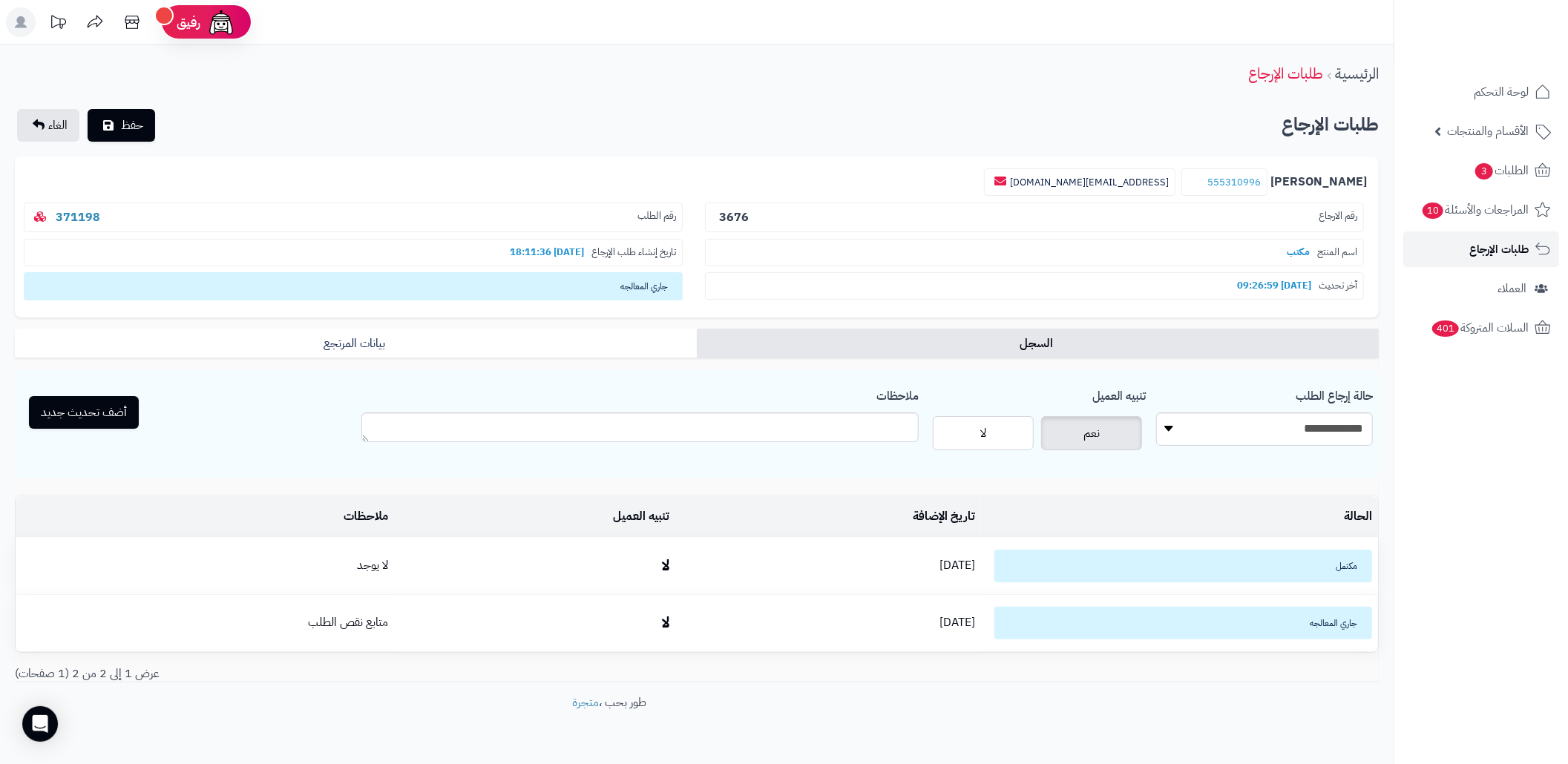
click at [1517, 247] on span "طلبات الإرجاع" at bounding box center [1498, 249] width 59 height 21
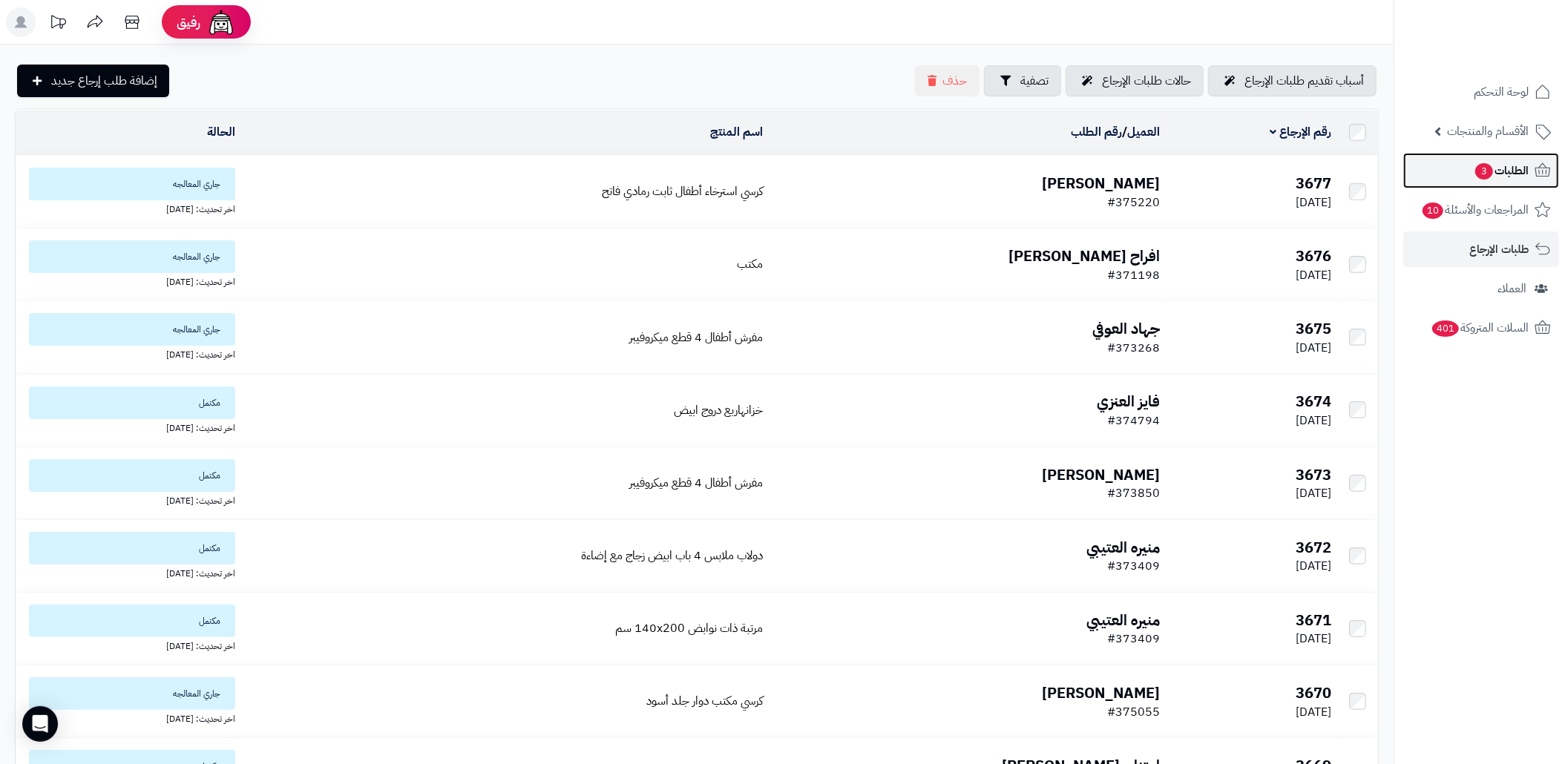
click at [1479, 181] on link "الطلبات 3" at bounding box center [1481, 170] width 156 height 36
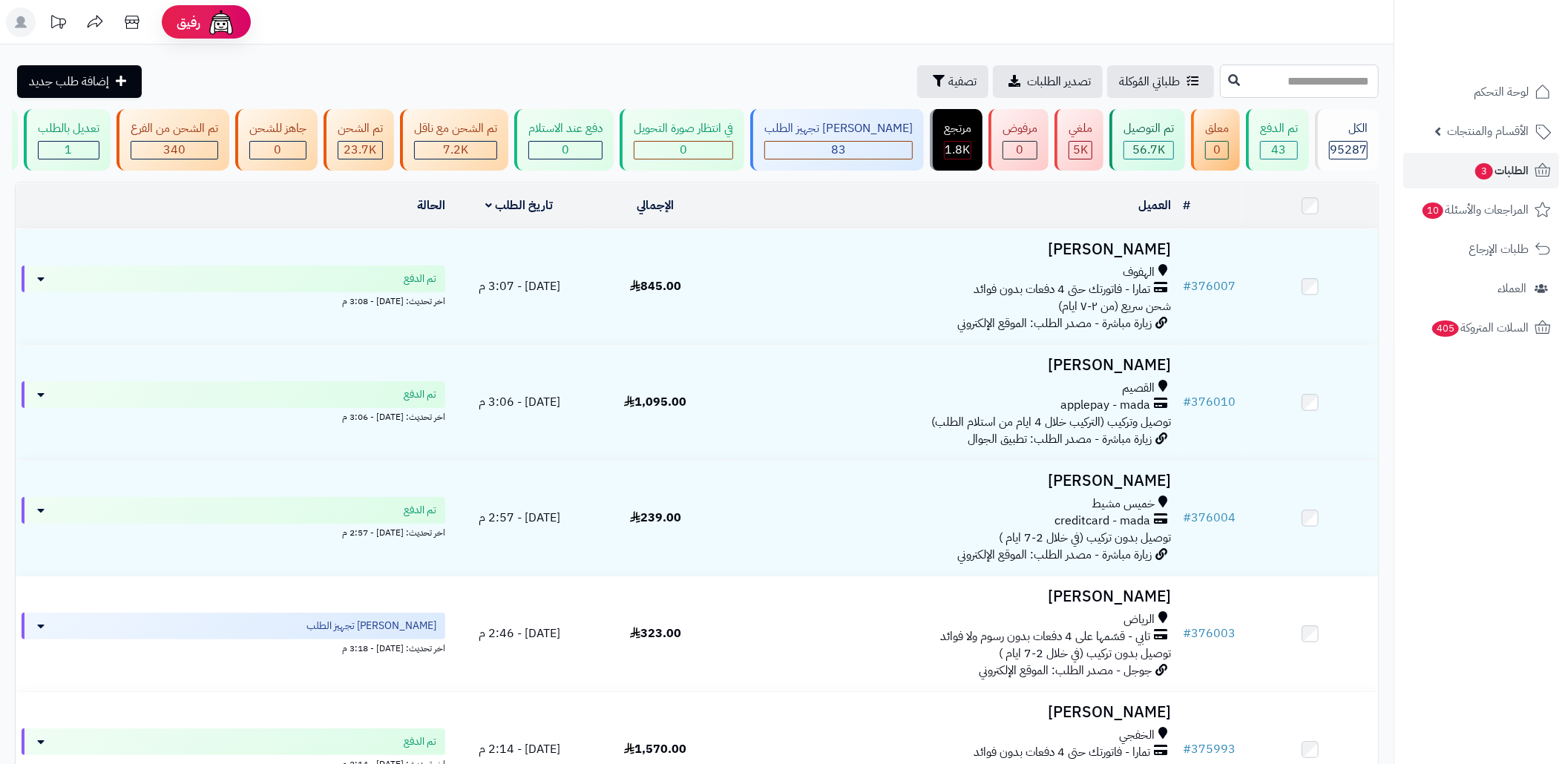
click at [1309, 76] on input "text" at bounding box center [1299, 81] width 159 height 33
paste input "******"
type input "******"
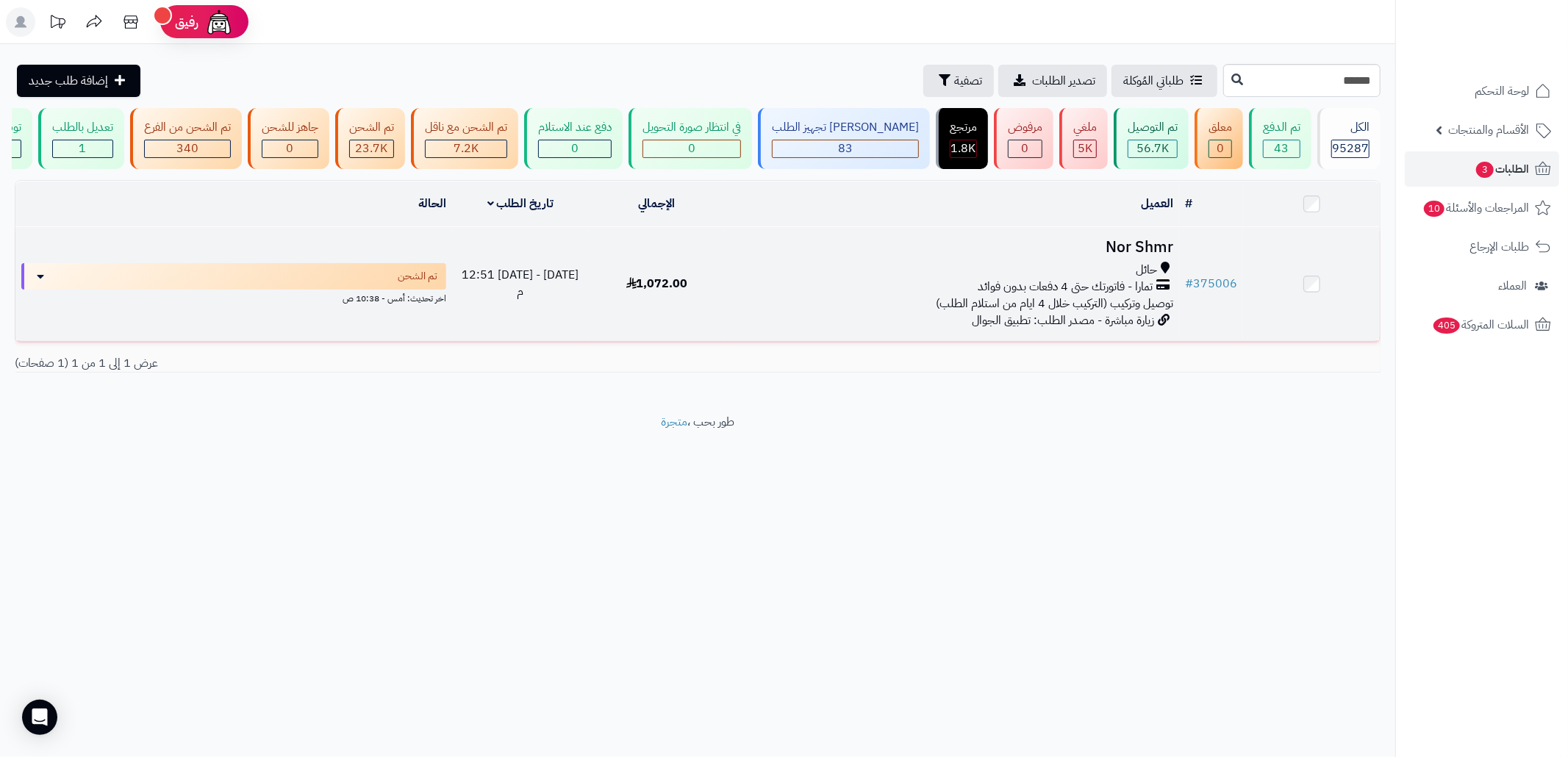
click at [818, 295] on div "تمارا - فاتورتك حتى 4 دفعات بدون فوائد" at bounding box center [951, 288] width 443 height 17
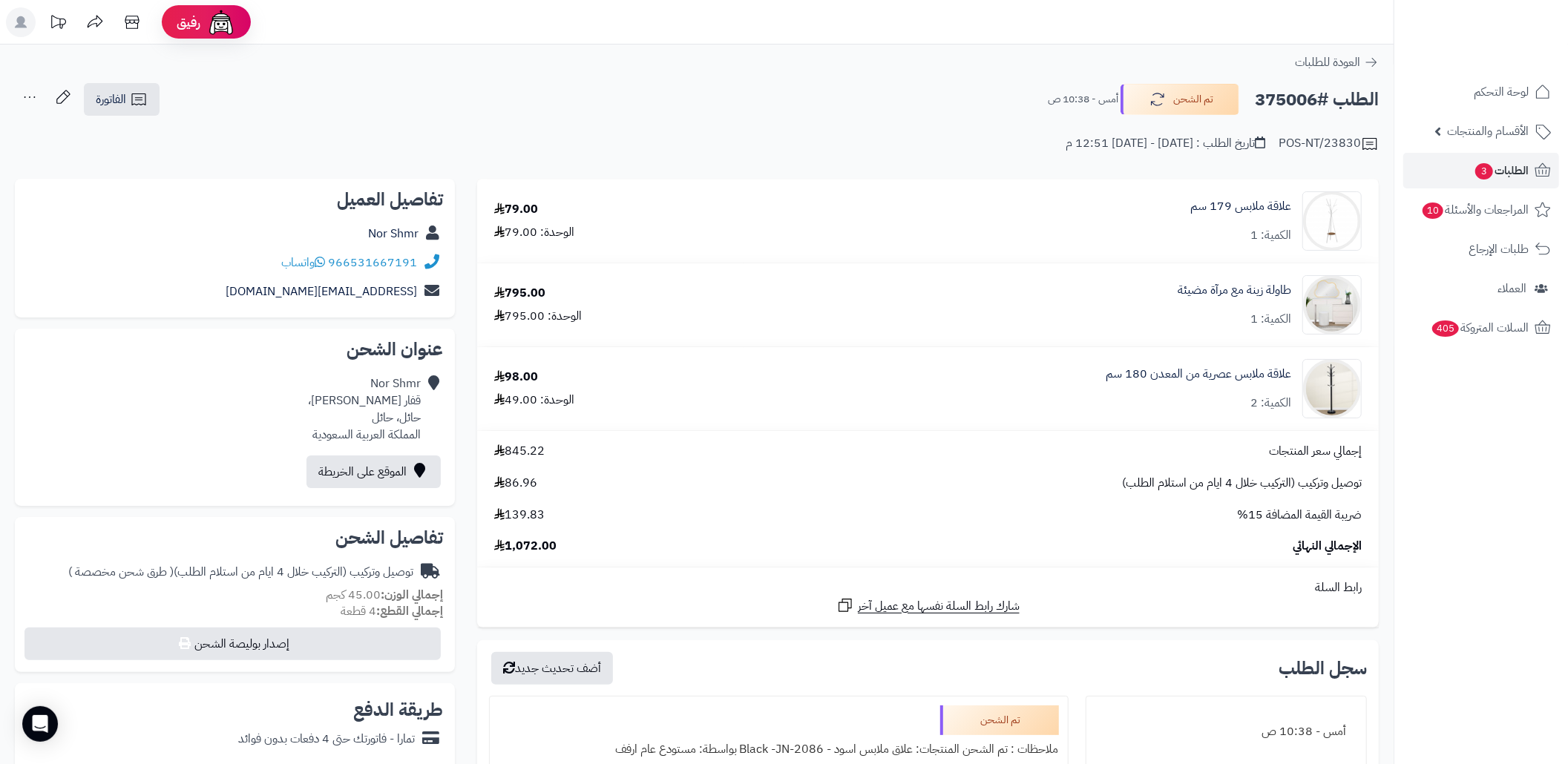
click at [269, 261] on div "966531667191 واتساب" at bounding box center [235, 263] width 416 height 29
copy div "966531667191 واتساب"
click at [1277, 90] on h2 "الطلب #375006" at bounding box center [1316, 100] width 124 height 30
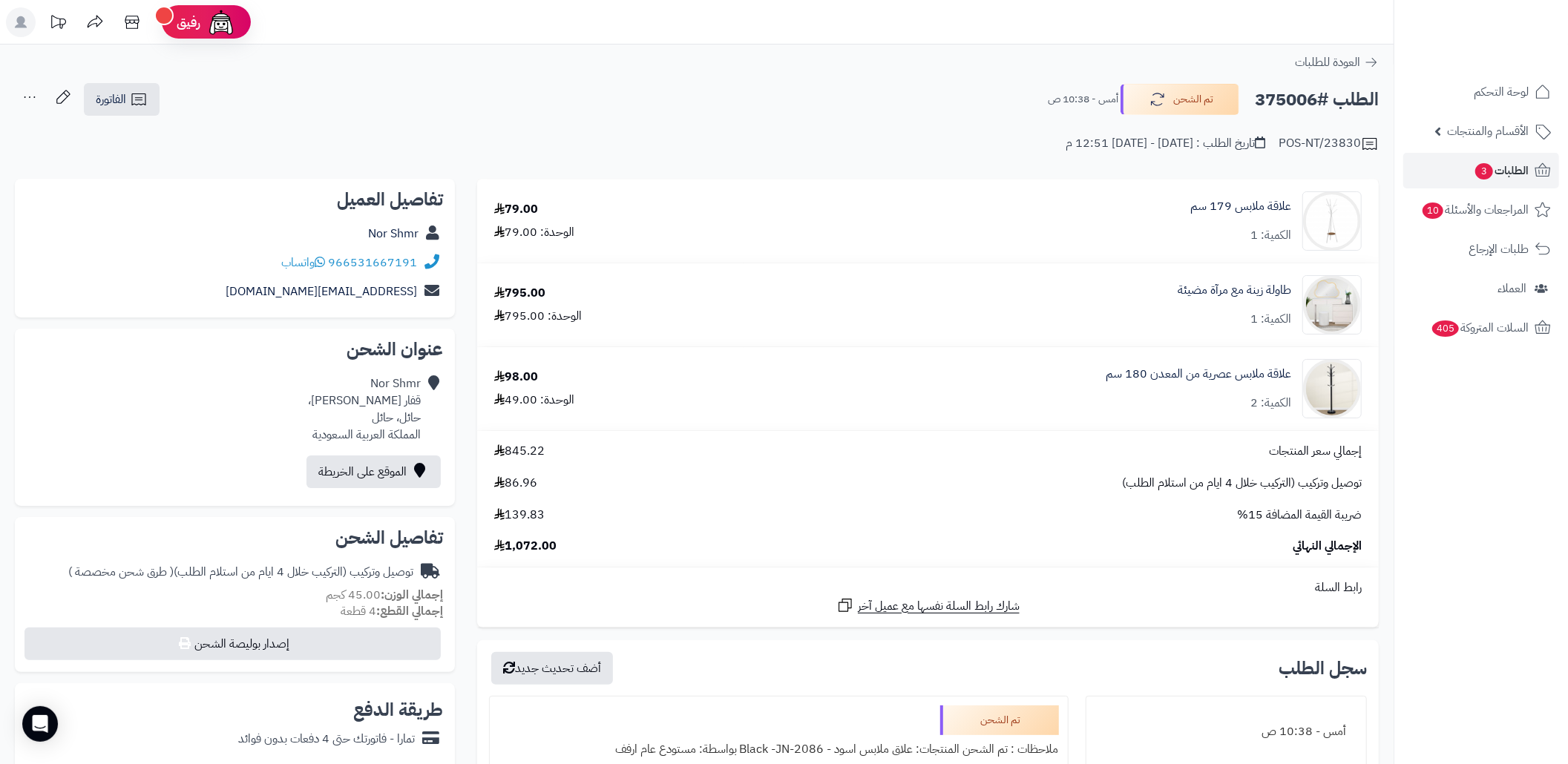
click at [1277, 90] on h2 "الطلب #375006" at bounding box center [1316, 100] width 124 height 30
copy h2 "375006"
click at [143, 112] on link "الفاتورة" at bounding box center [122, 99] width 76 height 32
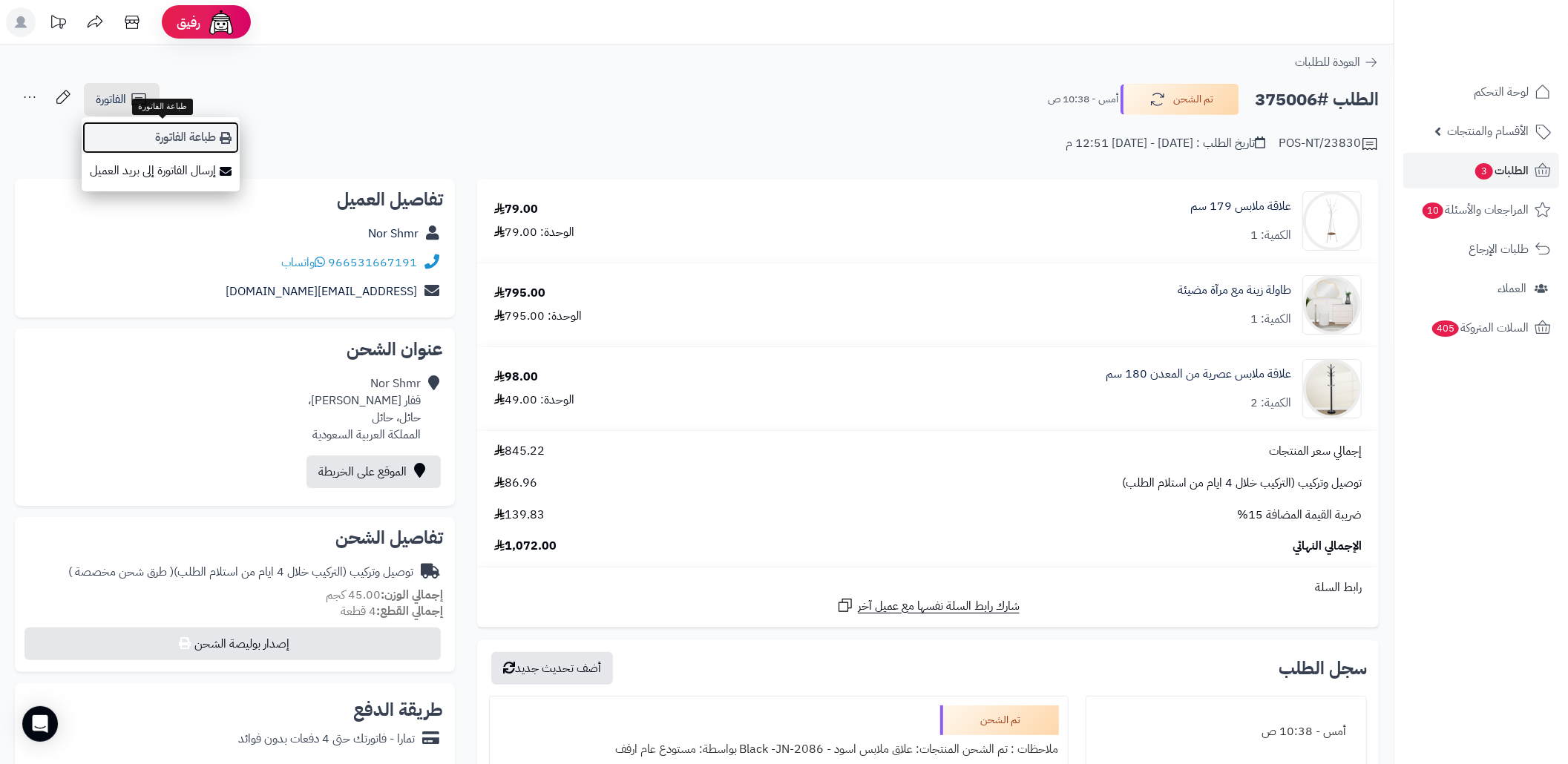
click at [176, 130] on link "طباعة الفاتورة" at bounding box center [161, 138] width 158 height 33
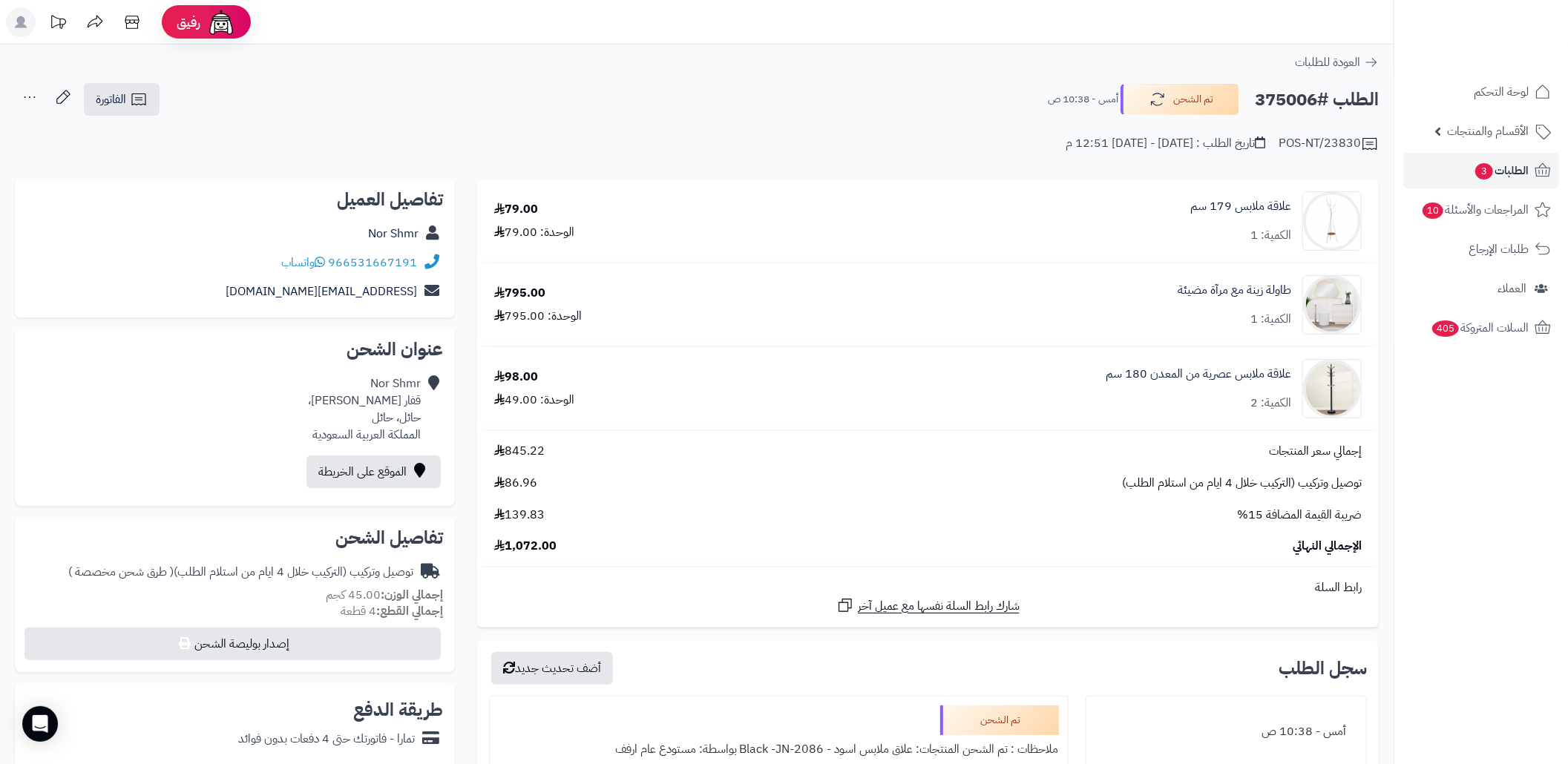
click at [1290, 96] on h2 "الطلب #375006" at bounding box center [1316, 100] width 124 height 30
